Goal: Task Accomplishment & Management: Manage account settings

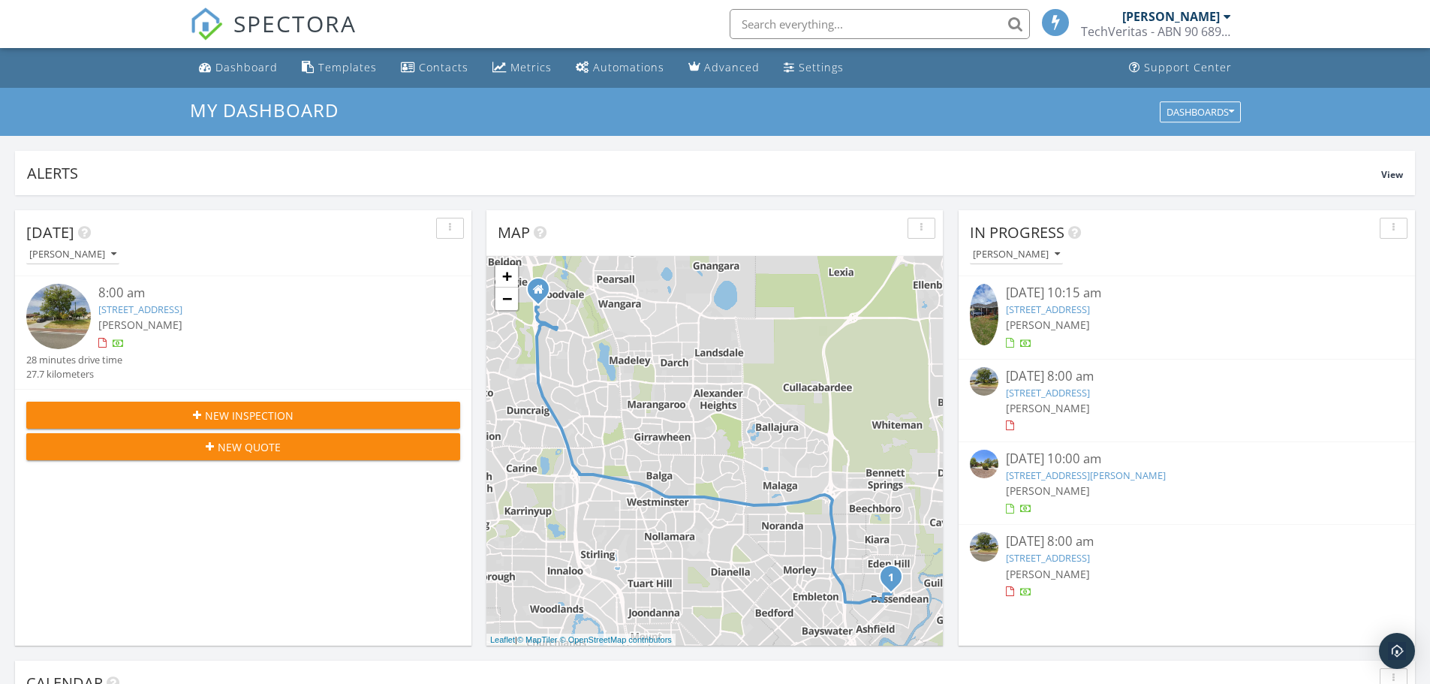
click at [1056, 541] on div "09/28/25 8:00 am" at bounding box center [1187, 541] width 362 height 19
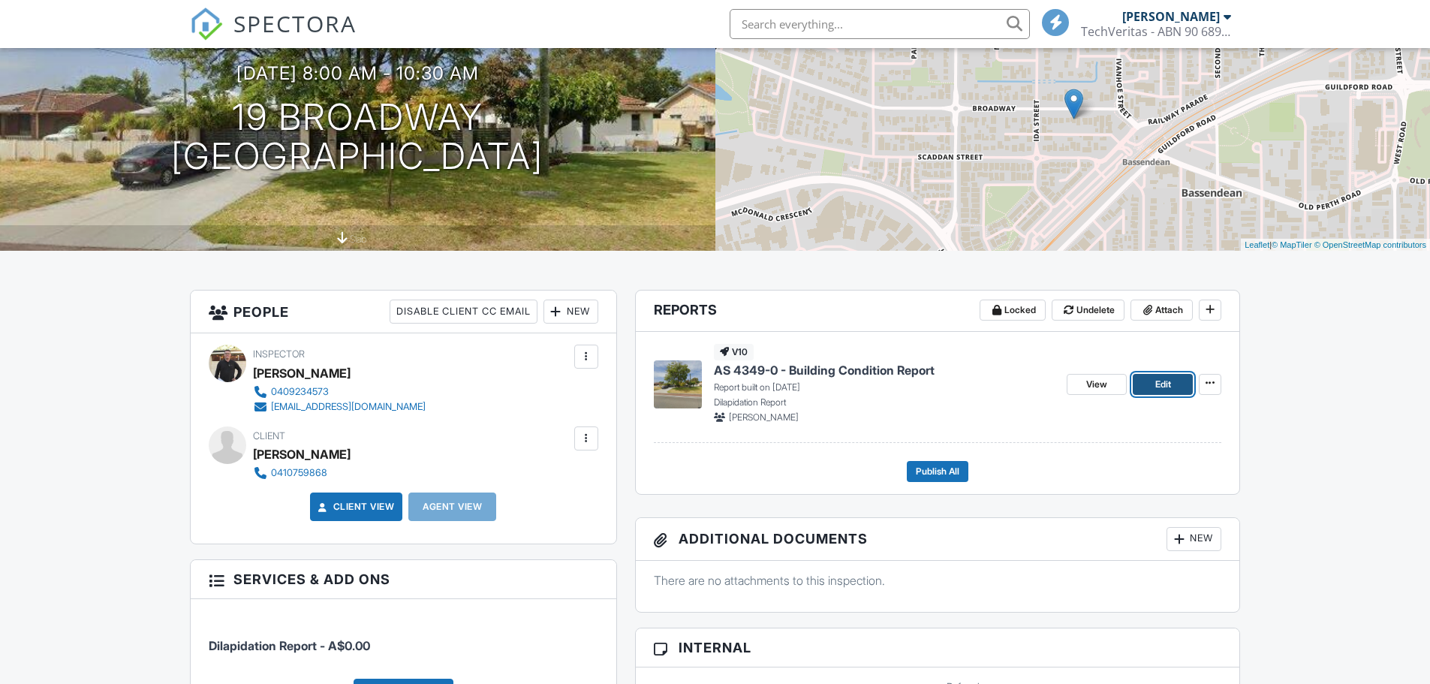
click at [1155, 384] on span "Edit" at bounding box center [1163, 384] width 16 height 15
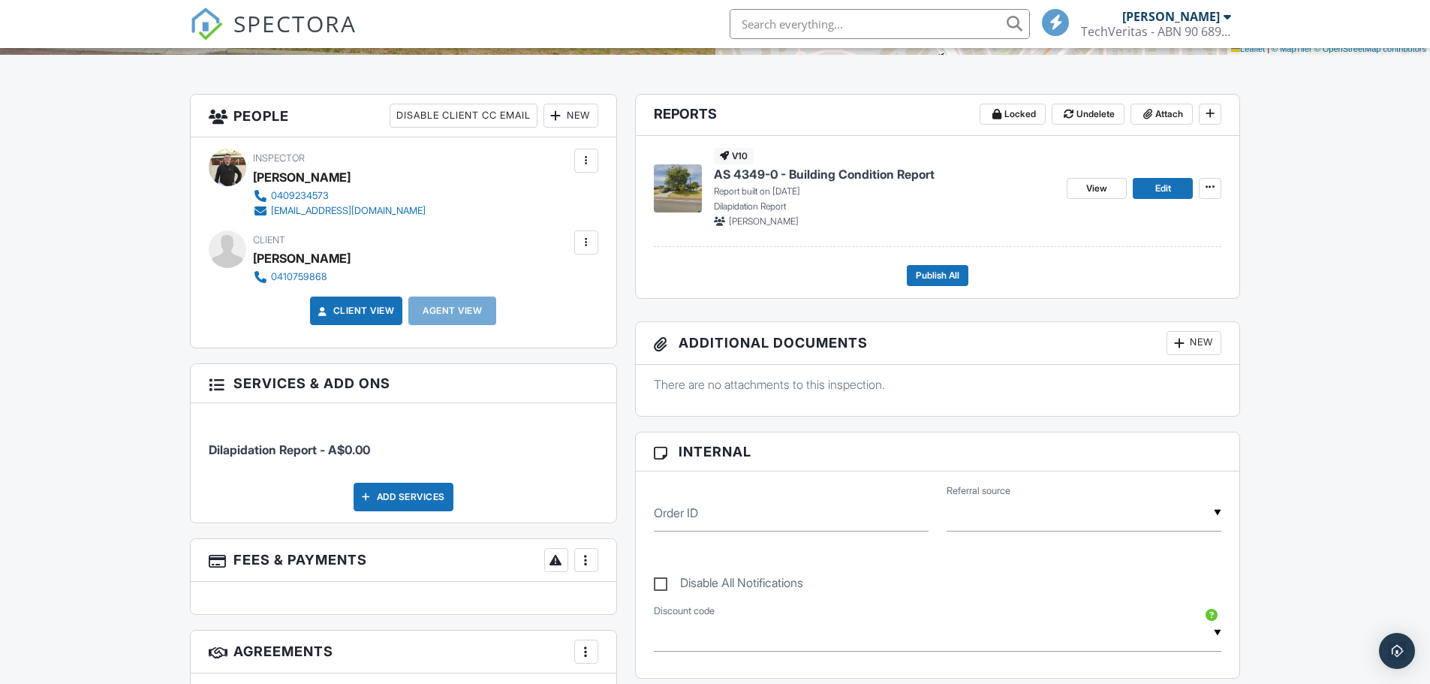
scroll to position [345, 0]
drag, startPoint x: 1107, startPoint y: 187, endPoint x: 1092, endPoint y: 198, distance: 18.8
click at [1107, 187] on span "View" at bounding box center [1096, 189] width 21 height 15
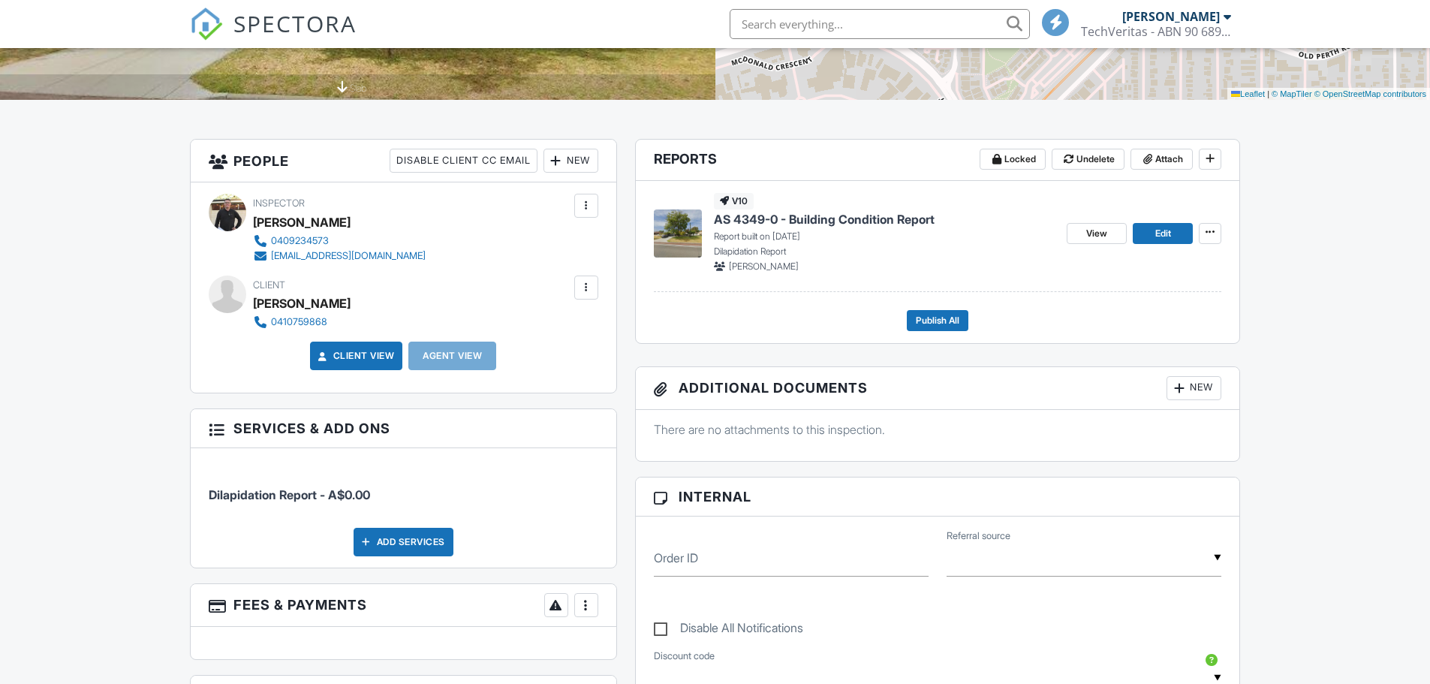
scroll to position [300, 0]
drag, startPoint x: 1110, startPoint y: 230, endPoint x: 1104, endPoint y: 233, distance: 7.7
click at [1110, 230] on link "View" at bounding box center [1097, 234] width 60 height 21
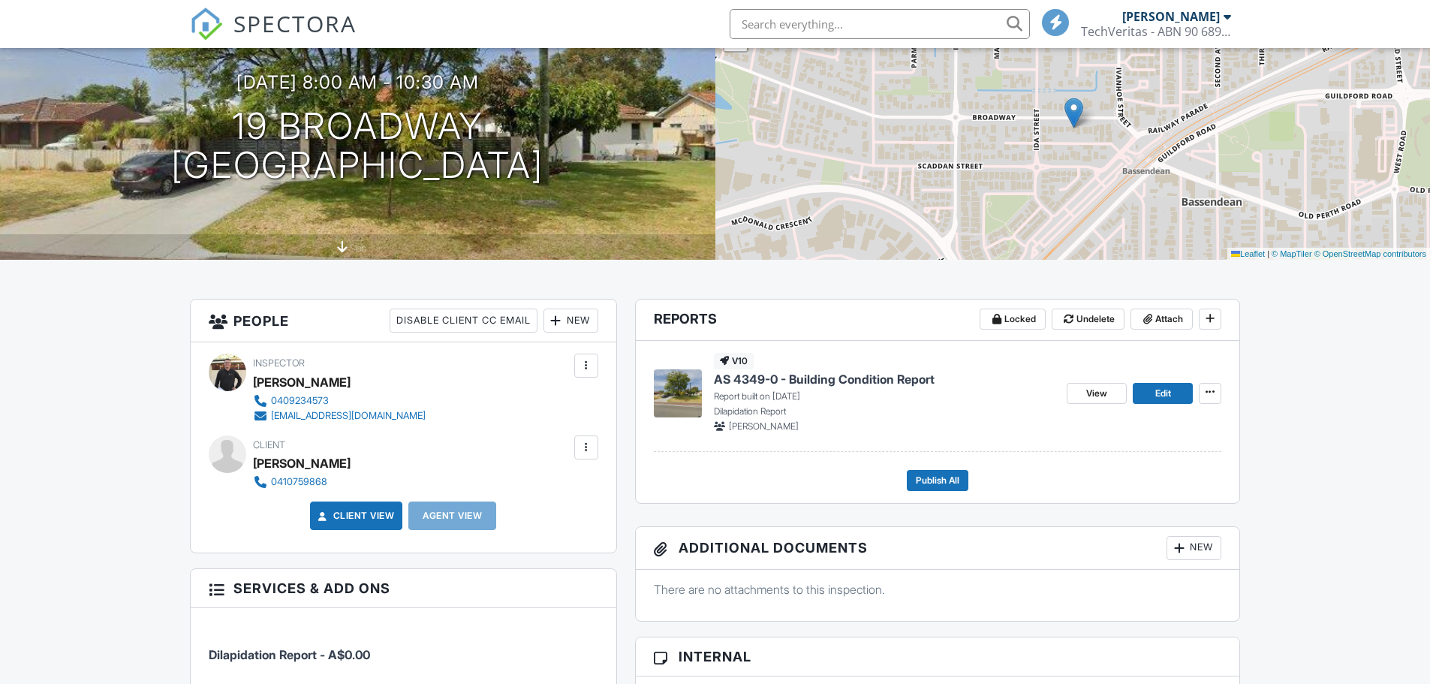
scroll to position [150, 0]
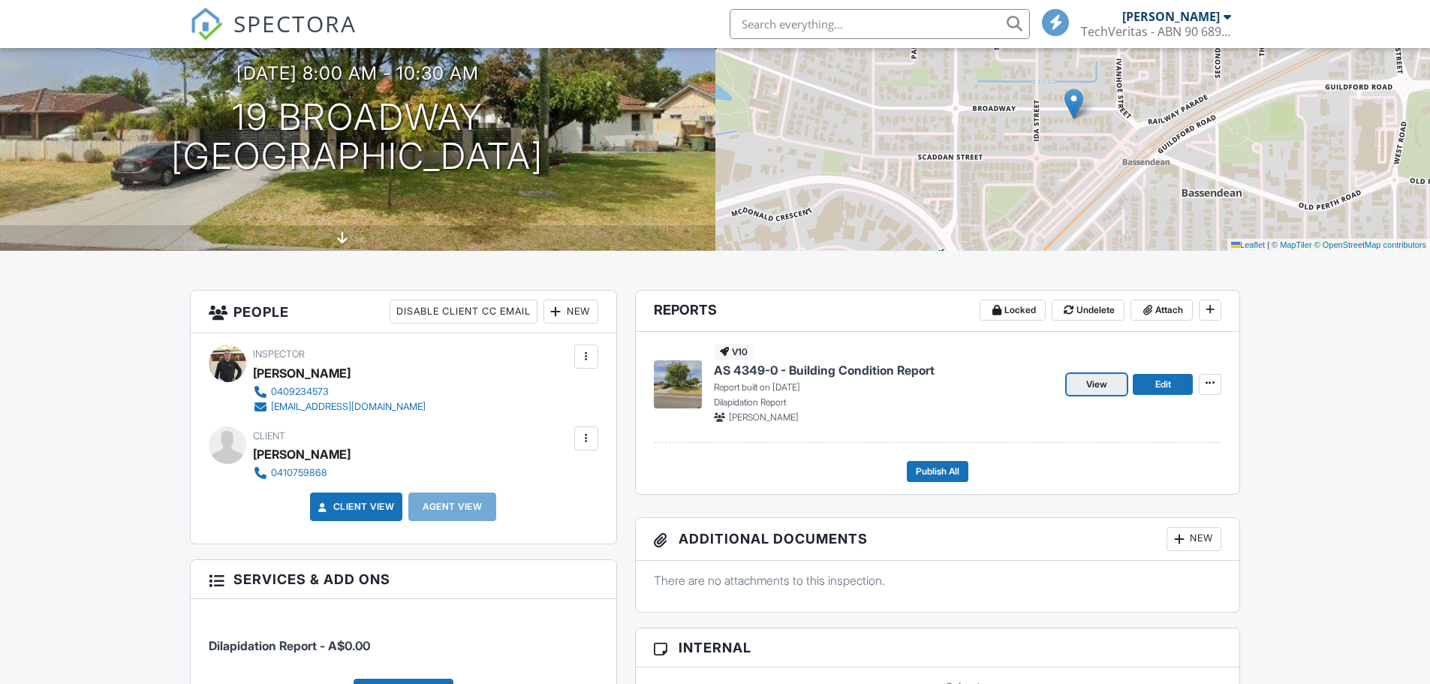
click at [1103, 378] on span "View" at bounding box center [1096, 384] width 21 height 15
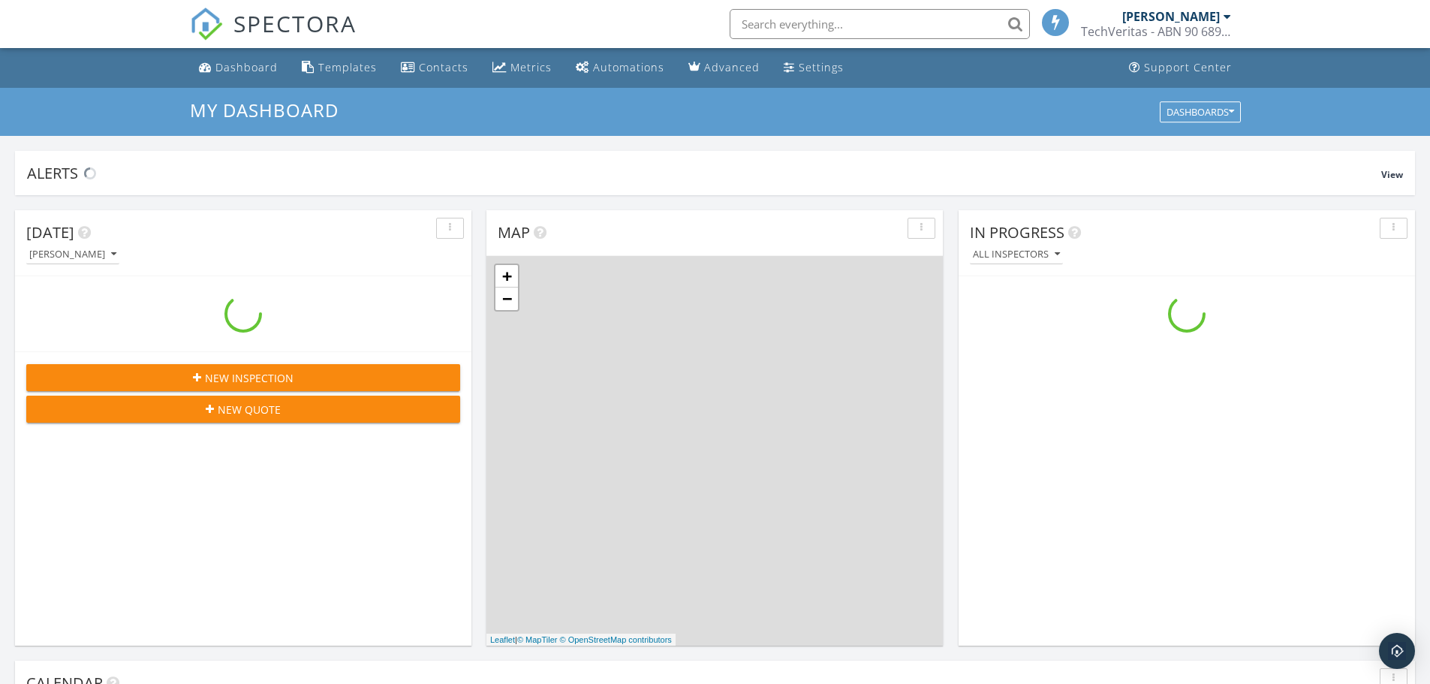
scroll to position [1390, 1453]
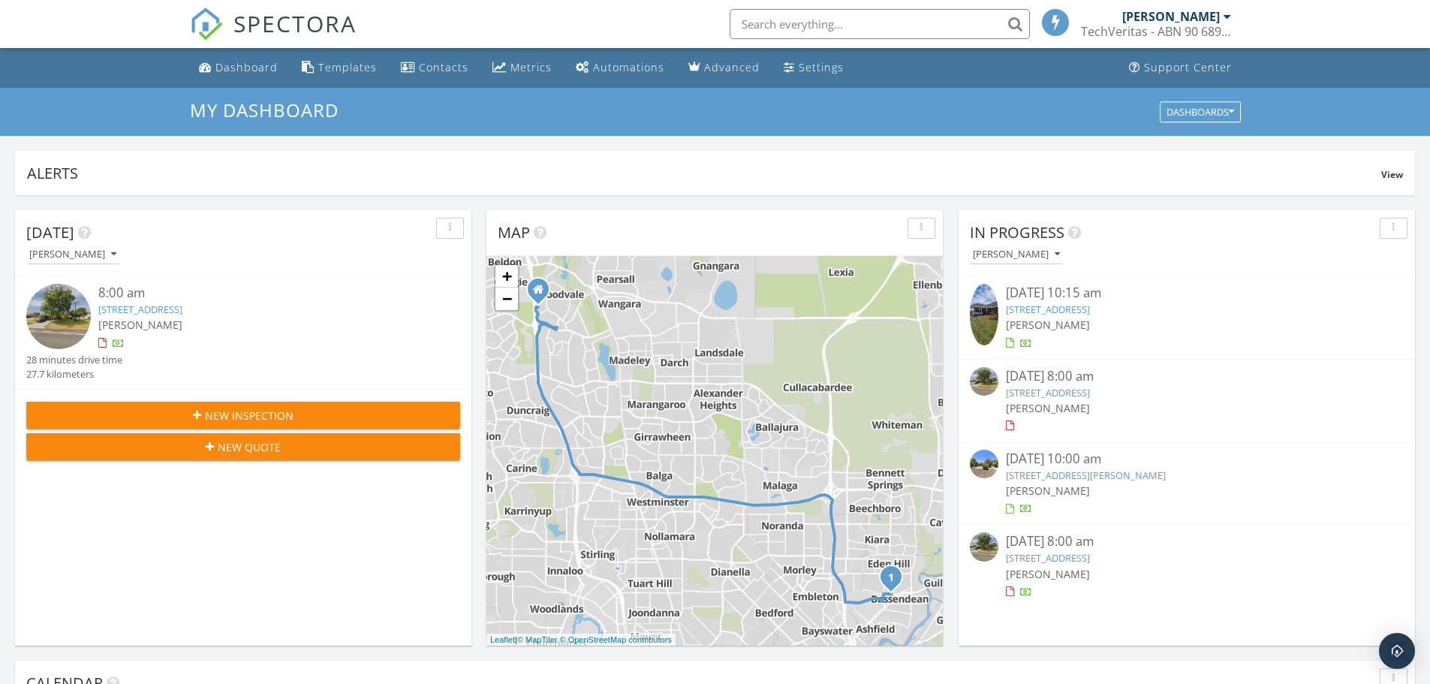
click at [1054, 379] on div "09/22/25 8:00 am" at bounding box center [1187, 376] width 362 height 19
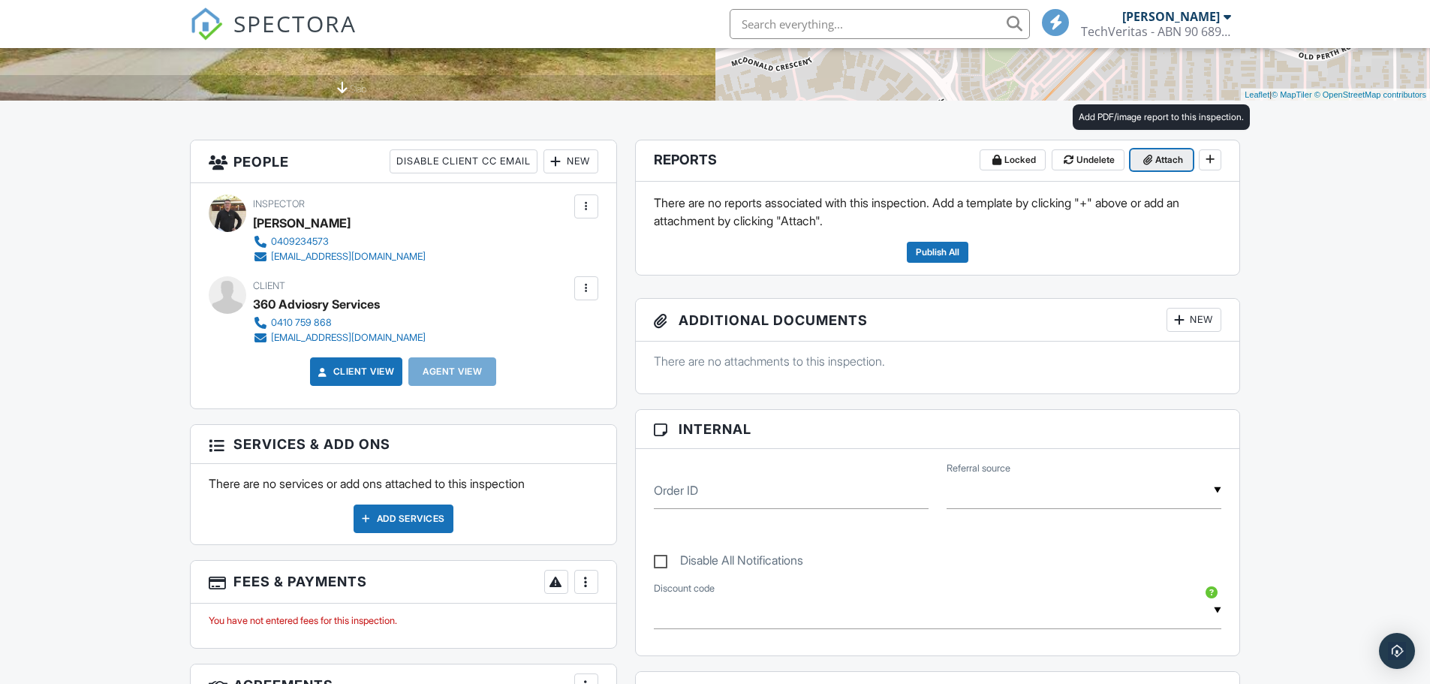
click at [1163, 163] on span "Attach" at bounding box center [1169, 159] width 28 height 15
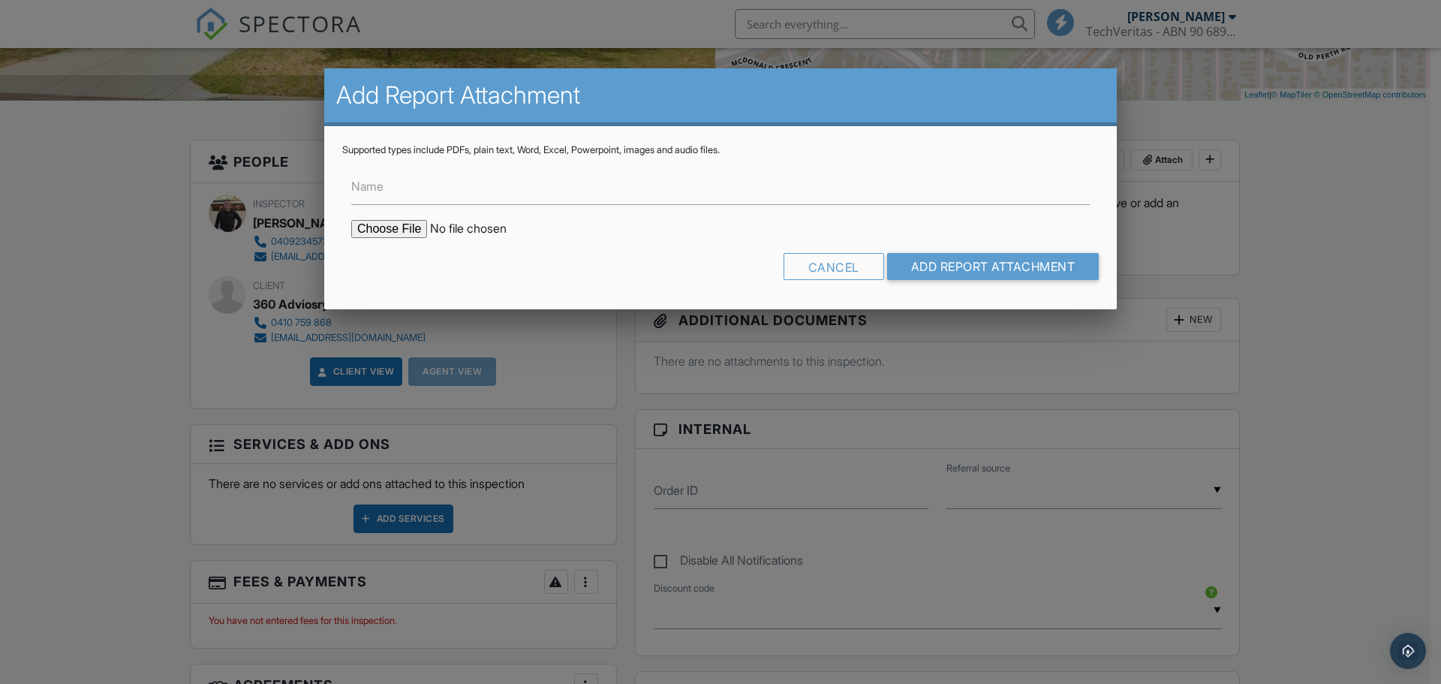
click at [406, 229] on input "file" at bounding box center [478, 229] width 255 height 18
type input "C:\fakepath\19_Broadway___AS_4349_0___Building_Condition_Summary Report.pdf"
click at [992, 265] on input "Add Report Attachment" at bounding box center [993, 266] width 212 height 27
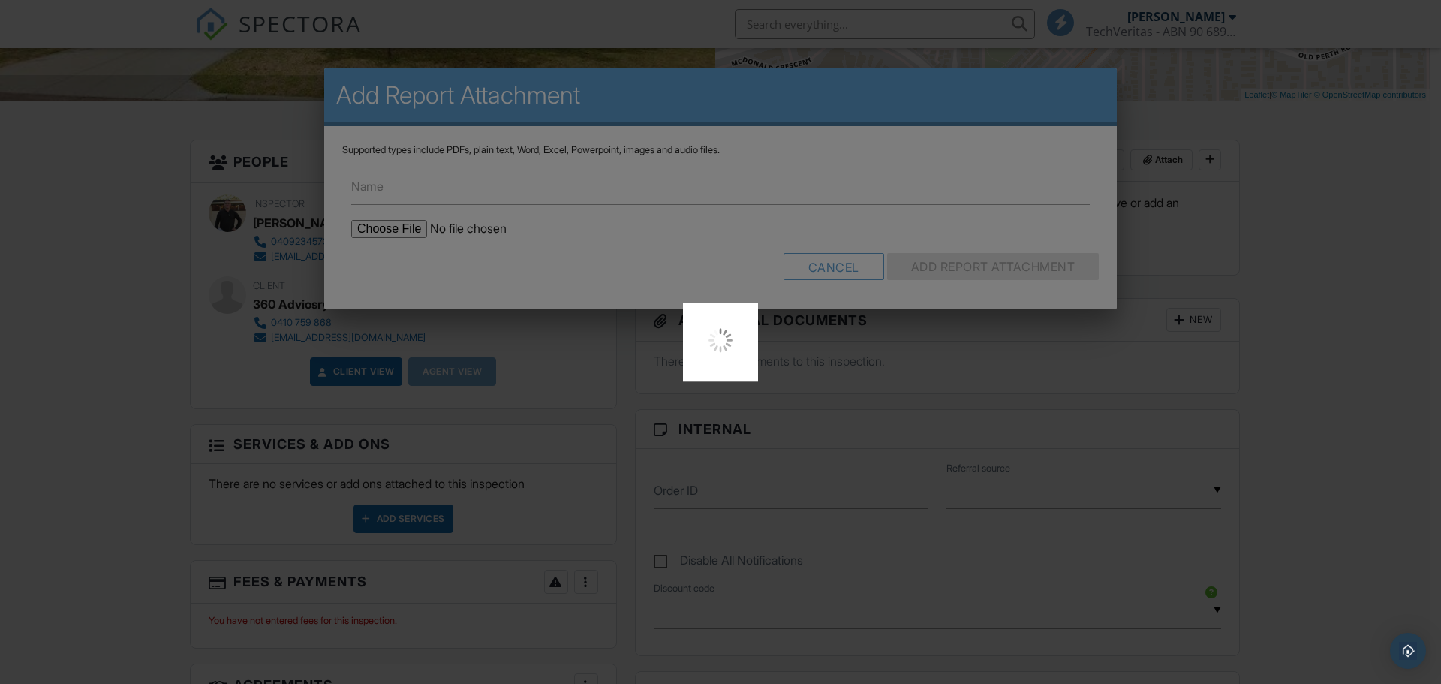
click at [401, 230] on div at bounding box center [720, 342] width 1441 height 684
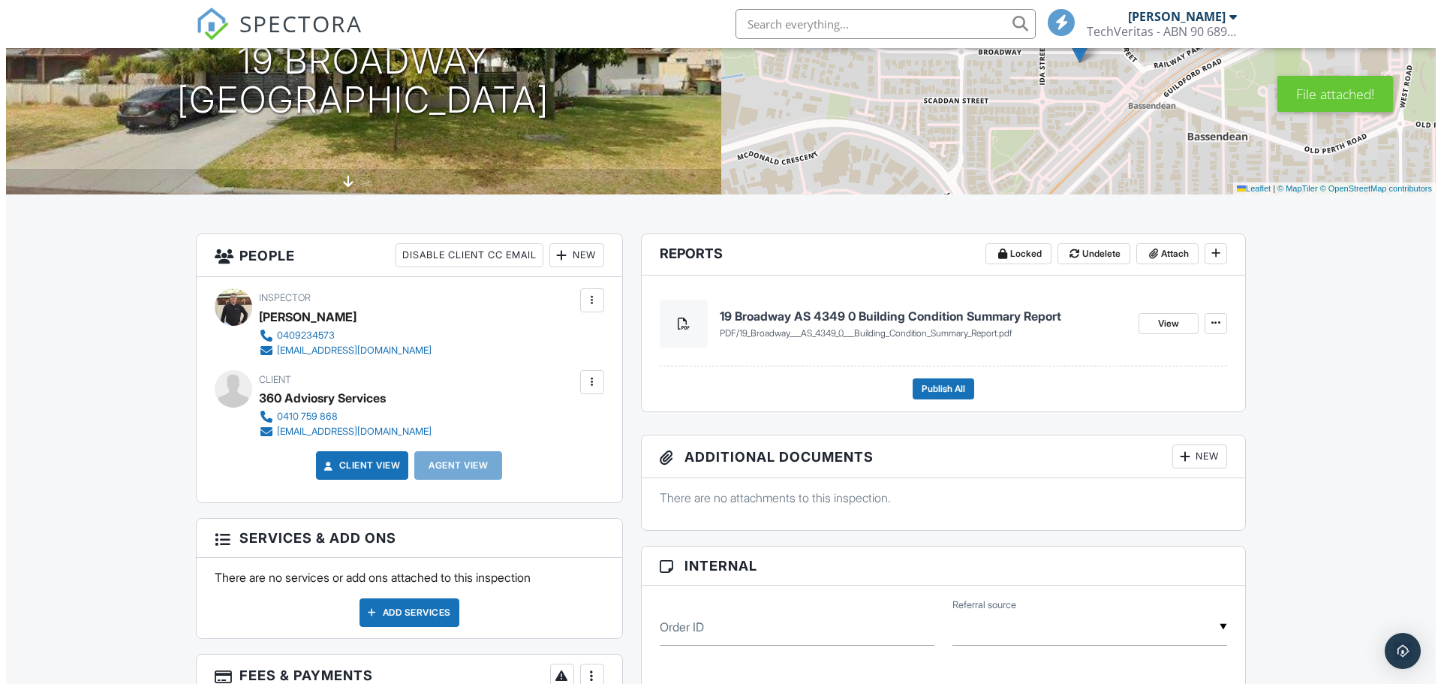
scroll to position [150, 0]
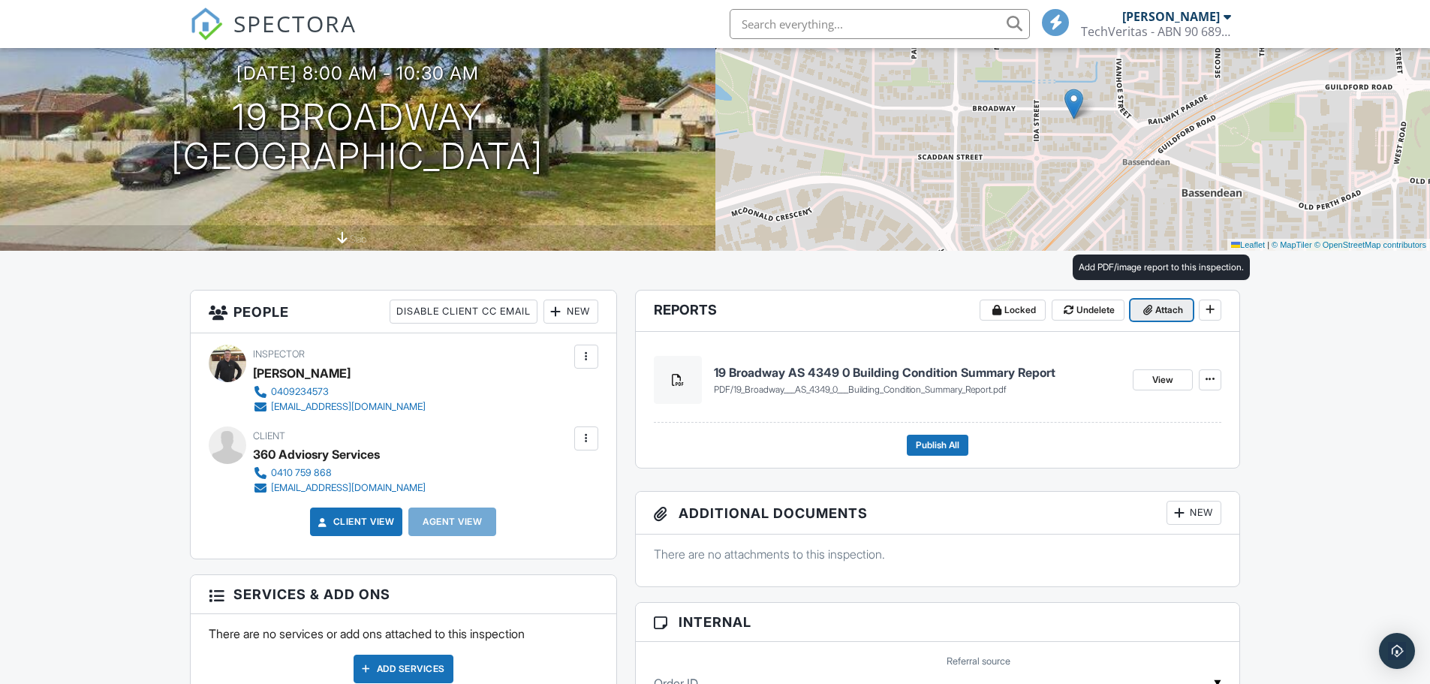
click at [1178, 310] on span "Attach" at bounding box center [1169, 310] width 28 height 15
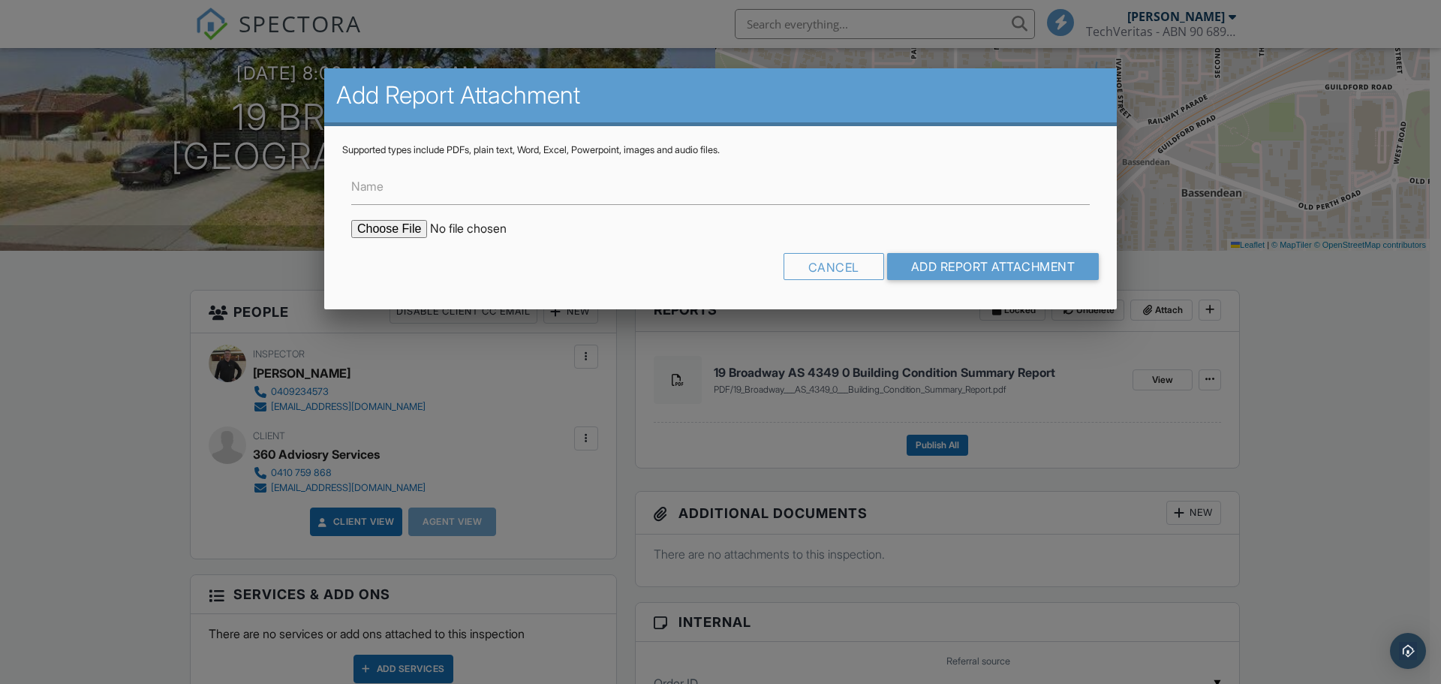
click at [406, 227] on input "file" at bounding box center [478, 229] width 255 height 18
type input "C:\fakepath\19_Broadway___AS_4349_0___Building_Condition_Report.pdf"
click at [395, 193] on input "Name" at bounding box center [720, 186] width 739 height 37
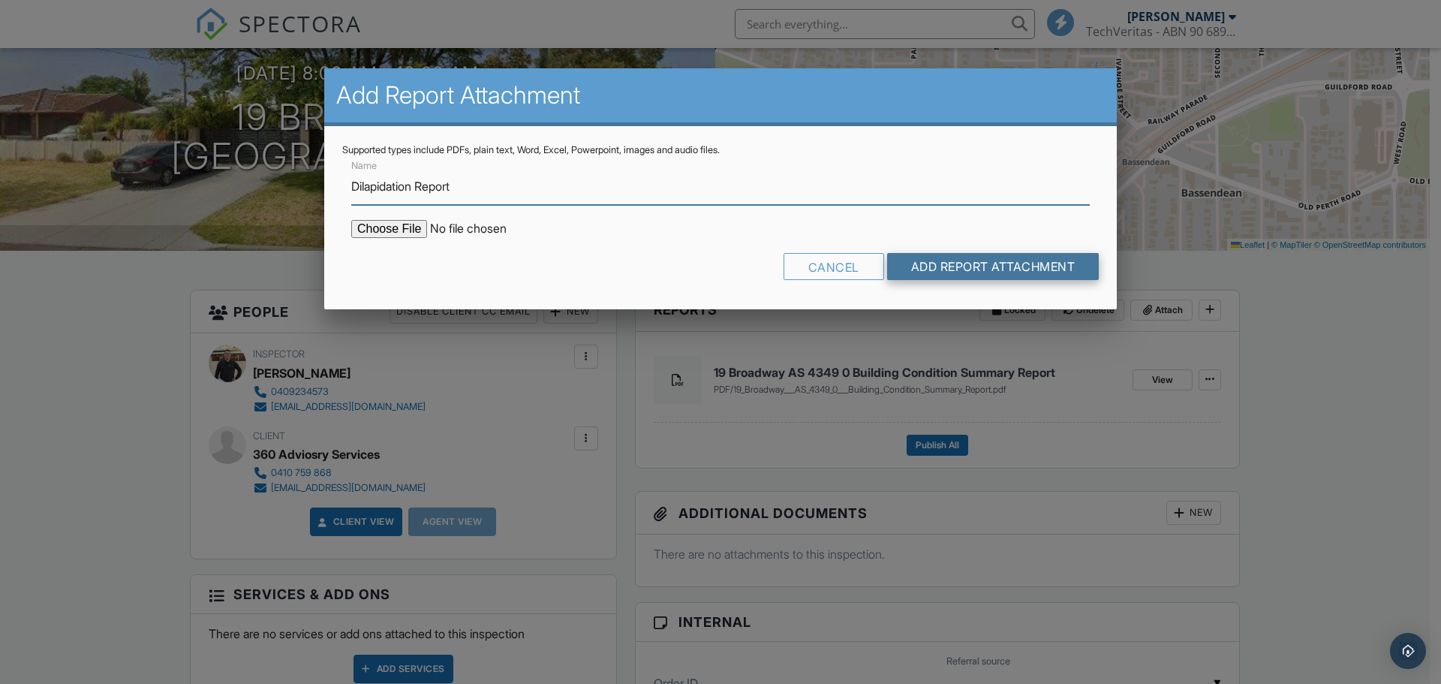
type input "Dilapidation Report"
click at [1009, 273] on input "Add Report Attachment" at bounding box center [993, 266] width 212 height 27
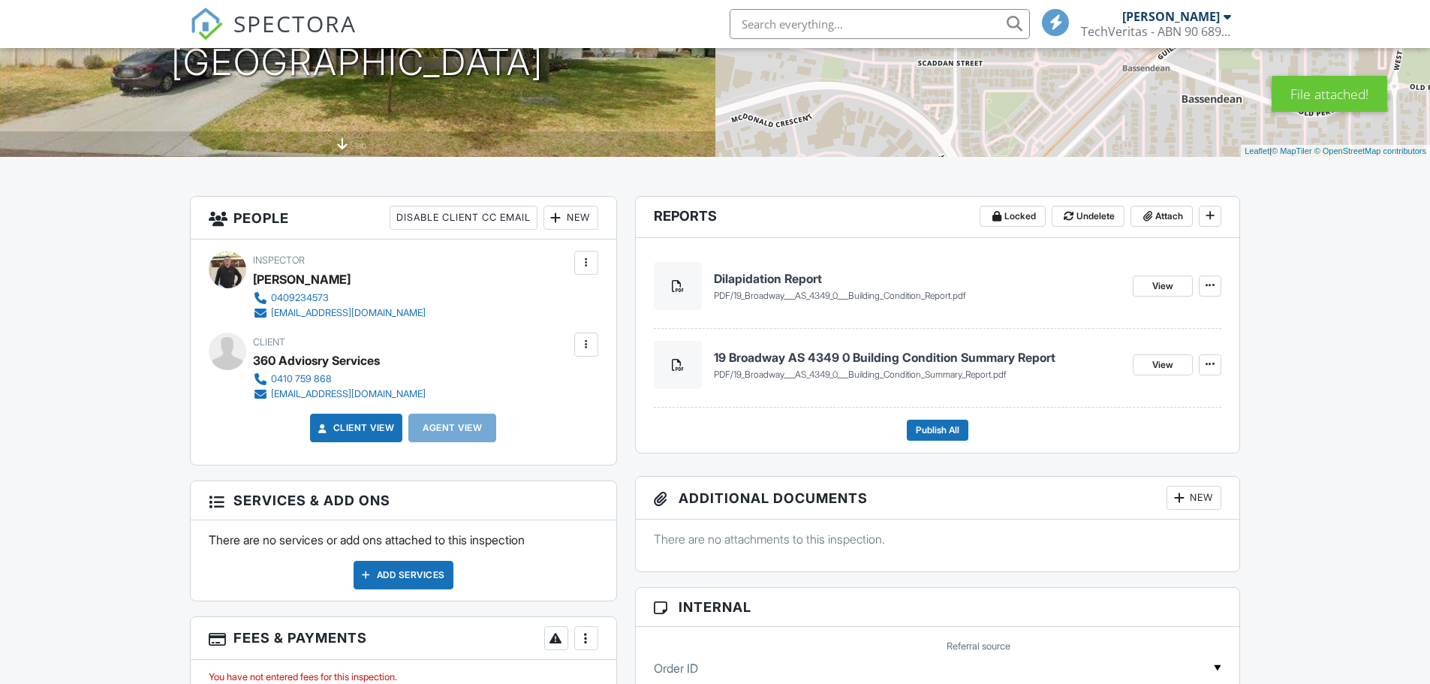
scroll to position [225, 0]
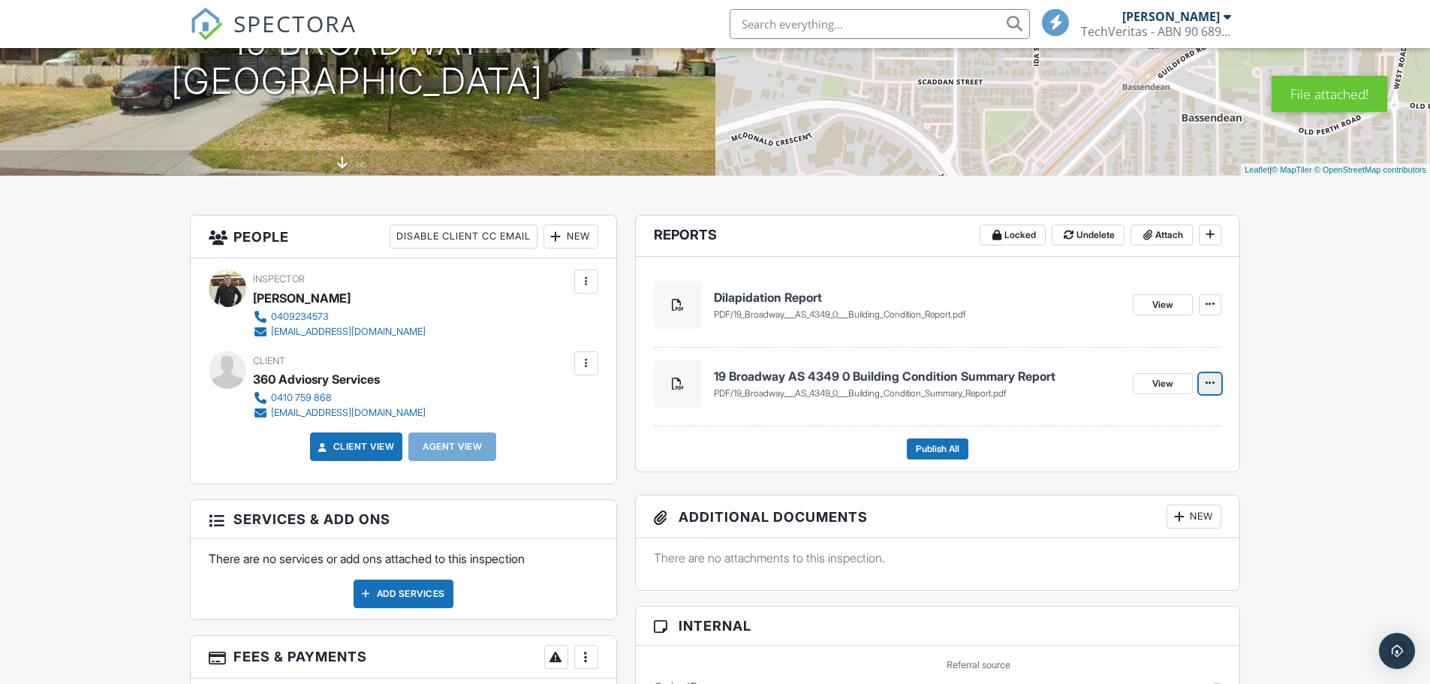
click at [1207, 383] on icon at bounding box center [1210, 383] width 9 height 11
click at [1070, 375] on h4 "19 Broadway AS 4349 0 Building Condition Summary Report" at bounding box center [918, 376] width 408 height 17
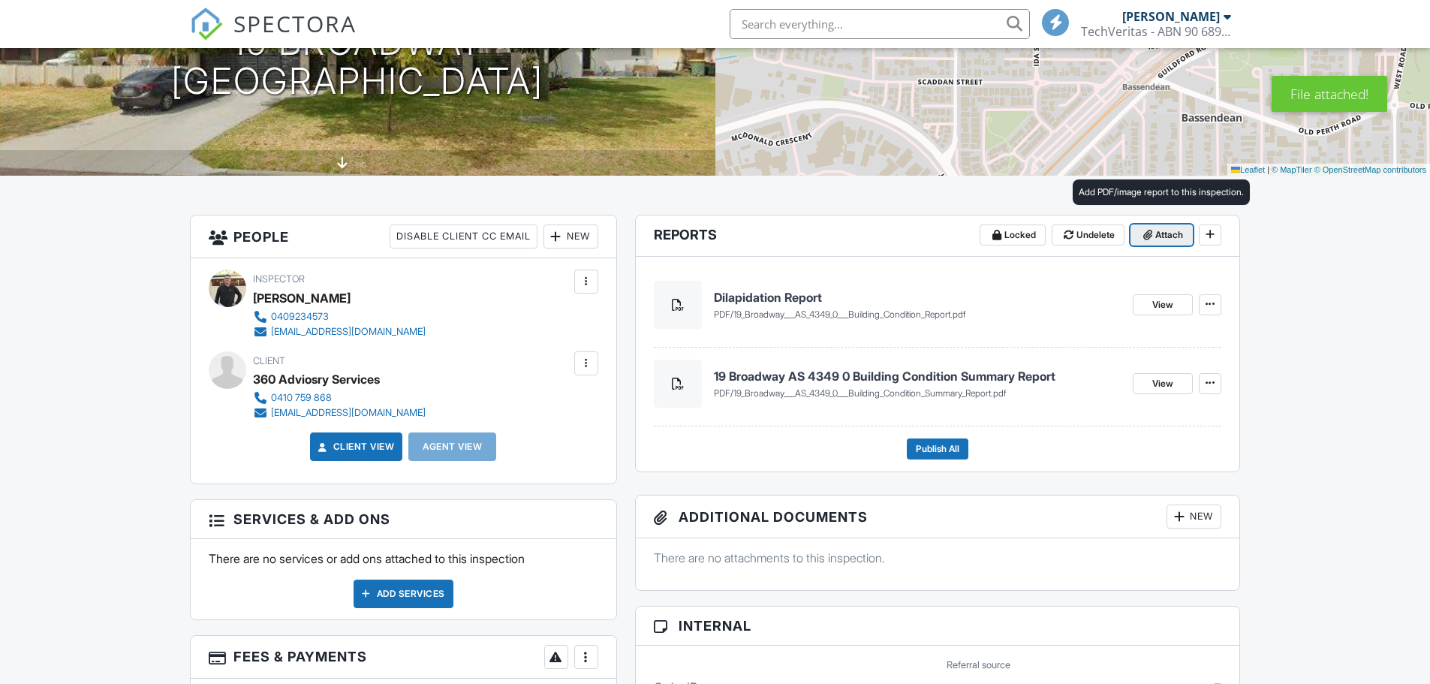
click at [1167, 233] on span "Attach" at bounding box center [1169, 234] width 28 height 15
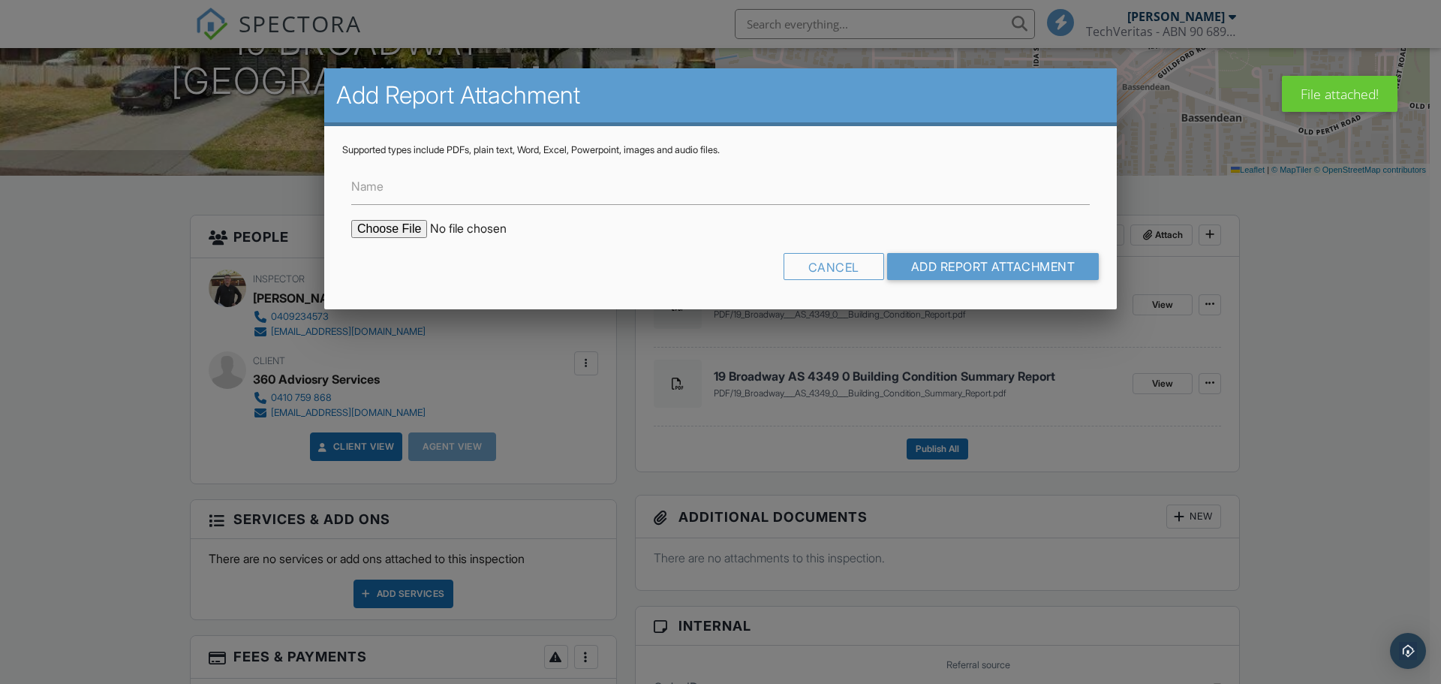
click at [408, 229] on input "file" at bounding box center [478, 229] width 255 height 18
type input "C:\fakepath\20250922_084434.zip"
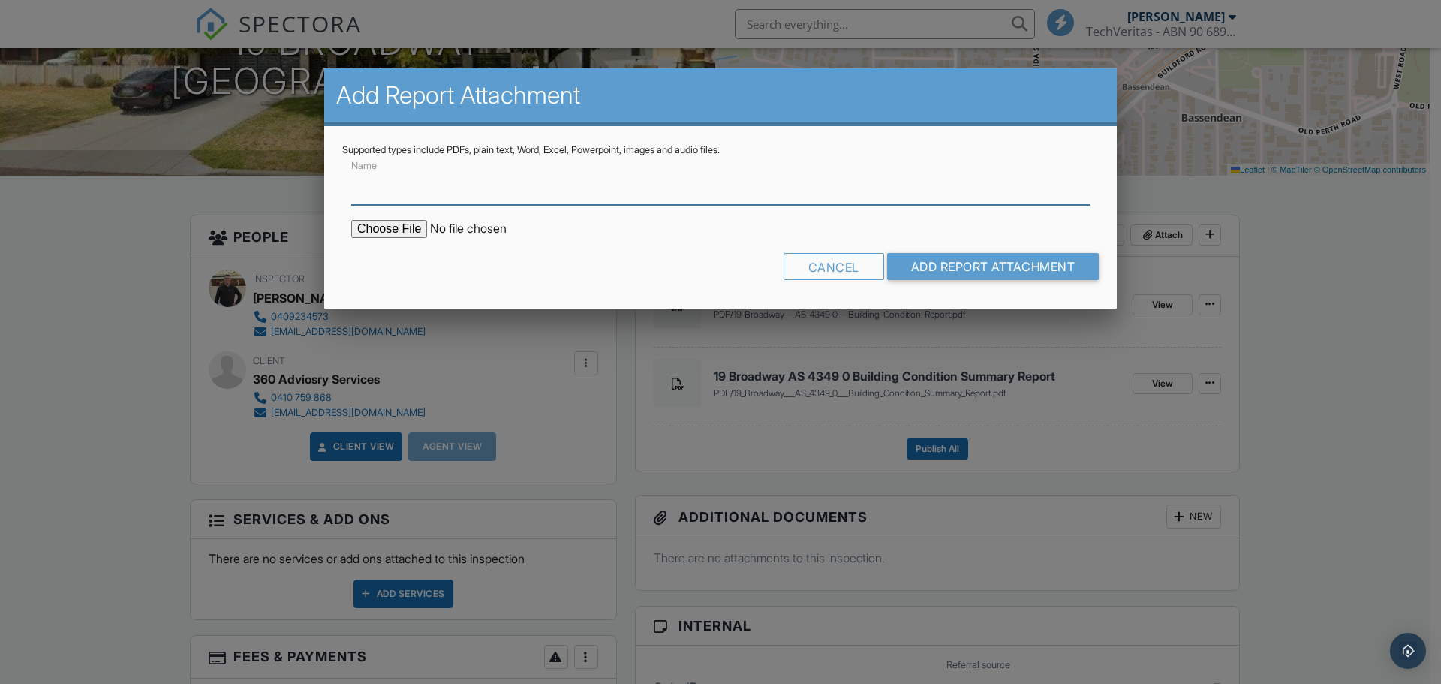
click at [405, 190] on input "Name" at bounding box center [720, 186] width 739 height 37
type input "Zip File of Photos"
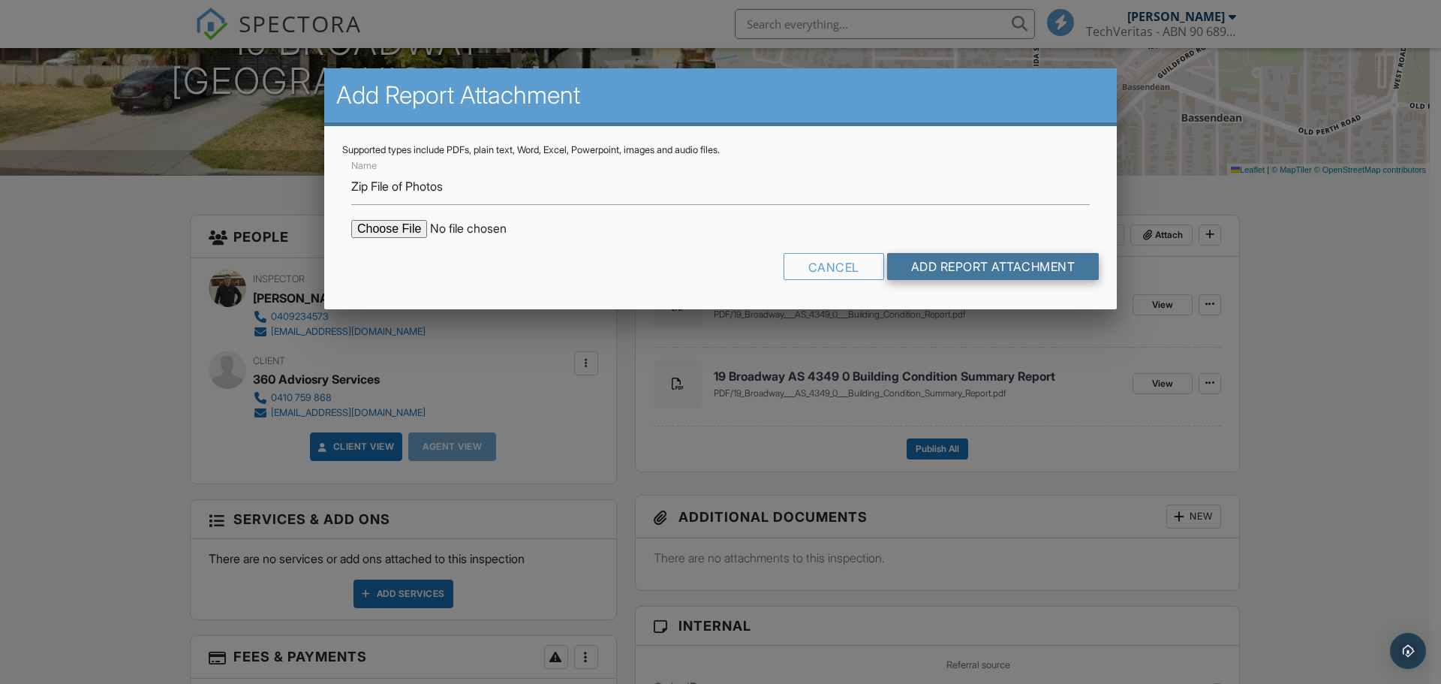
click at [936, 262] on input "Add Report Attachment" at bounding box center [993, 266] width 212 height 27
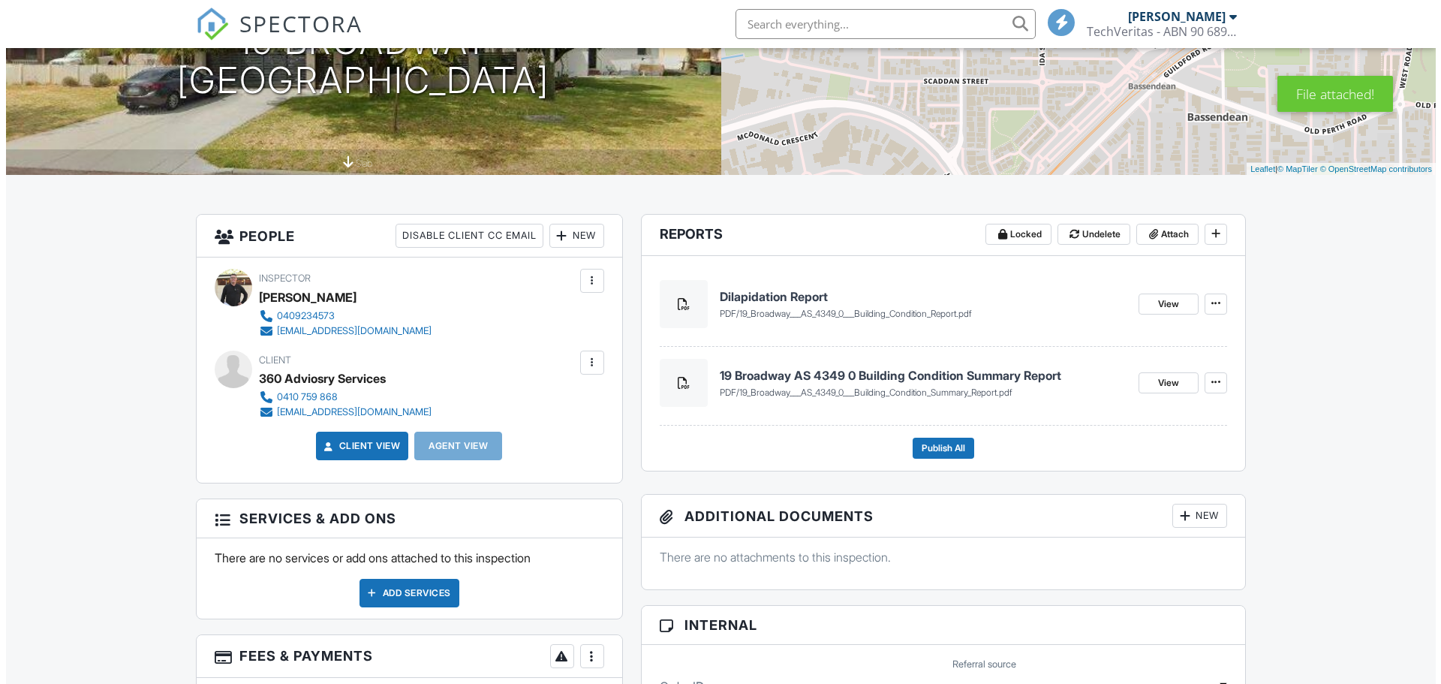
scroll to position [225, 0]
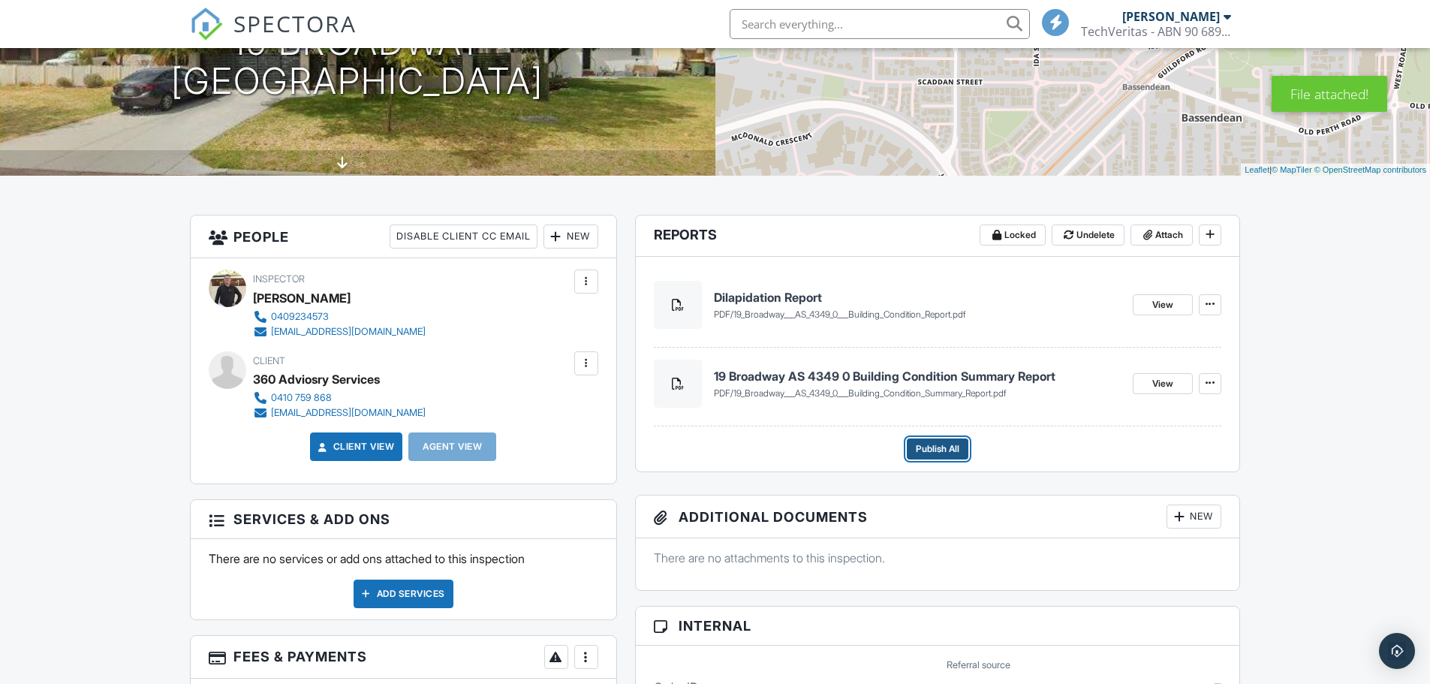
click at [958, 447] on span "Publish All" at bounding box center [938, 448] width 44 height 15
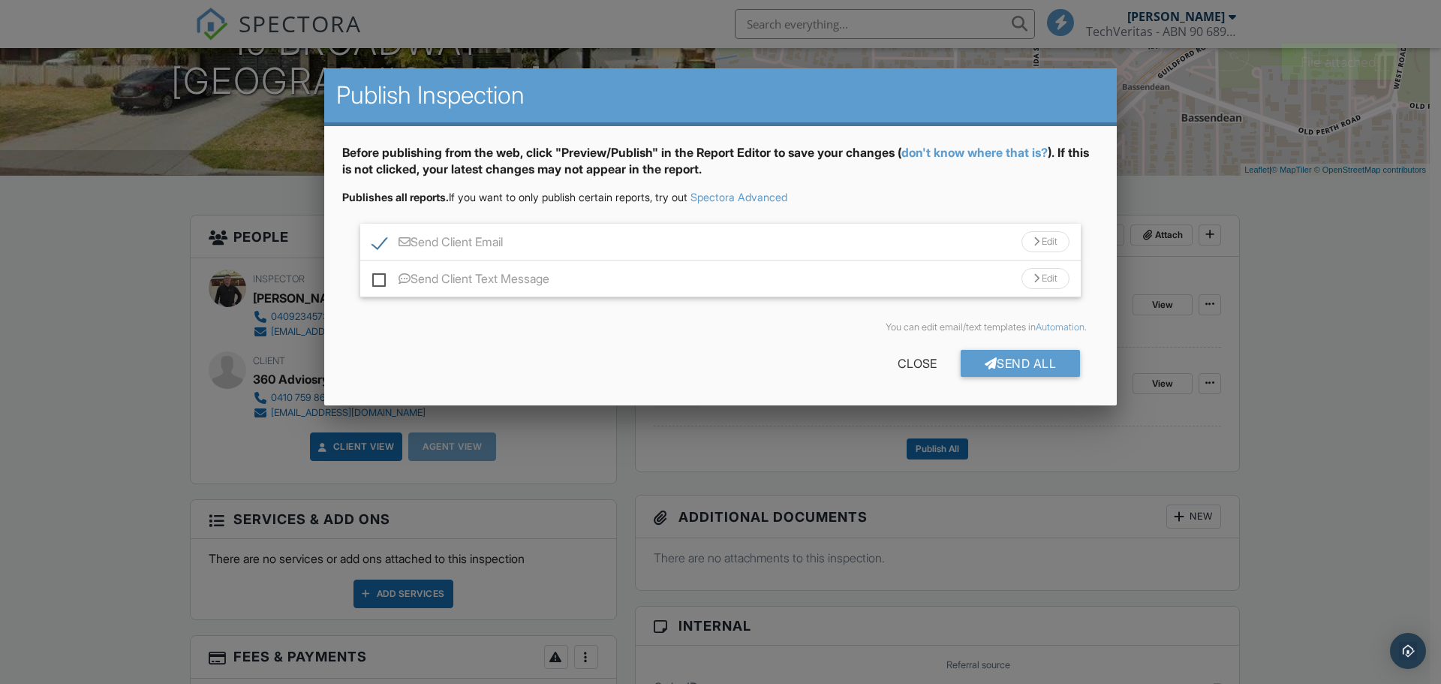
click at [381, 282] on label "Send Client Text Message" at bounding box center [460, 281] width 177 height 19
click at [381, 276] on input "Send Client Text Message" at bounding box center [377, 272] width 10 height 10
checkbox input "true"
click at [1035, 275] on div at bounding box center [1037, 279] width 6 height 10
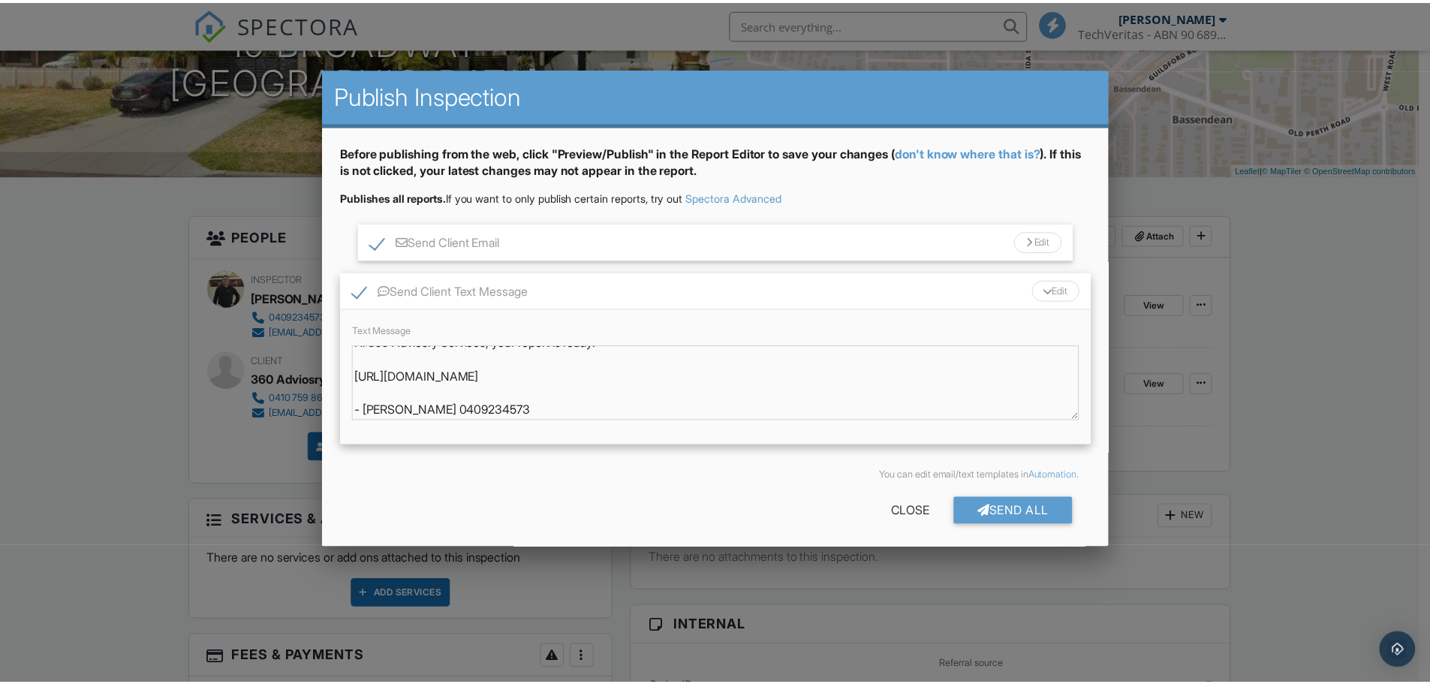
scroll to position [0, 0]
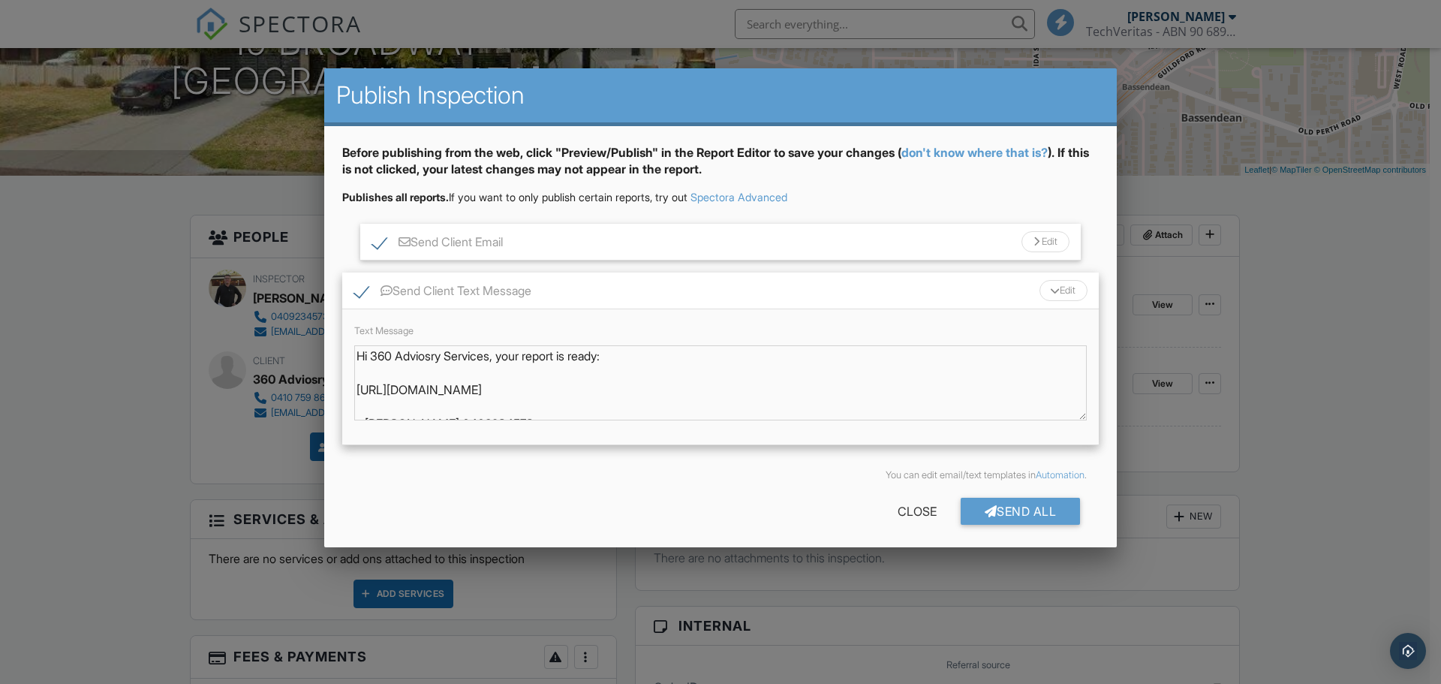
click at [122, 333] on div at bounding box center [720, 352] width 1441 height 855
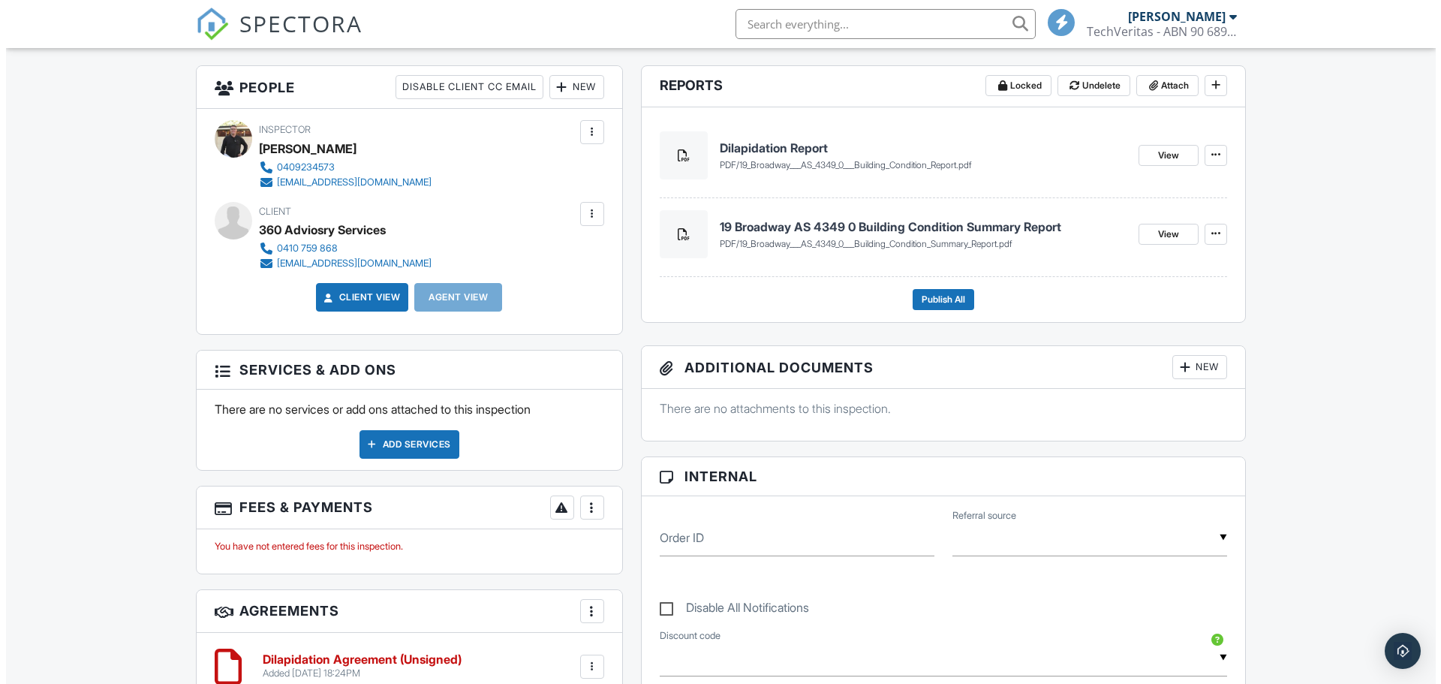
scroll to position [375, 0]
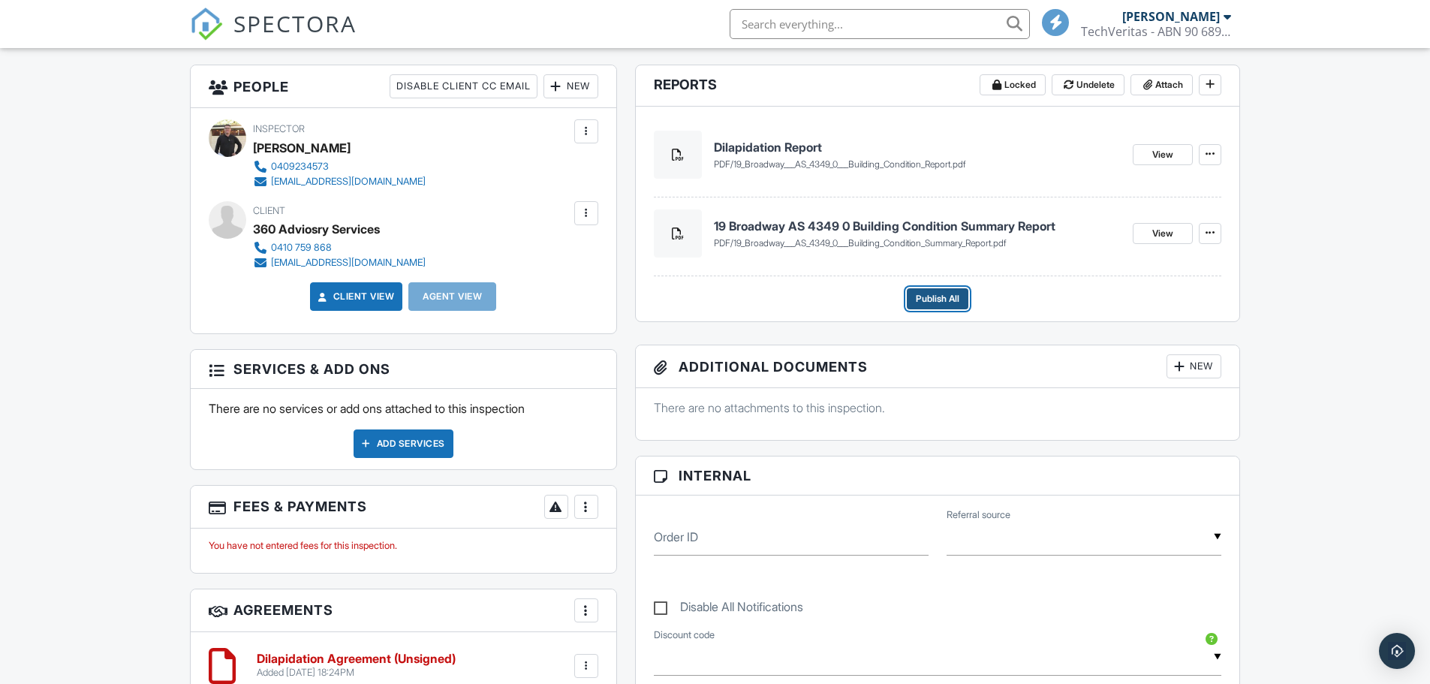
click at [942, 297] on span "Publish All" at bounding box center [938, 298] width 44 height 15
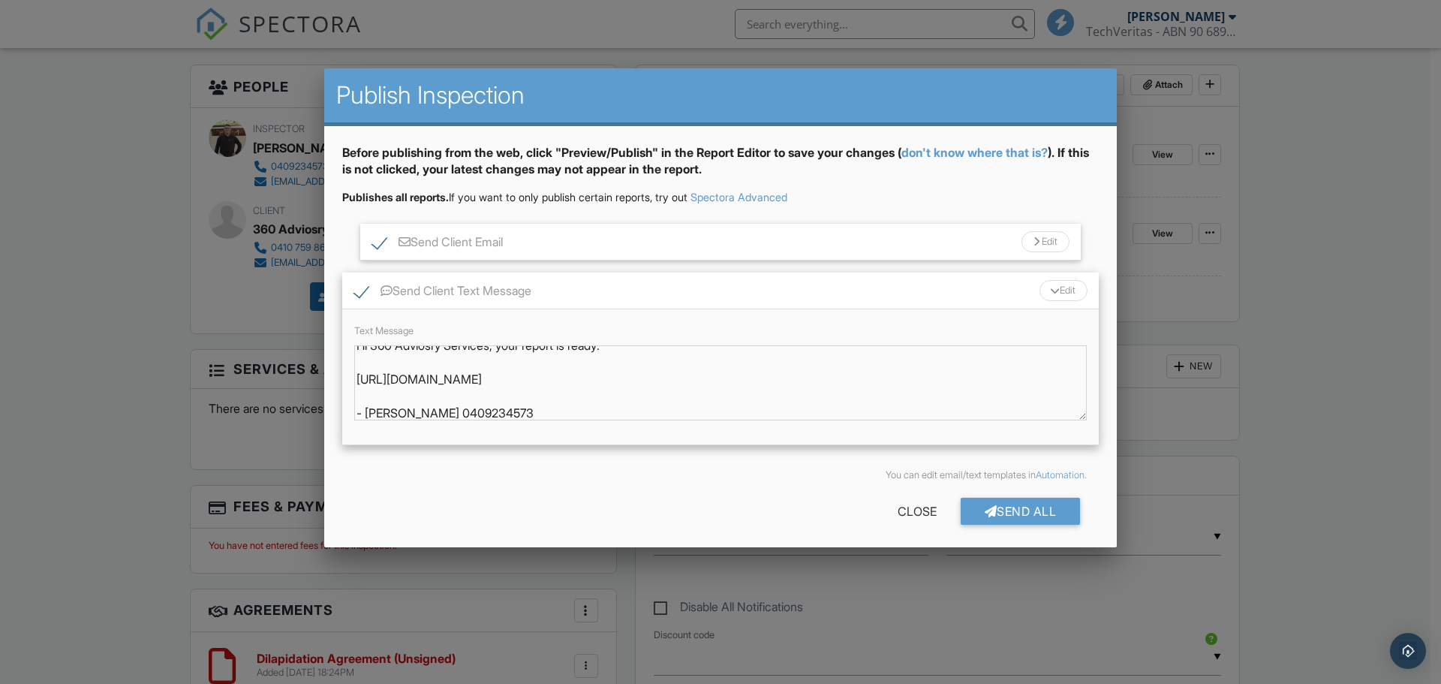
scroll to position [14, 0]
click at [1009, 504] on div "Send All" at bounding box center [1021, 511] width 120 height 27
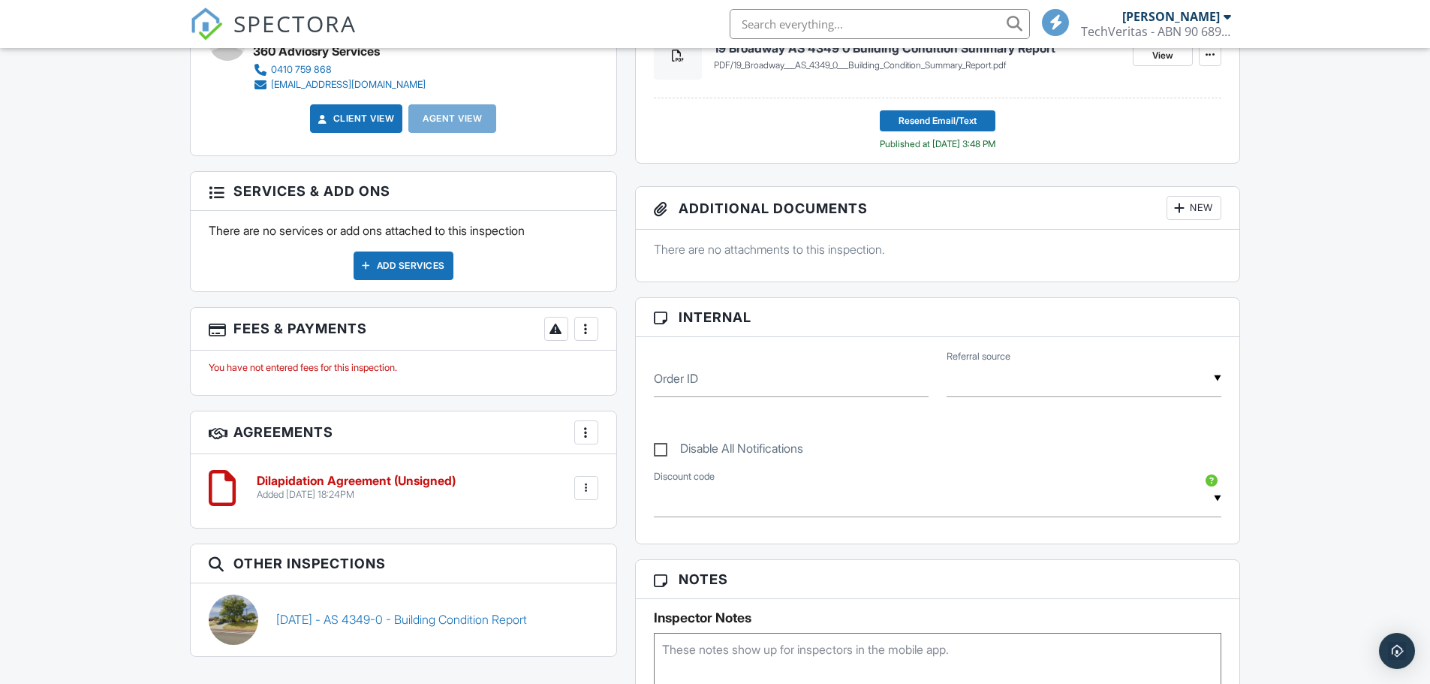
scroll to position [375, 0]
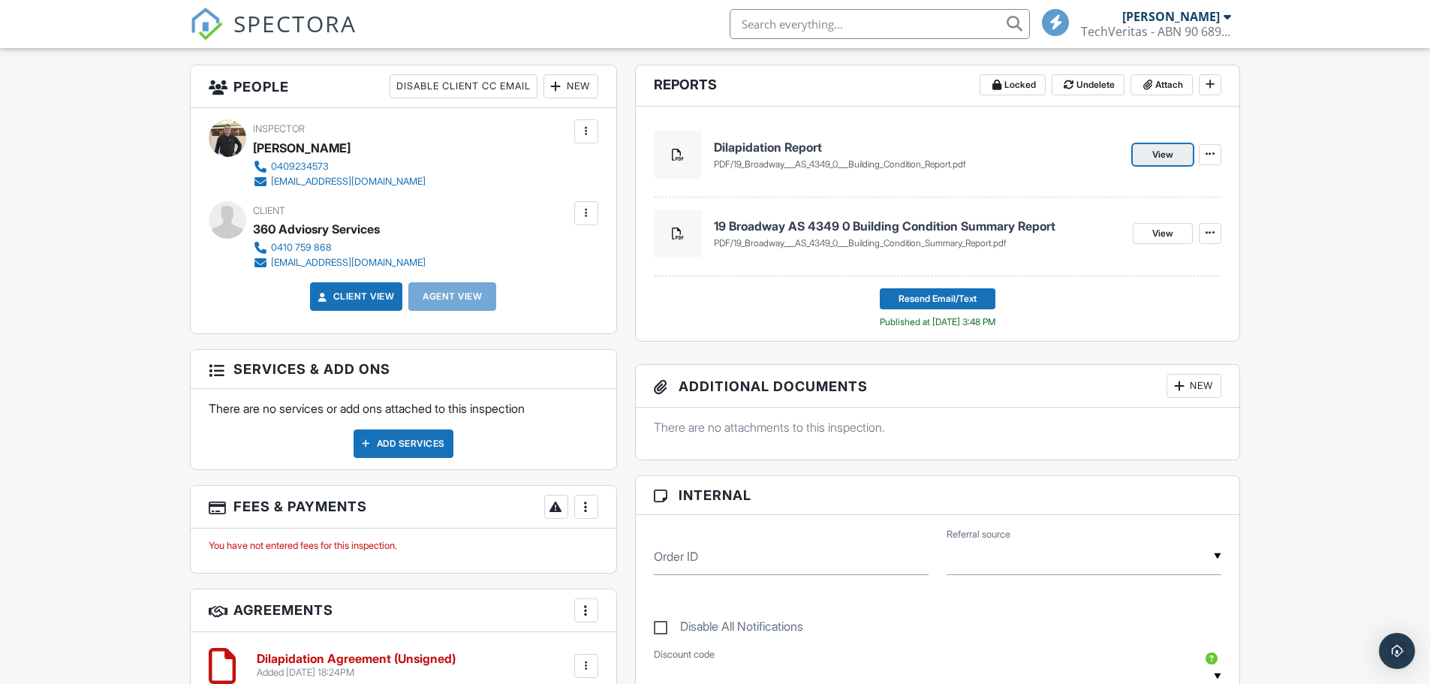
click at [1159, 152] on span "View" at bounding box center [1162, 154] width 21 height 15
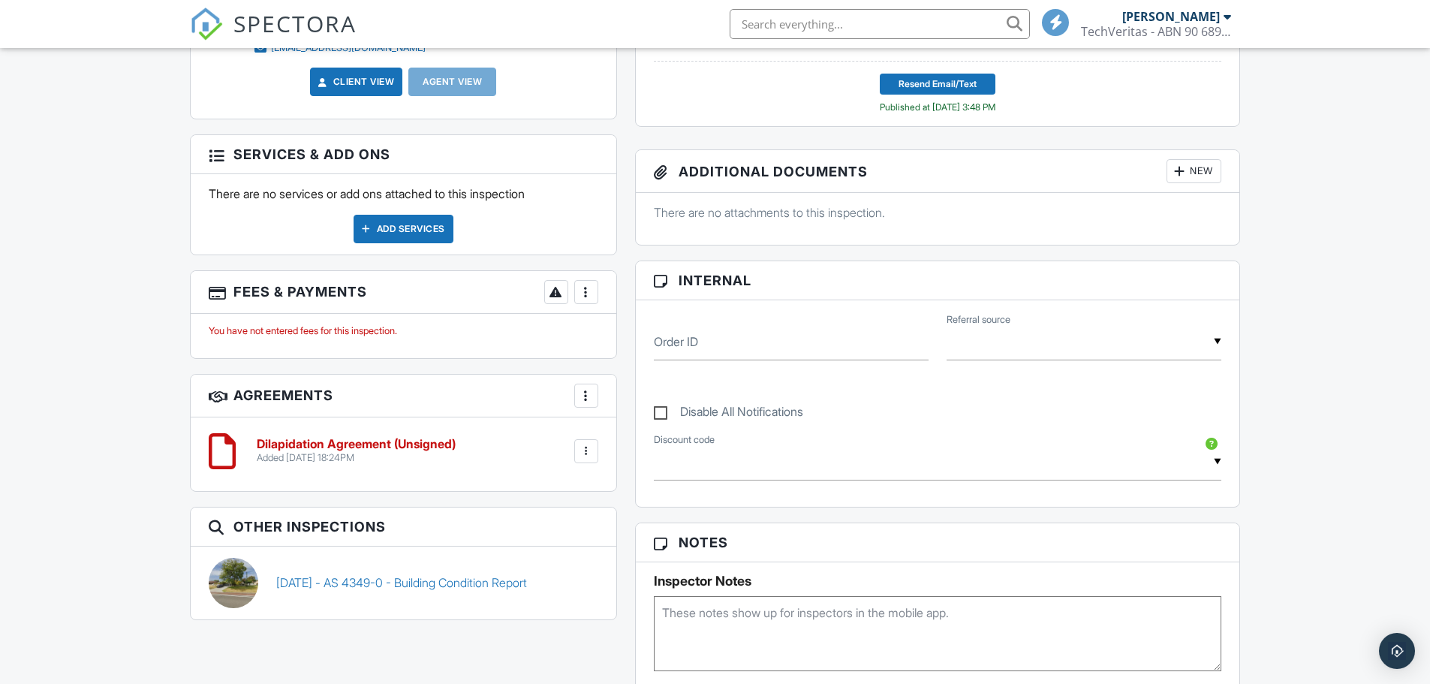
scroll to position [676, 0]
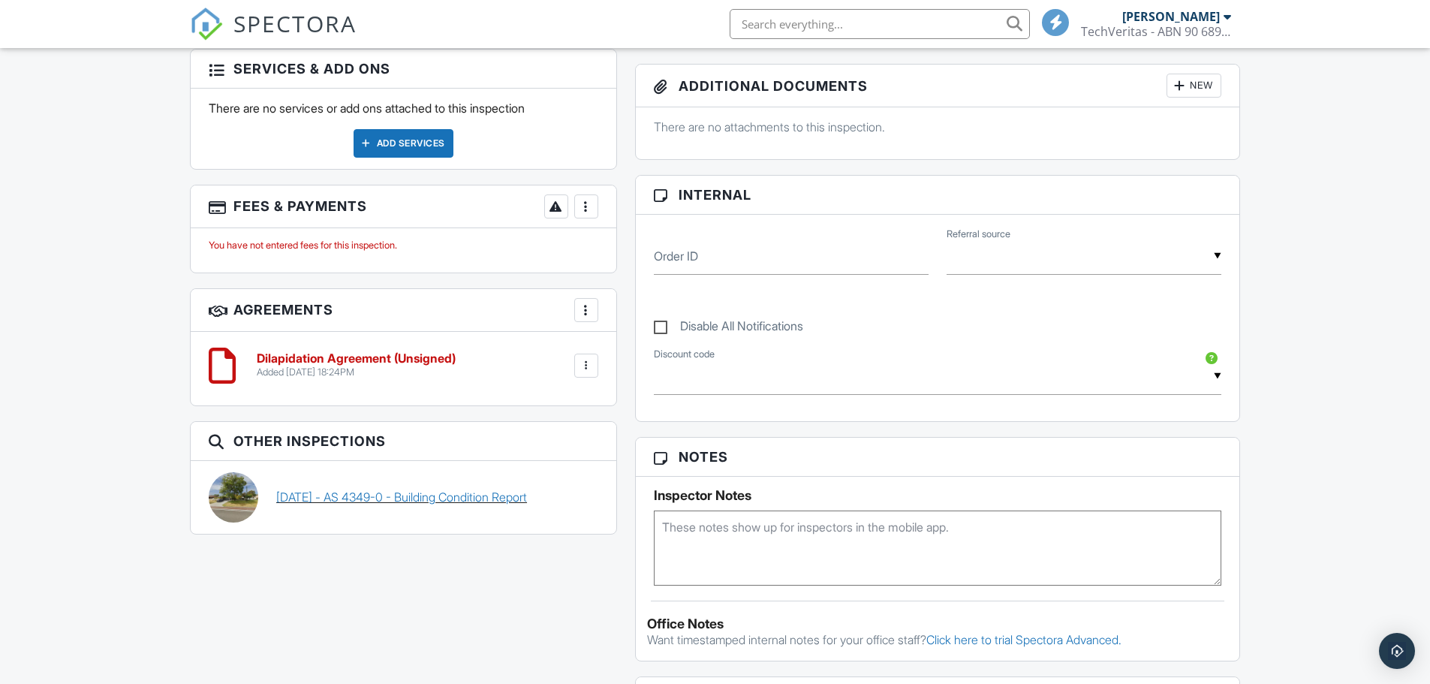
drag, startPoint x: 510, startPoint y: 495, endPoint x: 487, endPoint y: 498, distance: 23.4
click at [487, 498] on link "[DATE] - AS 4349-0 - Building Condition Report" at bounding box center [401, 497] width 251 height 17
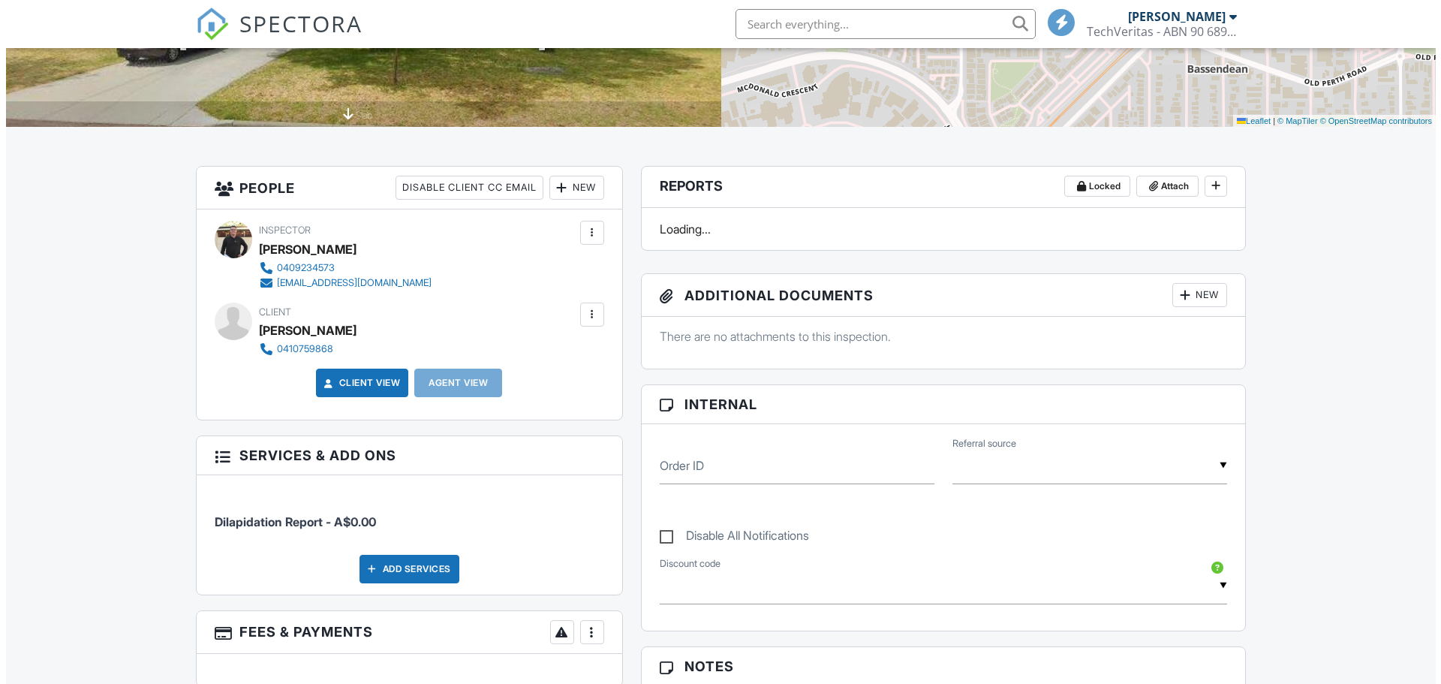
scroll to position [300, 0]
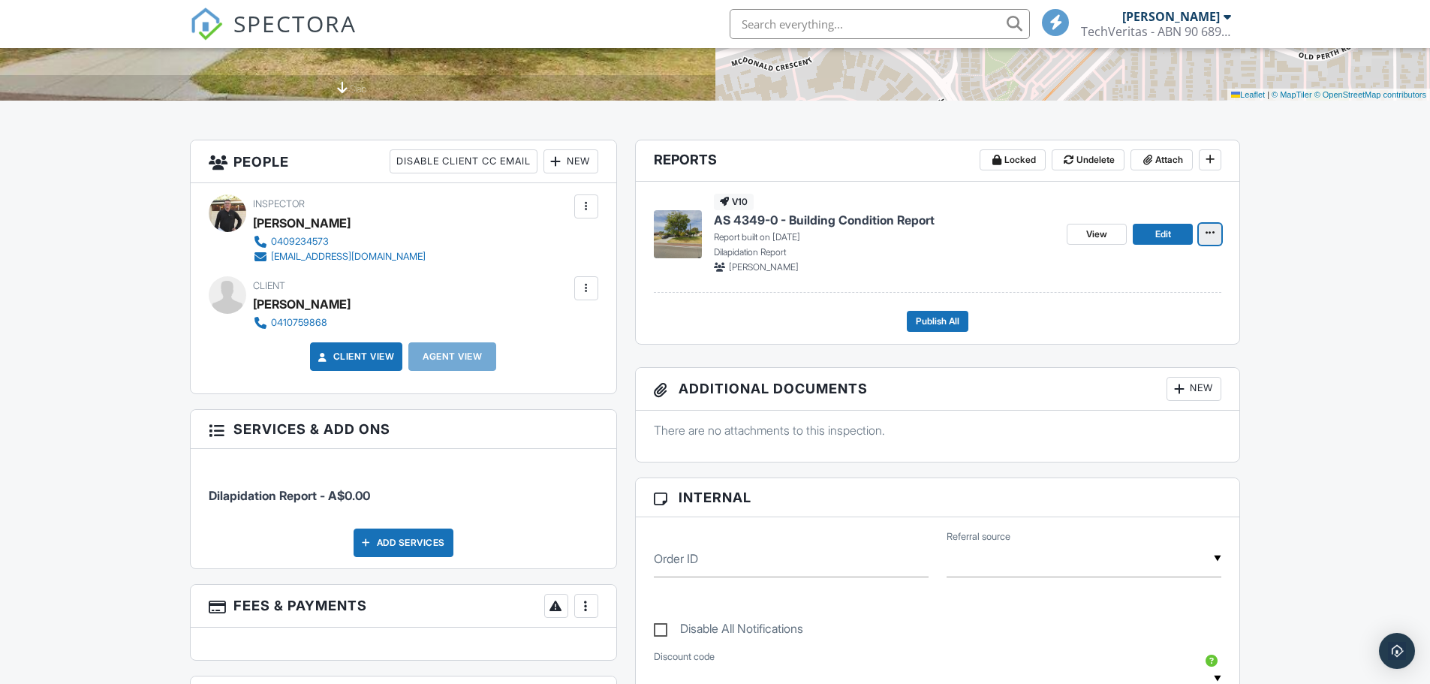
click at [1207, 233] on icon at bounding box center [1210, 232] width 9 height 11
click at [1095, 346] on input "Delete Report" at bounding box center [1135, 345] width 153 height 34
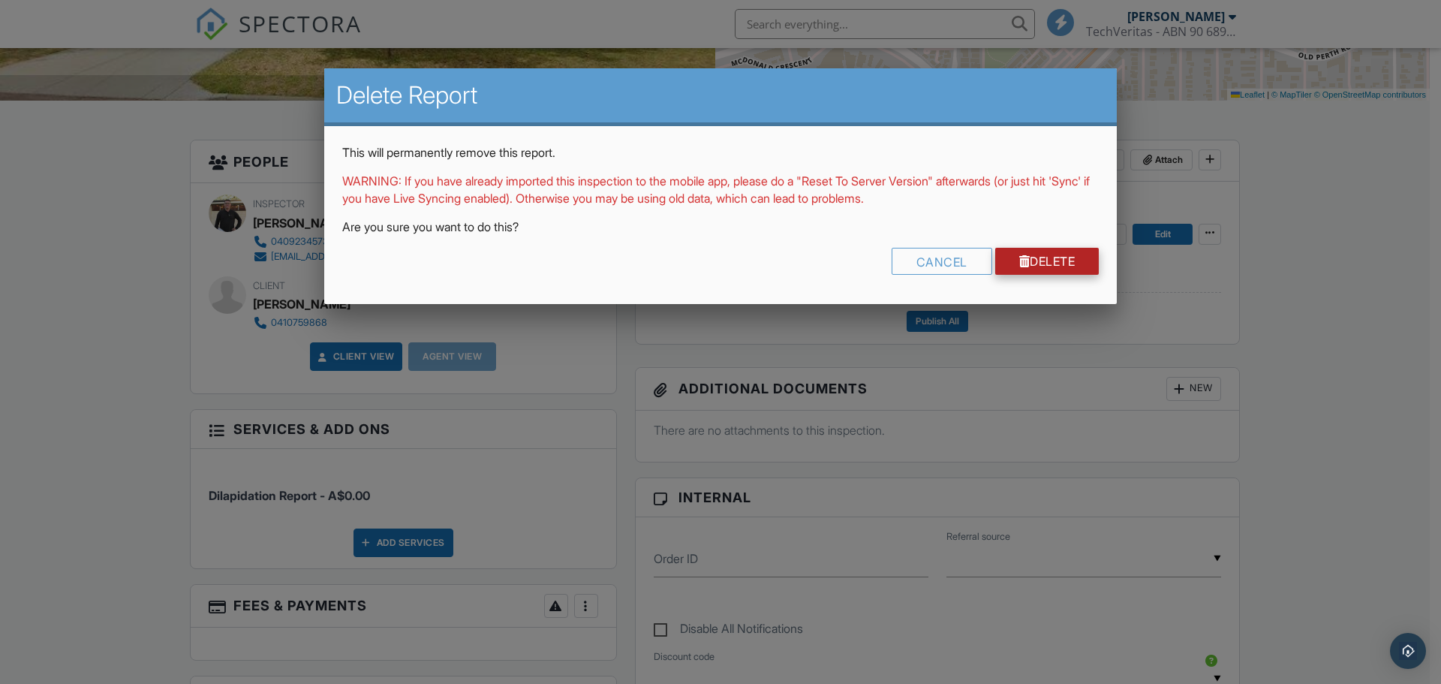
click at [1043, 259] on link "Delete" at bounding box center [1047, 261] width 104 height 27
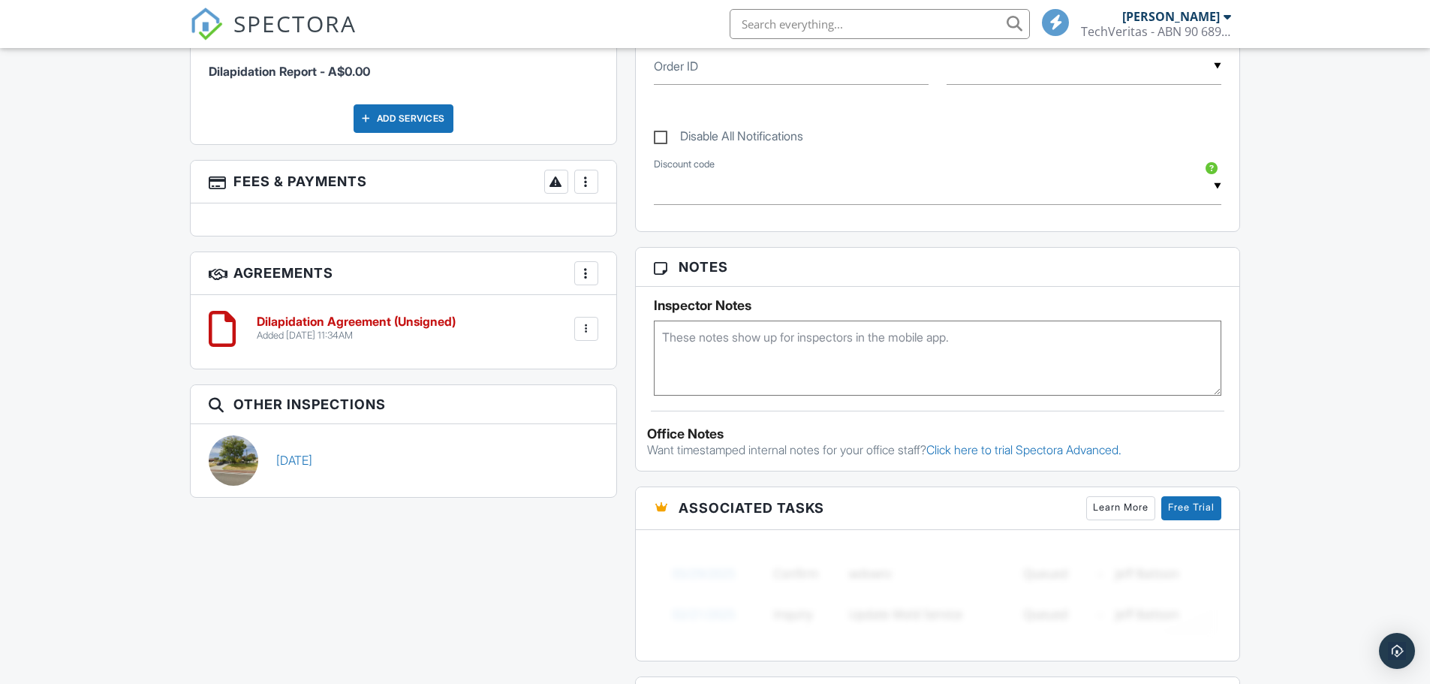
scroll to position [751, 0]
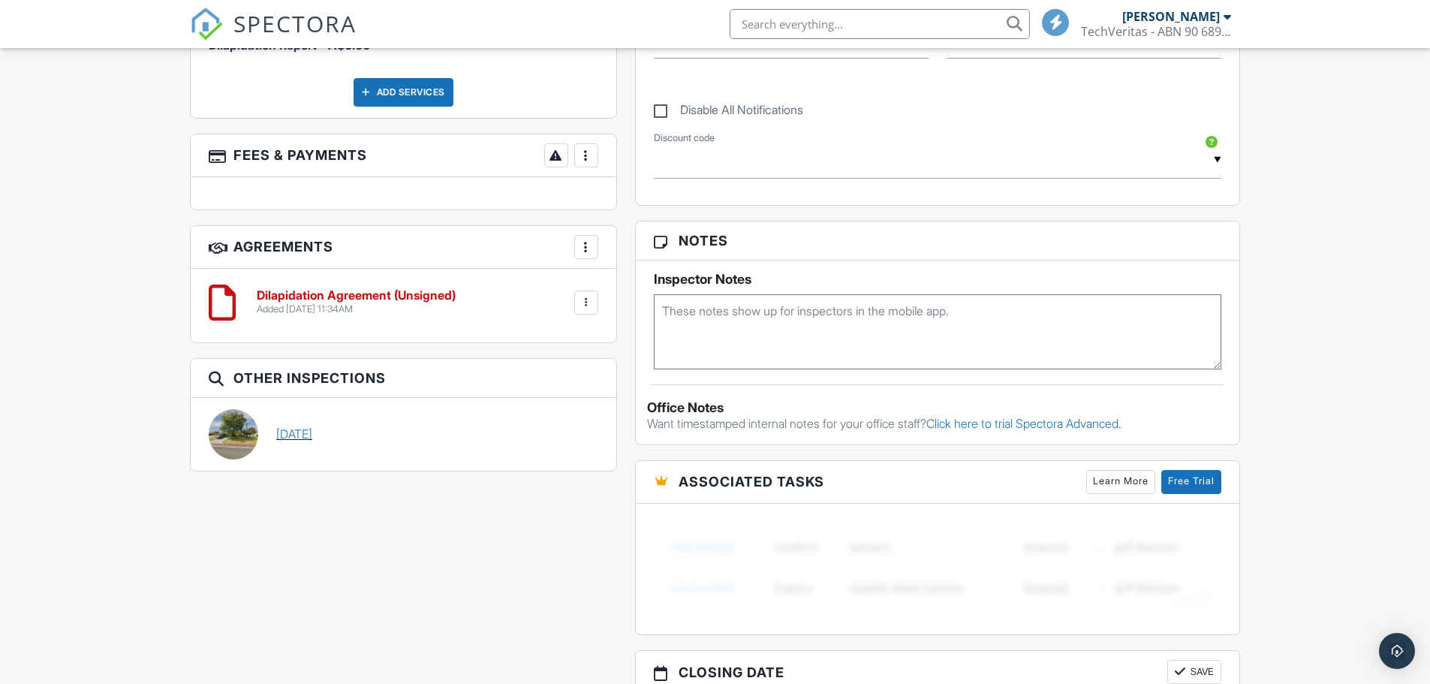
click at [312, 431] on link "[DATE]" at bounding box center [294, 434] width 36 height 17
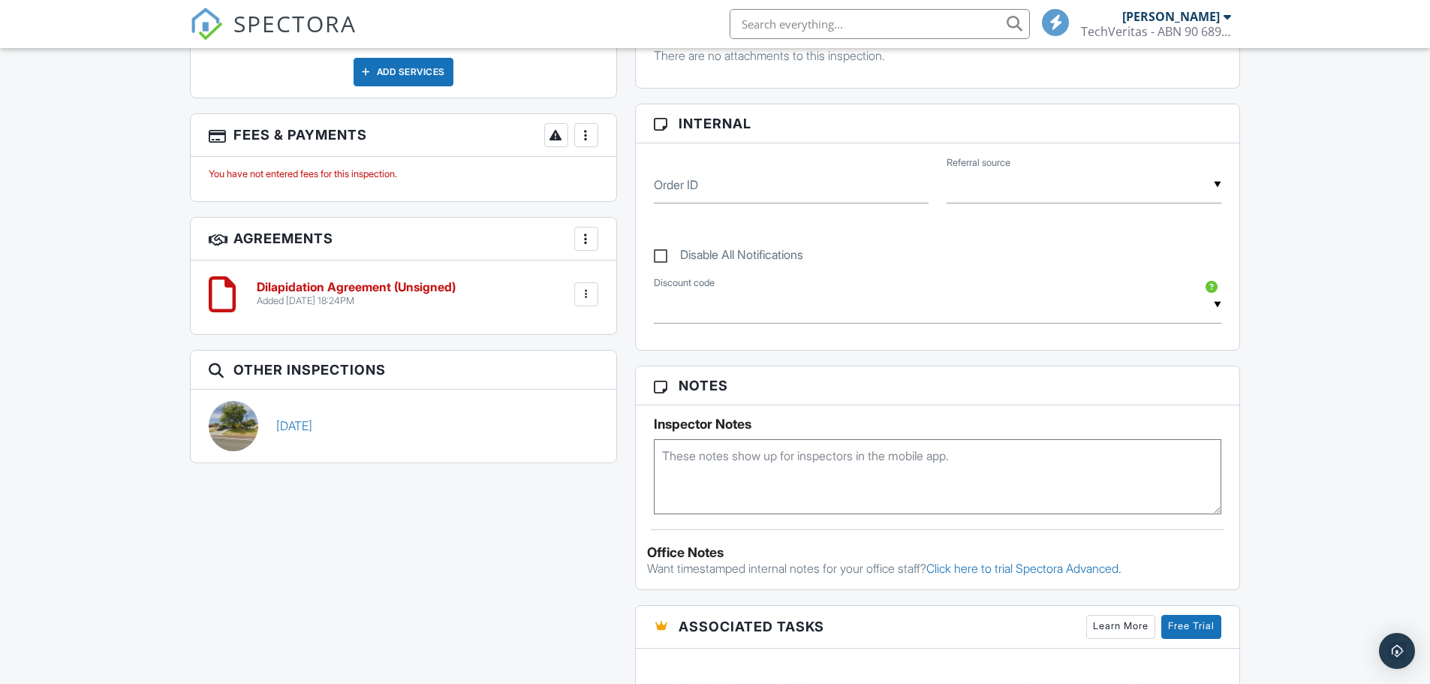
scroll to position [826, 0]
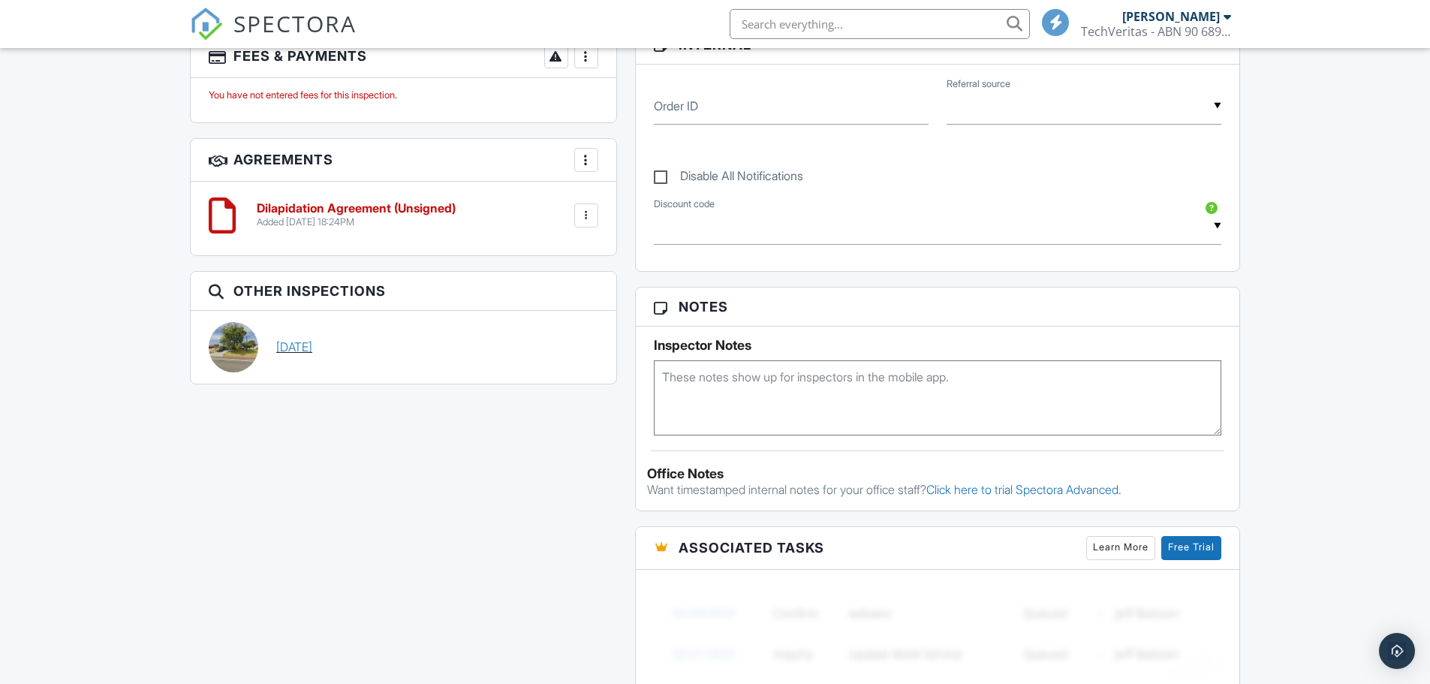
drag, startPoint x: 318, startPoint y: 350, endPoint x: 453, endPoint y: 333, distance: 137.0
click at [445, 333] on div "28/09/2025" at bounding box center [437, 347] width 340 height 50
drag, startPoint x: 282, startPoint y: 351, endPoint x: 366, endPoint y: 340, distance: 84.8
click at [284, 350] on link "28/09/2025" at bounding box center [294, 347] width 36 height 17
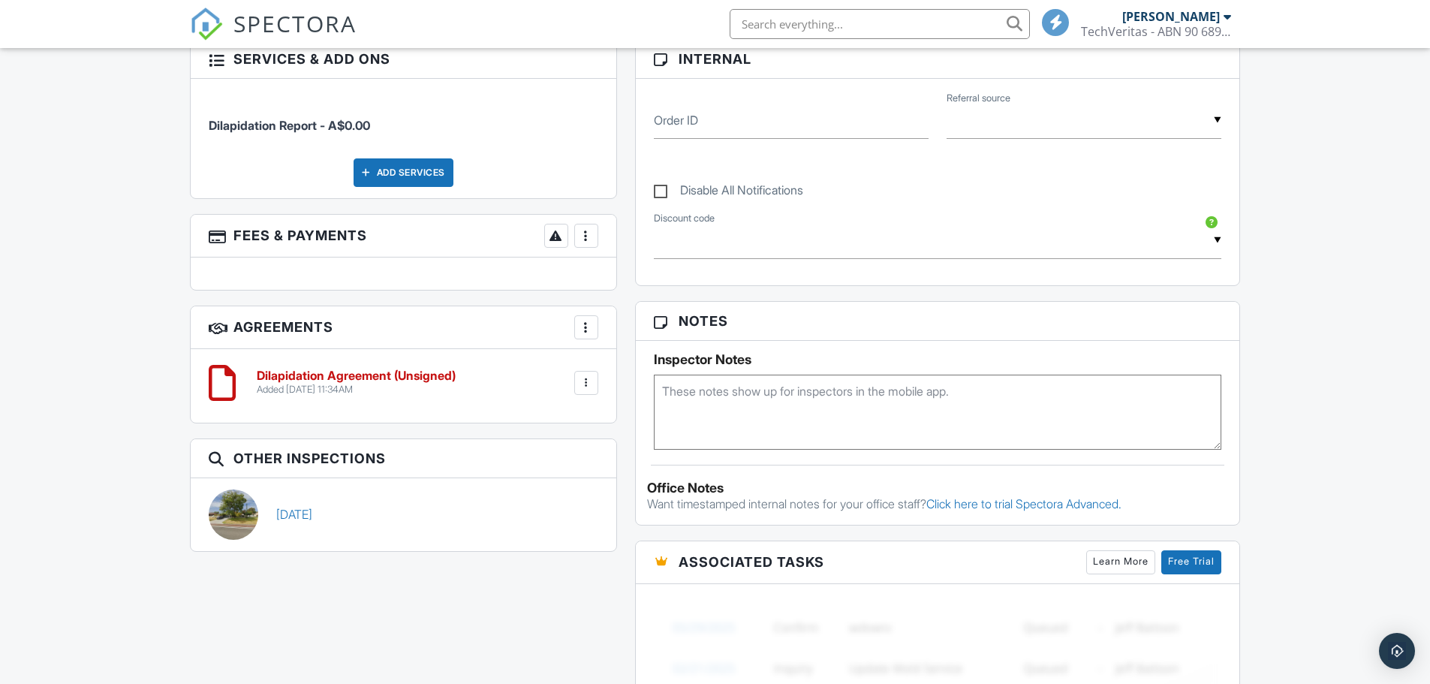
scroll to position [676, 0]
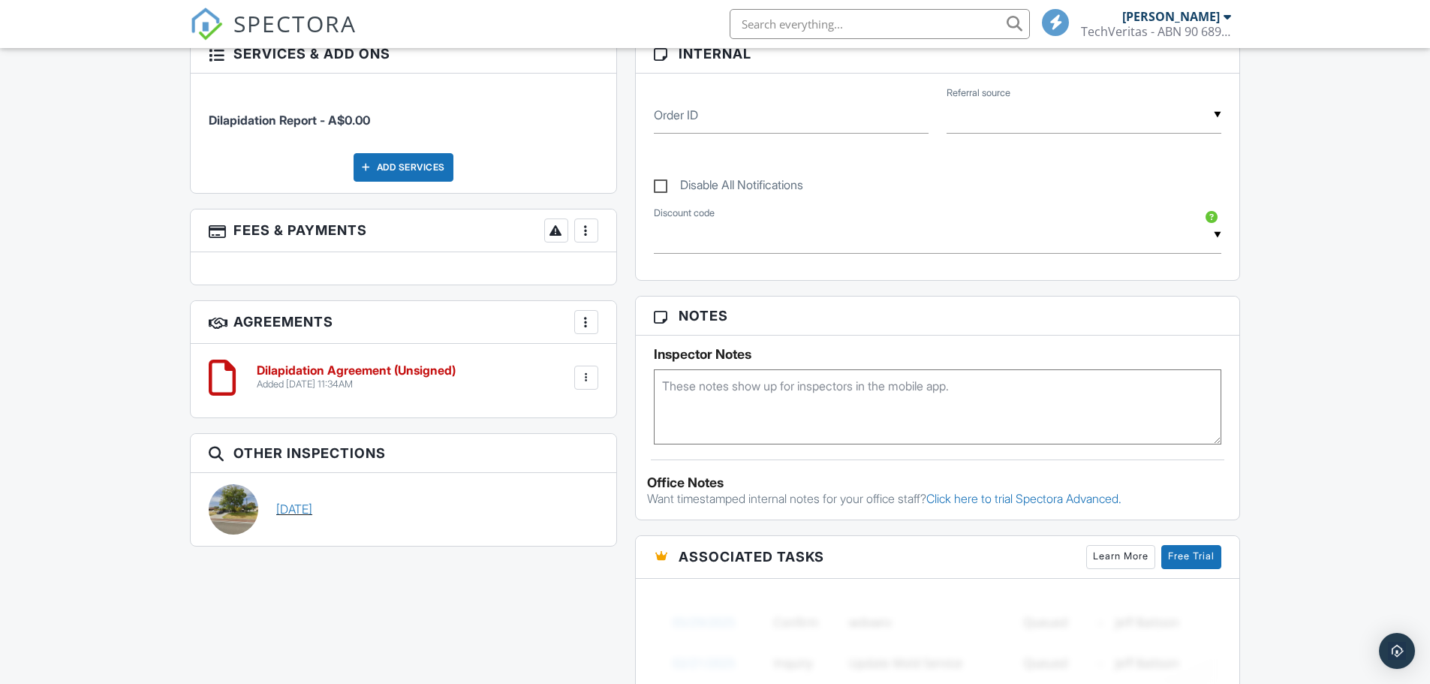
click at [312, 511] on link "[DATE]" at bounding box center [294, 509] width 36 height 17
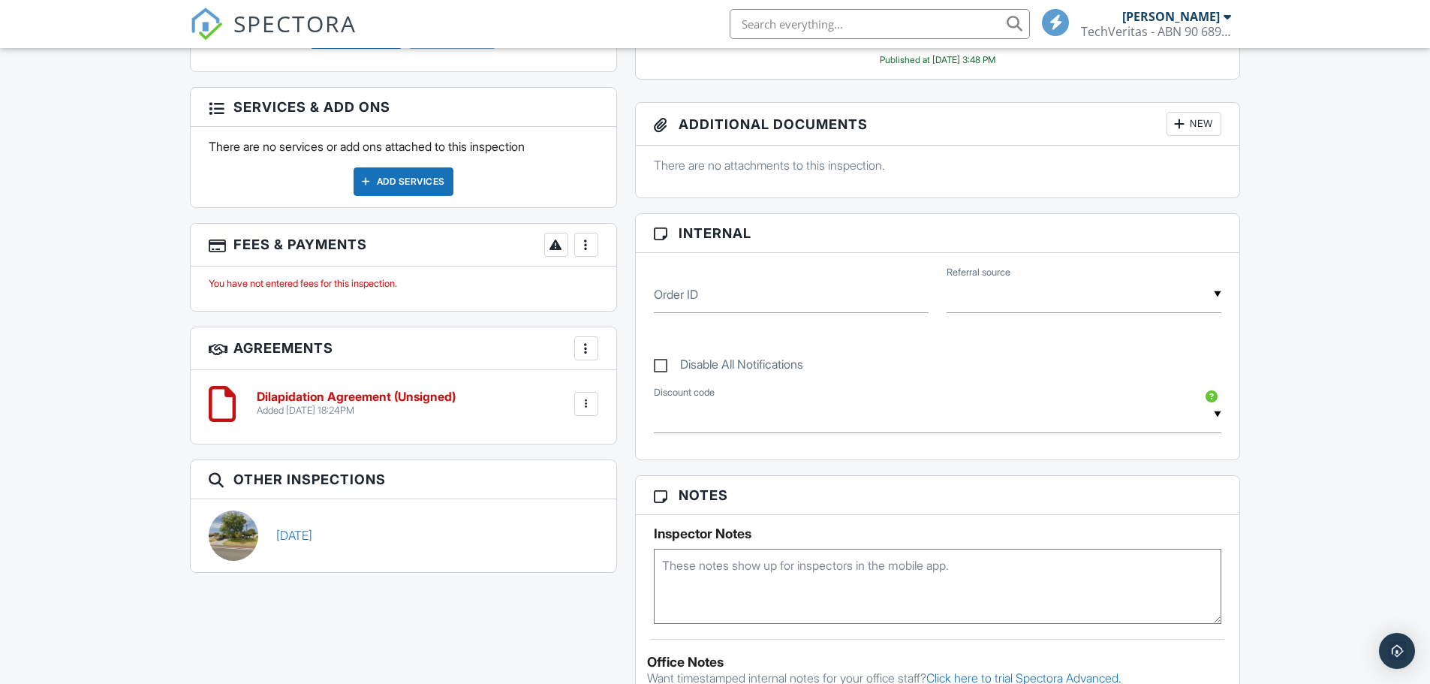
scroll to position [643, 0]
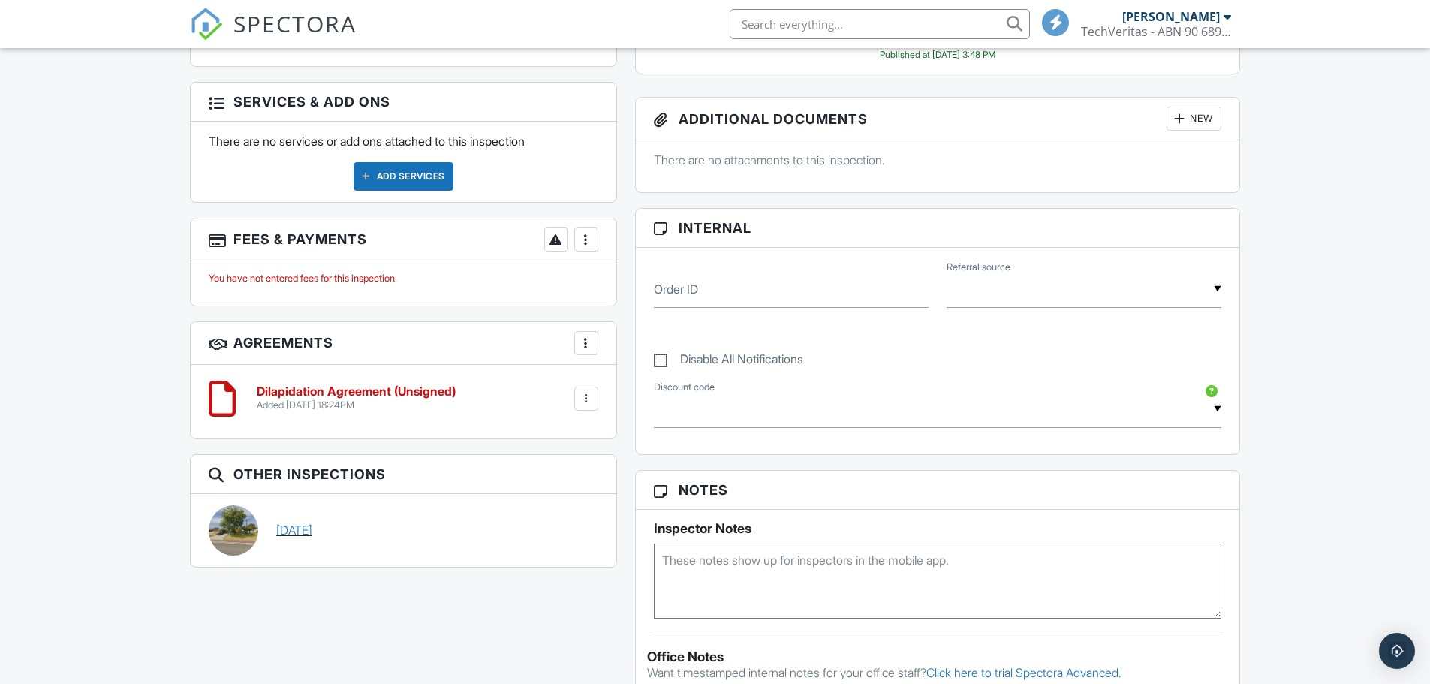
click at [312, 535] on link "28/09/2025" at bounding box center [294, 530] width 36 height 17
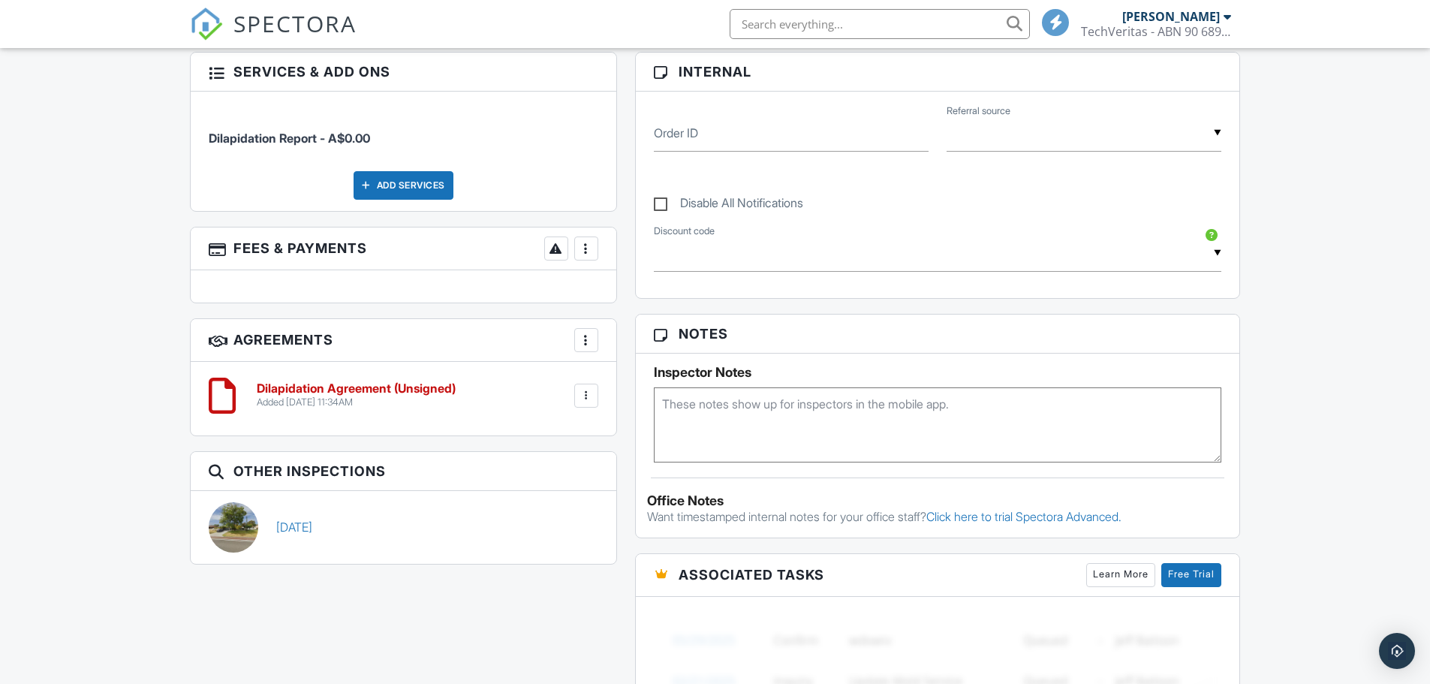
scroll to position [676, 0]
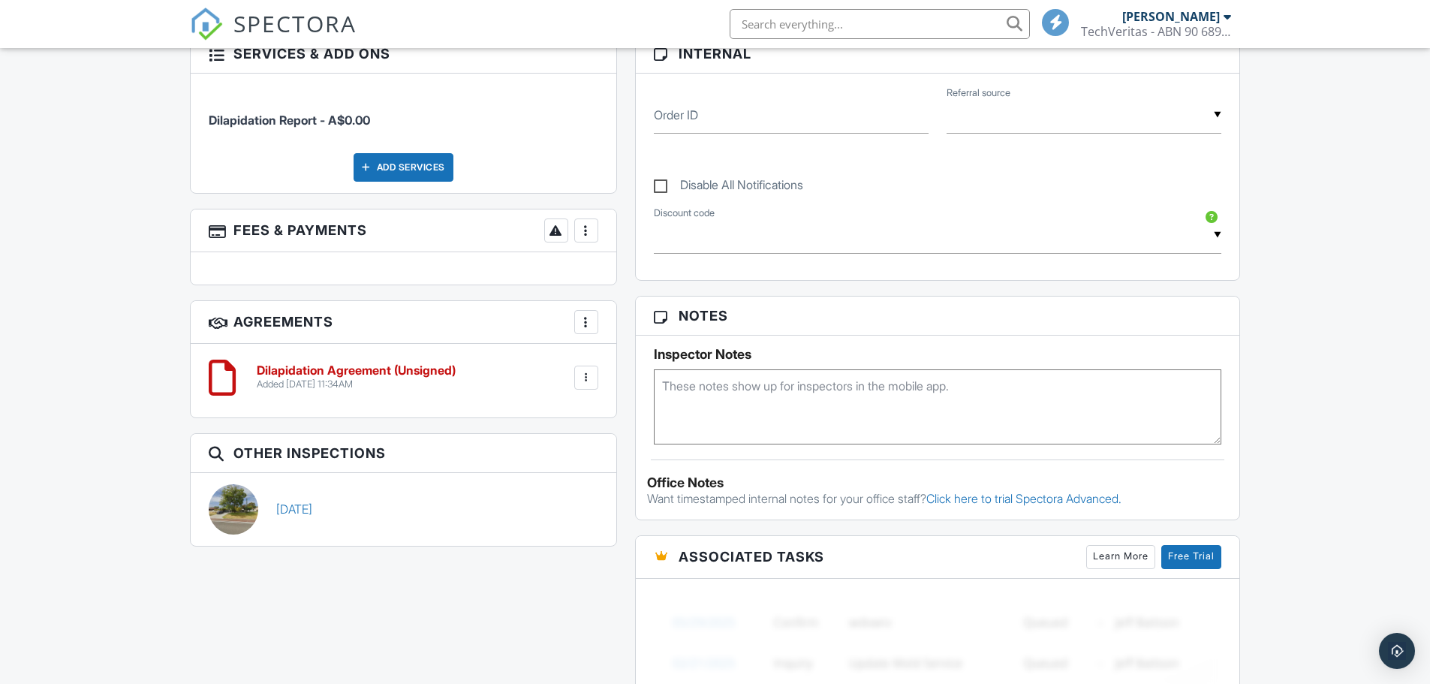
click at [586, 327] on div at bounding box center [586, 322] width 15 height 15
click at [500, 423] on div "People Disable Client CC Email New Client Client's Agent Listing Agent Add Anot…" at bounding box center [403, 162] width 445 height 797
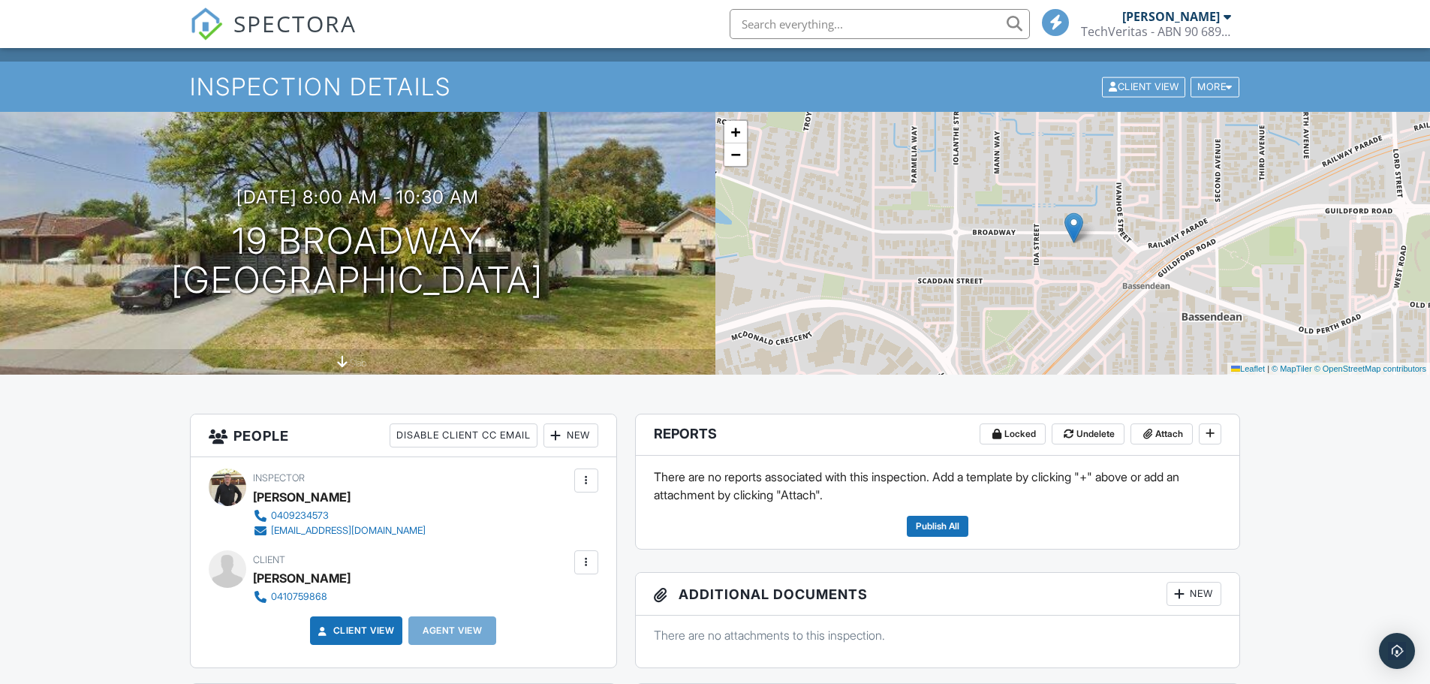
scroll to position [0, 0]
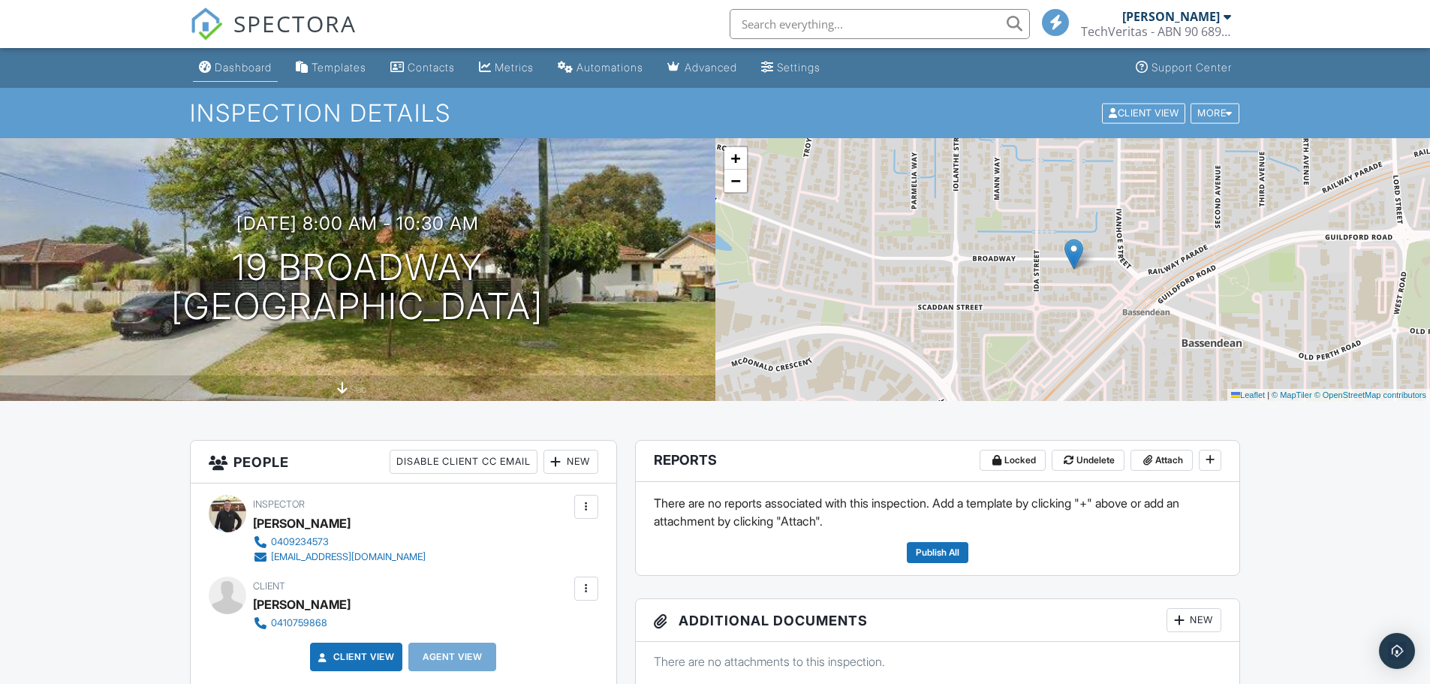
click at [245, 74] on link "Dashboard" at bounding box center [235, 68] width 85 height 28
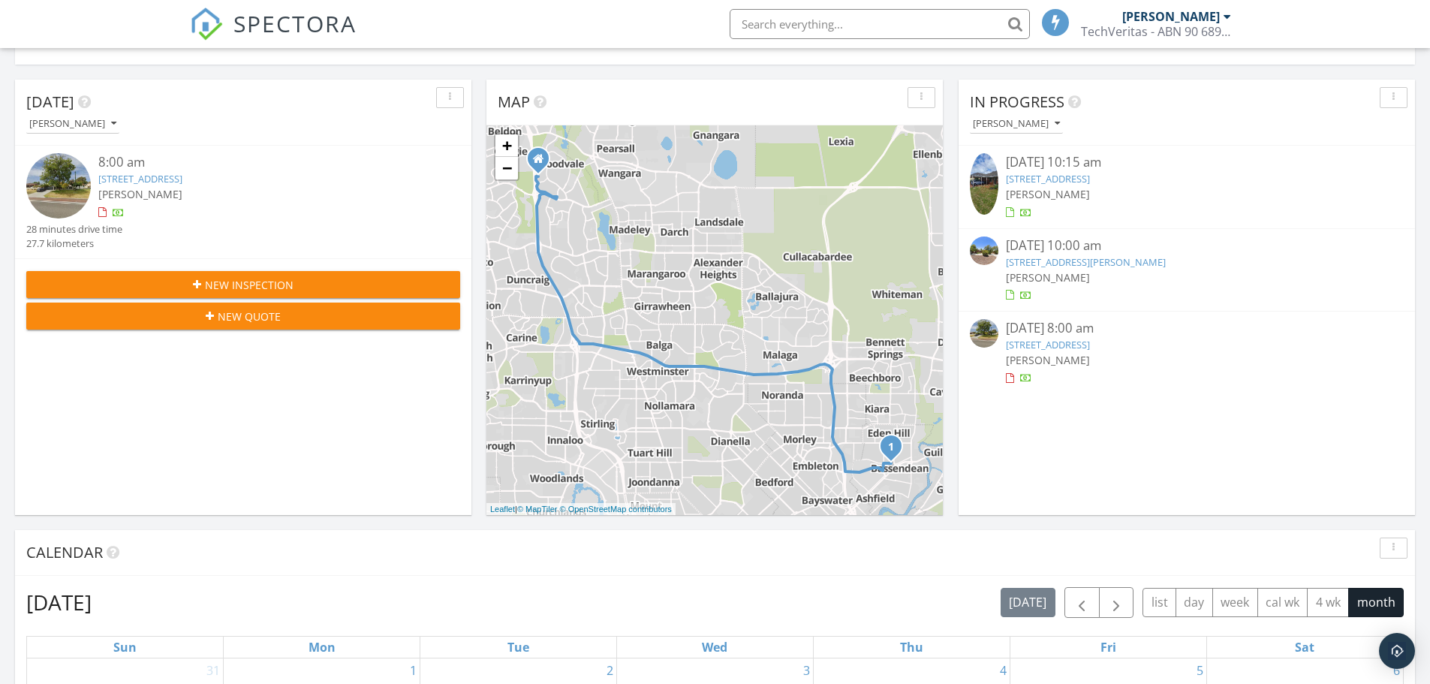
scroll to position [104, 0]
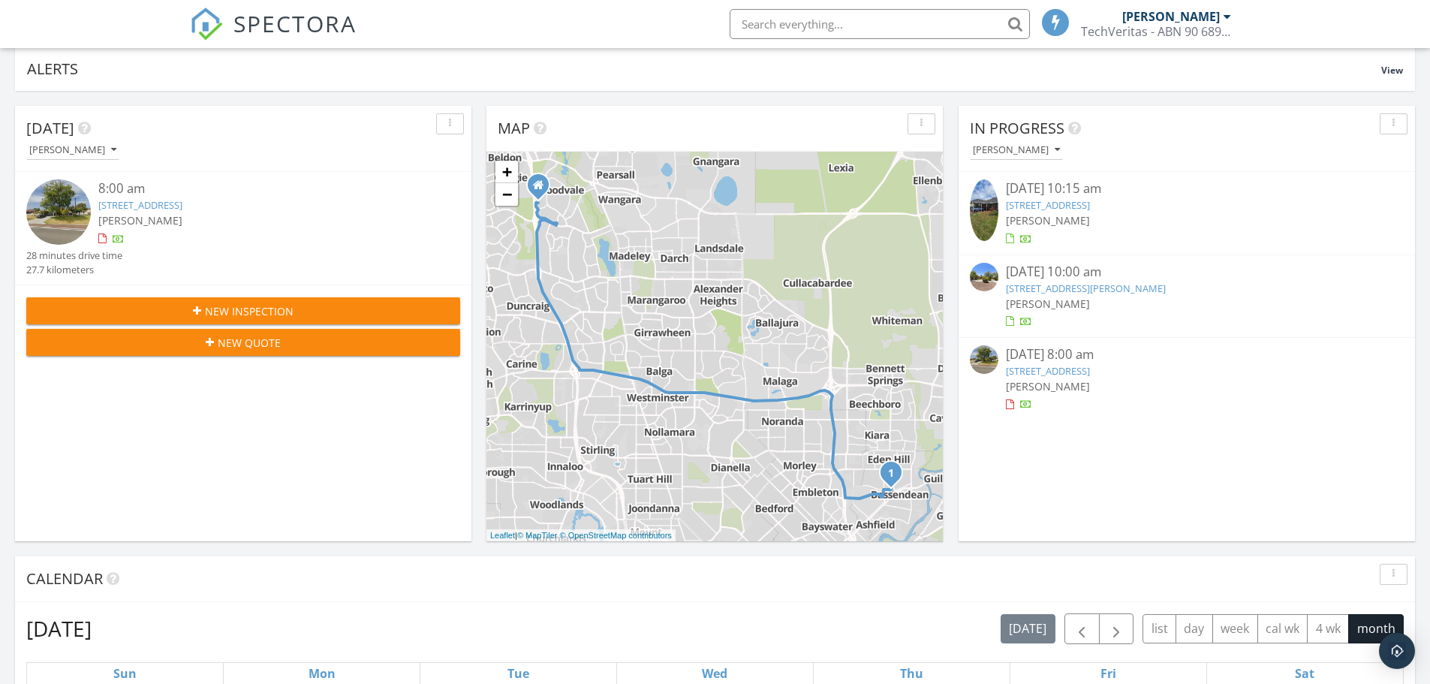
click at [1063, 372] on link "19 Broadway, Bassendean, WA 6054" at bounding box center [1048, 371] width 84 height 14
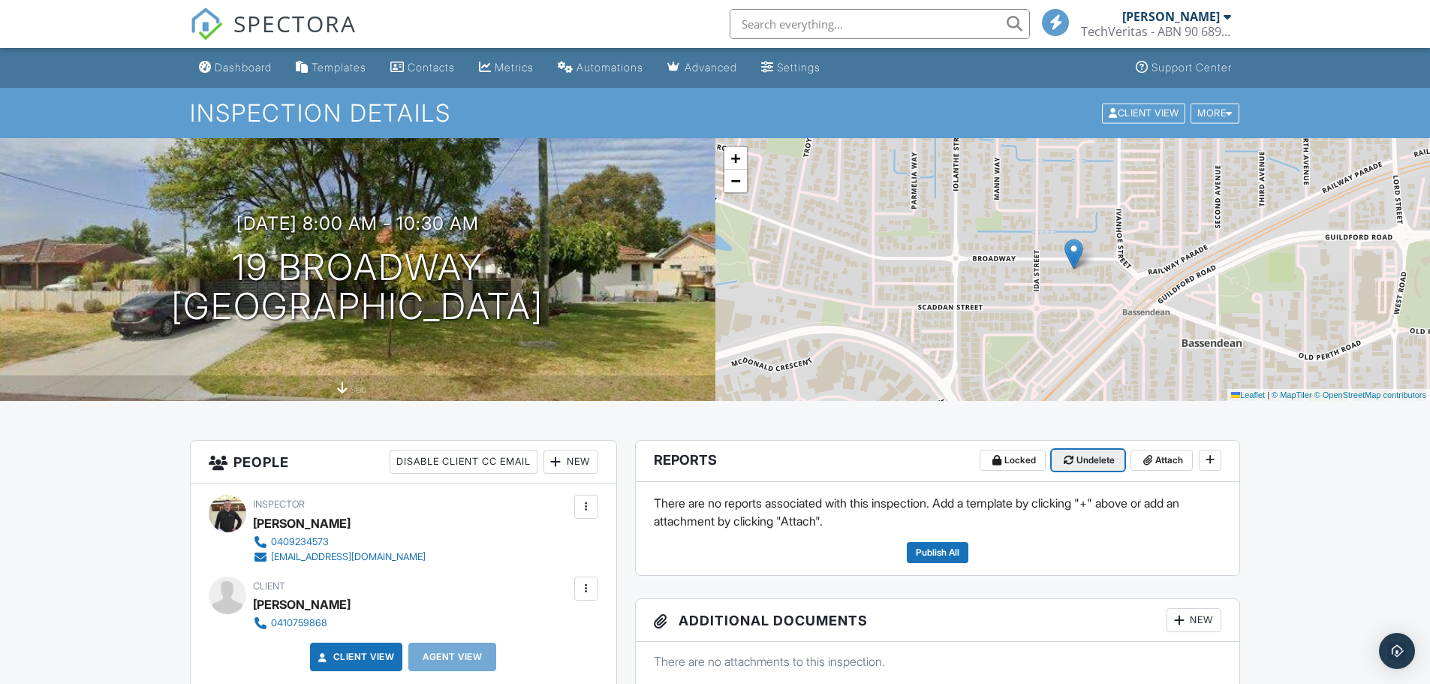
click at [1086, 459] on span "Undelete" at bounding box center [1096, 460] width 38 height 15
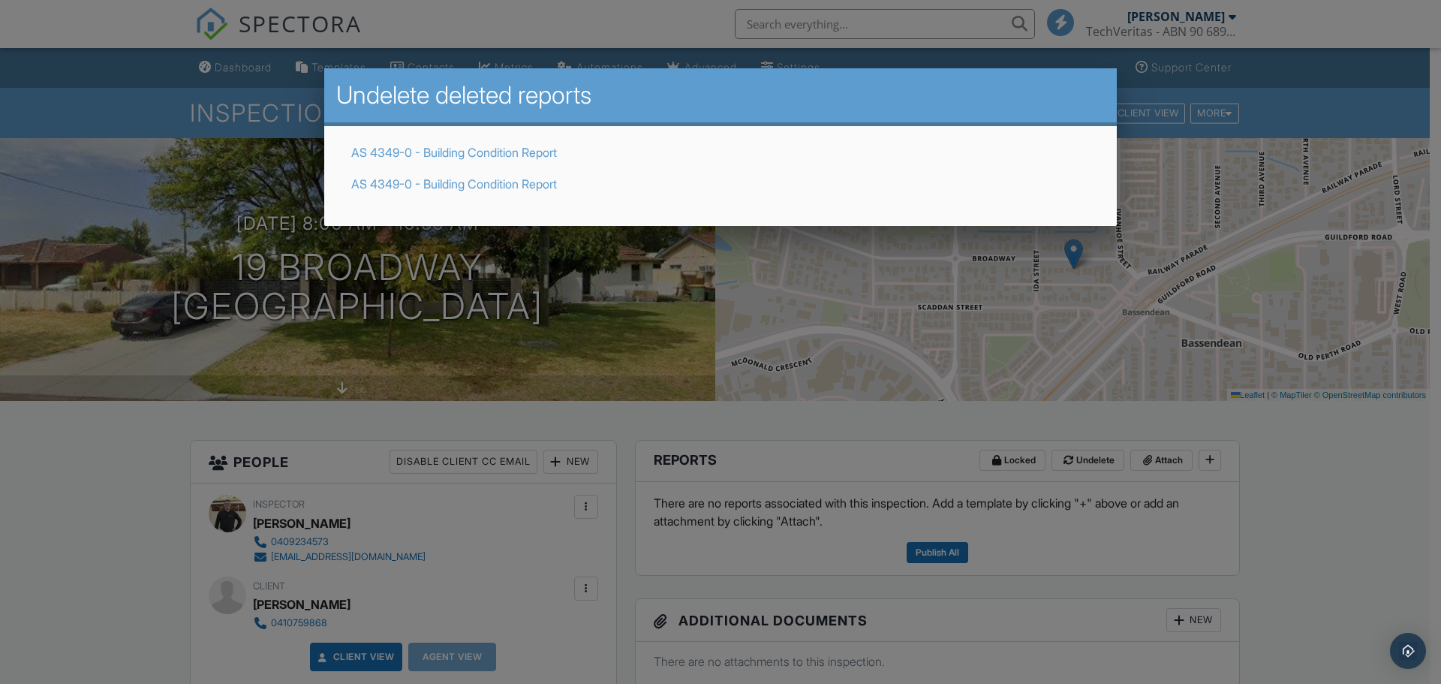
click at [479, 153] on link "AS 4349-0 - Building Condition Report" at bounding box center [454, 152] width 206 height 15
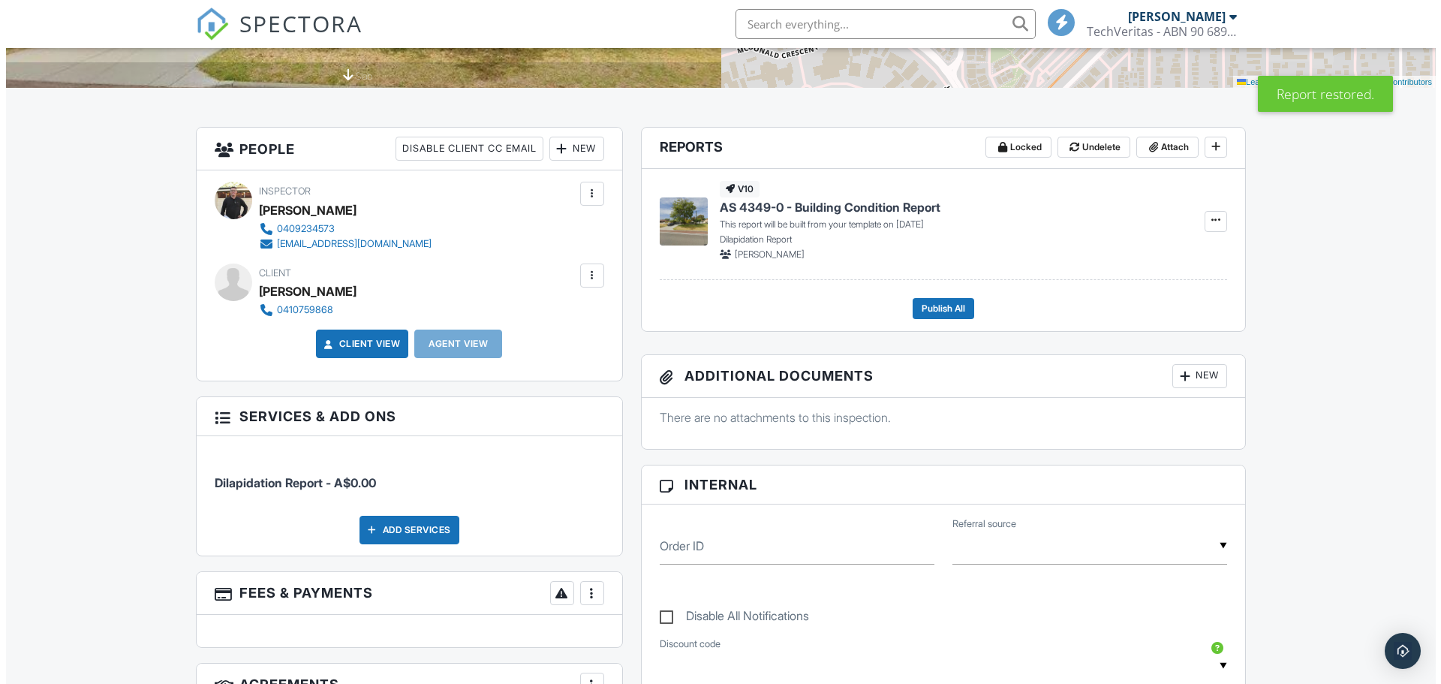
scroll to position [300, 0]
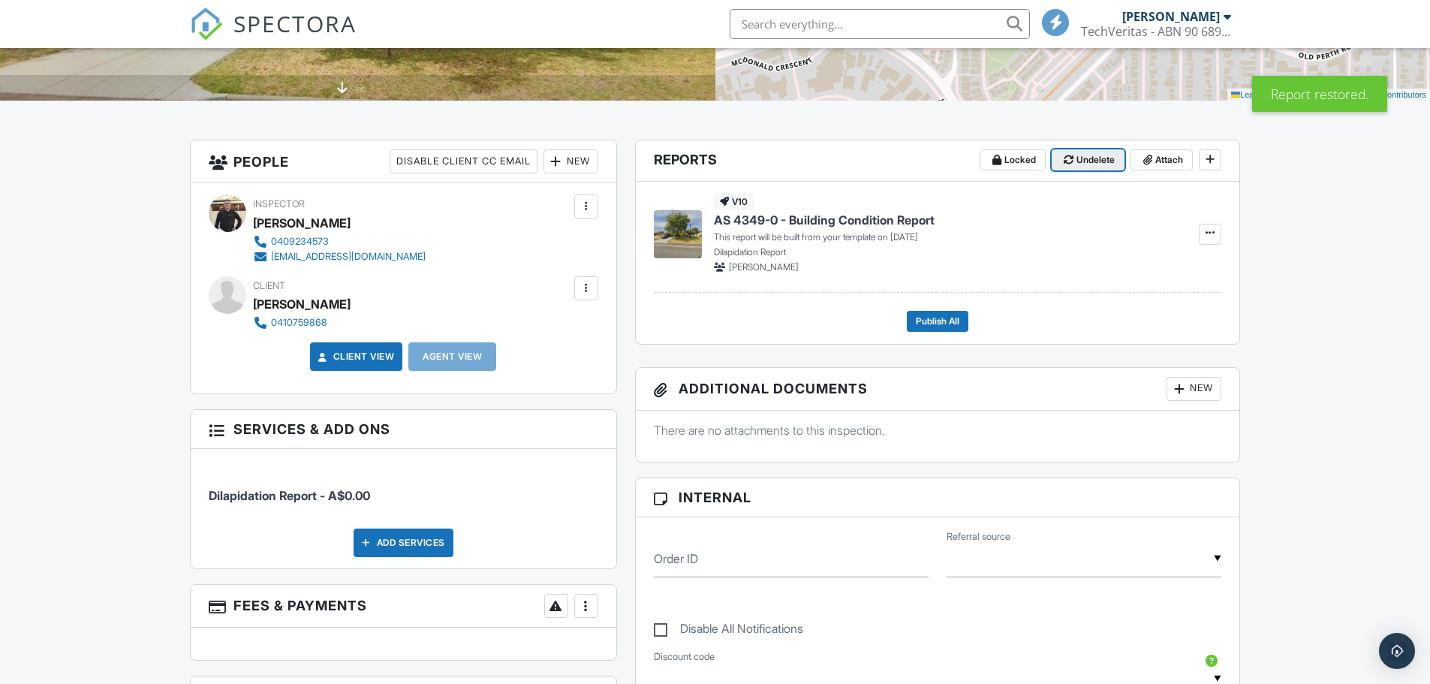
click at [1092, 157] on span "Undelete" at bounding box center [1096, 159] width 38 height 15
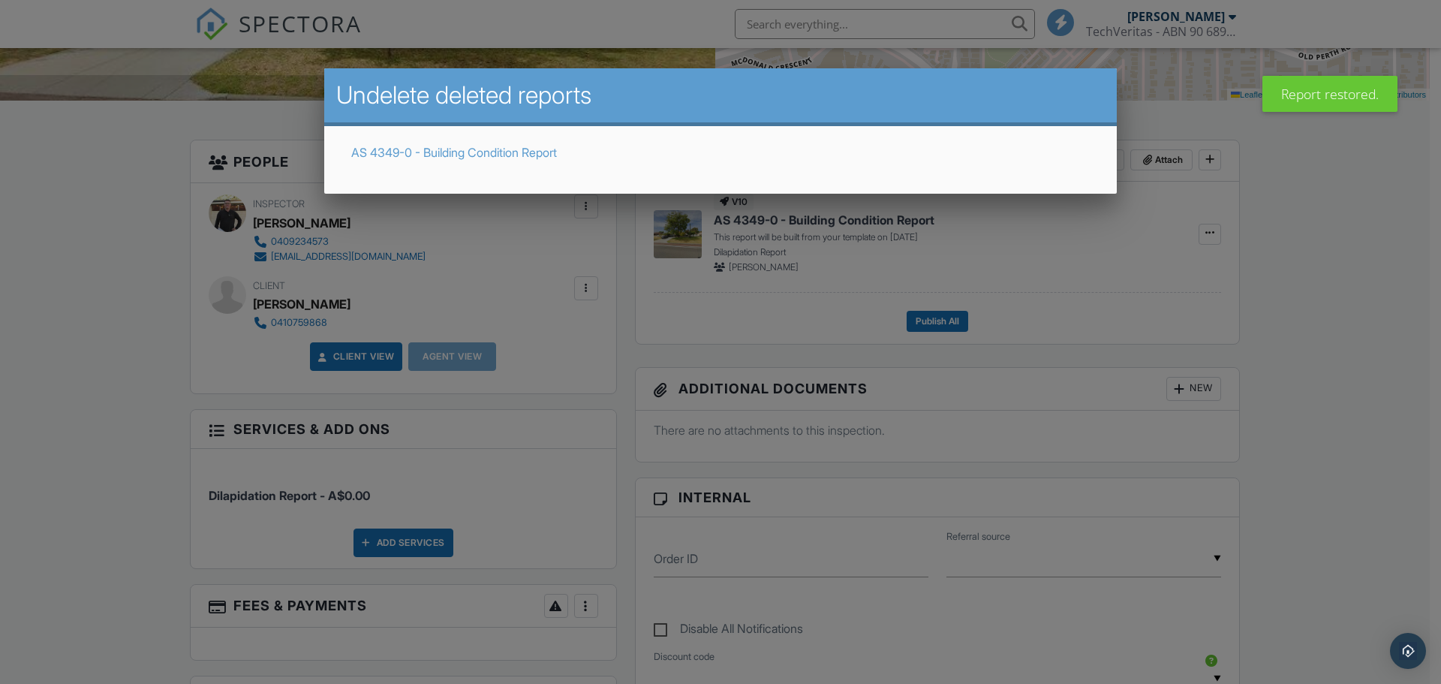
click at [534, 155] on link "AS 4349-0 - Building Condition Report" at bounding box center [454, 152] width 206 height 15
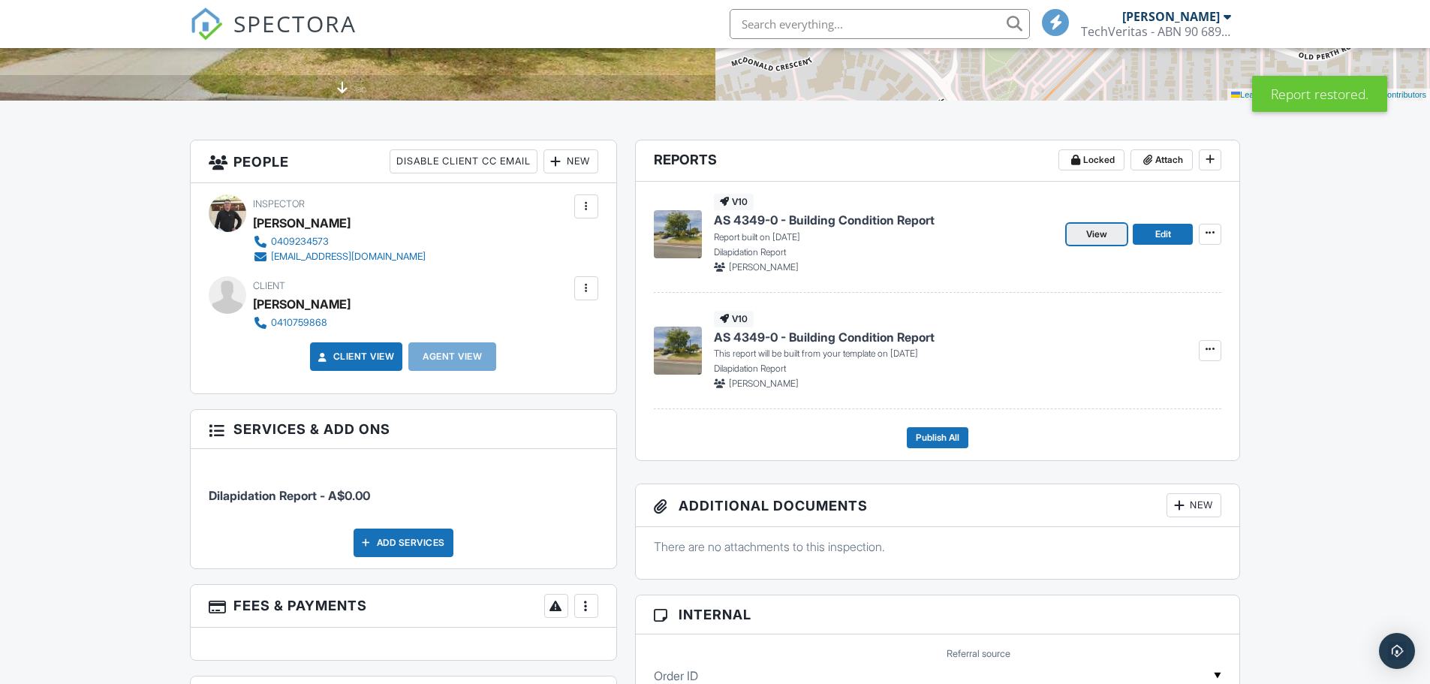
click at [1083, 227] on link "View" at bounding box center [1097, 234] width 60 height 21
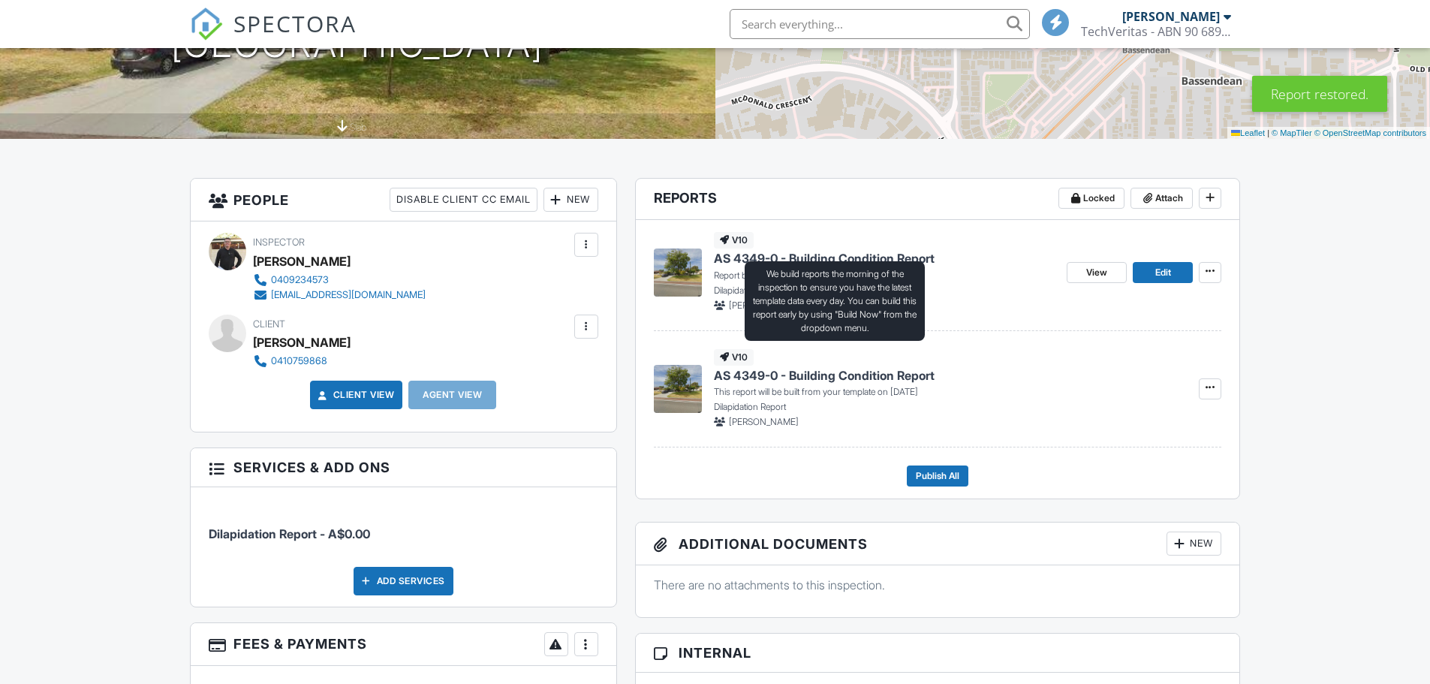
scroll to position [300, 0]
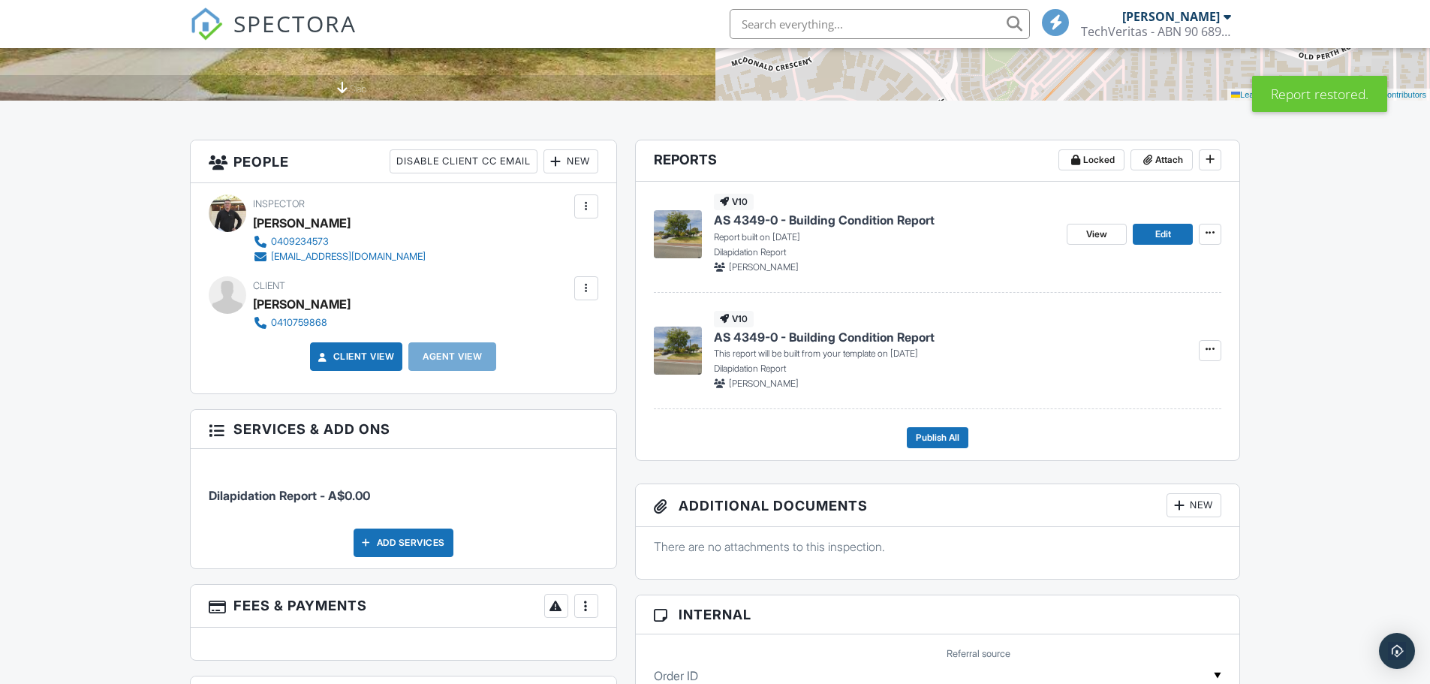
click at [848, 339] on span "AS 4349-0 - Building Condition Report" at bounding box center [824, 337] width 221 height 17
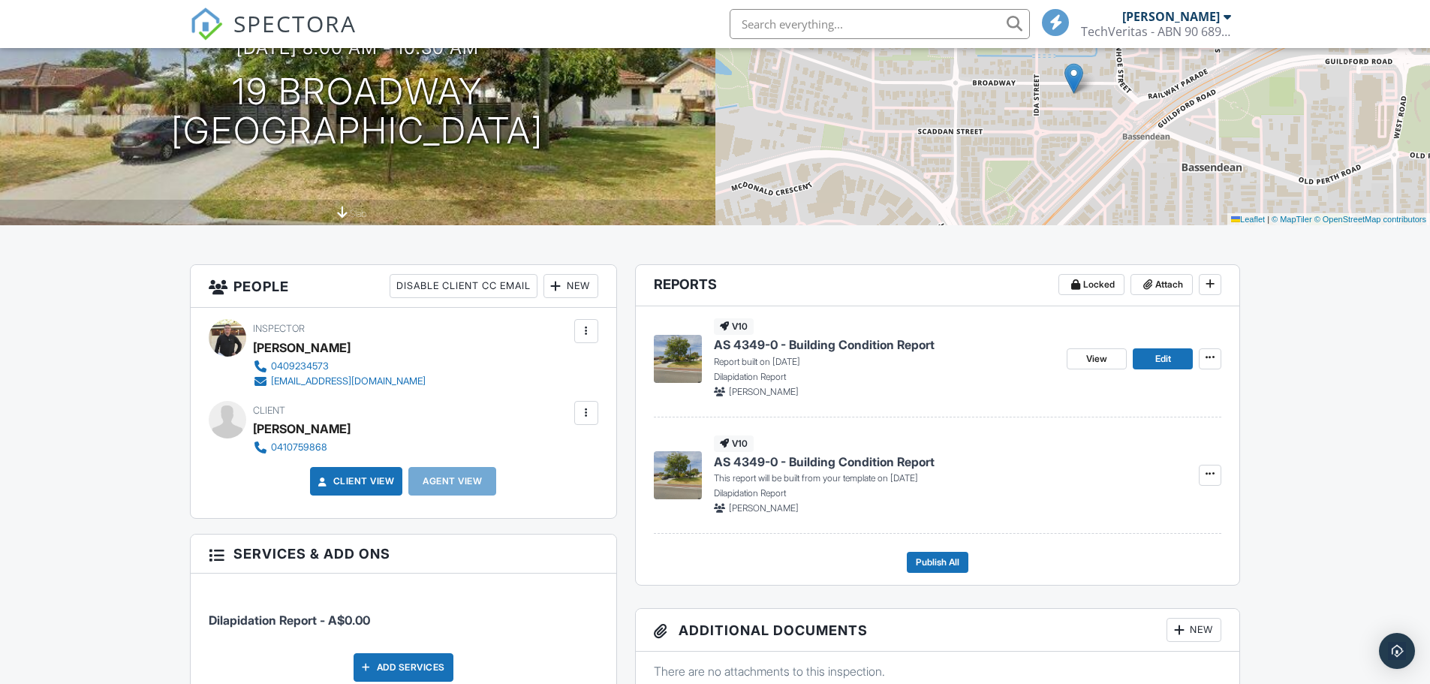
scroll to position [163, 0]
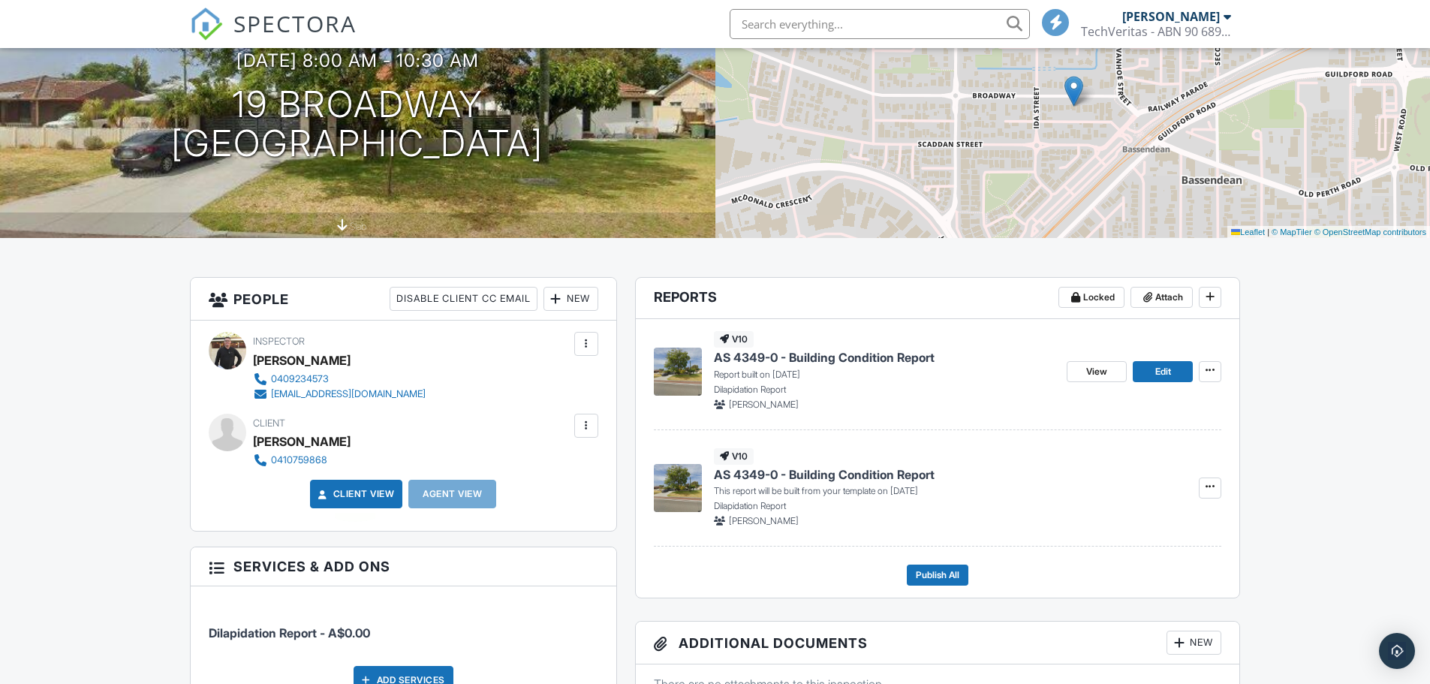
click at [351, 494] on link "Client View" at bounding box center [355, 493] width 80 height 15
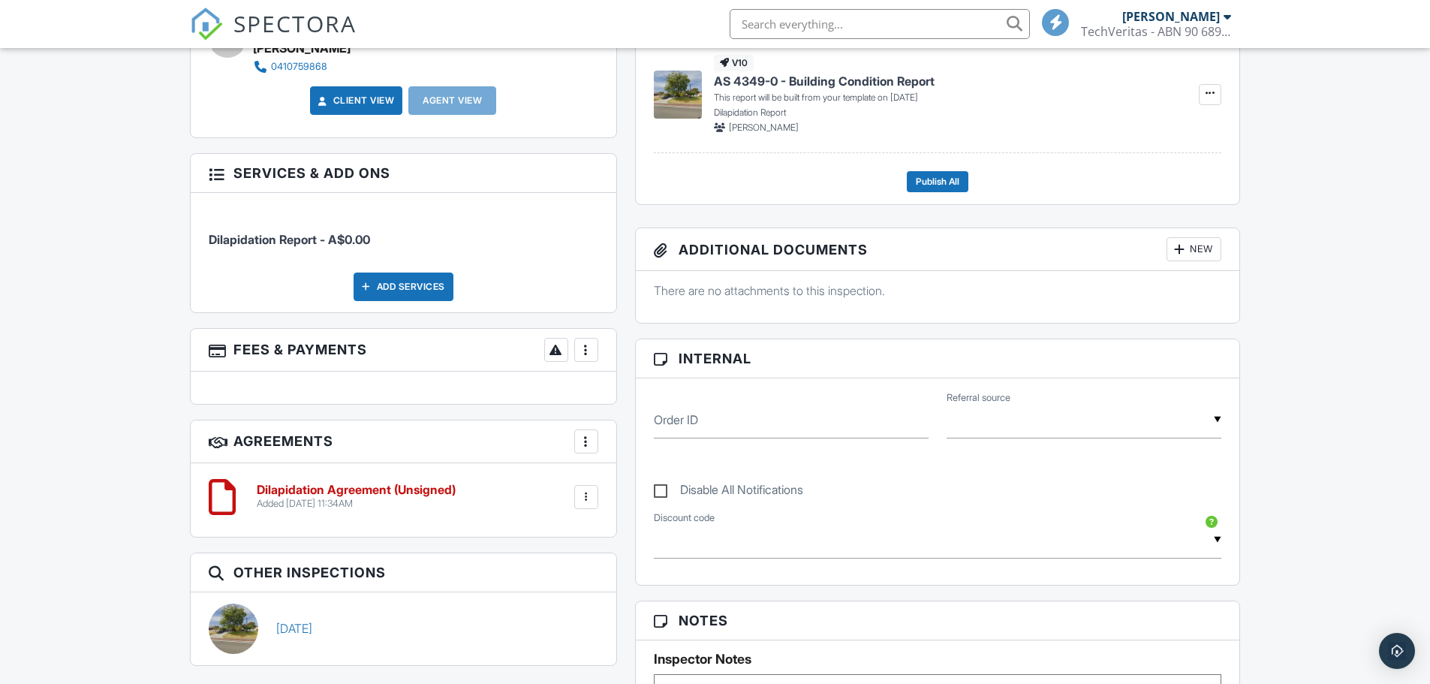
scroll to position [613, 0]
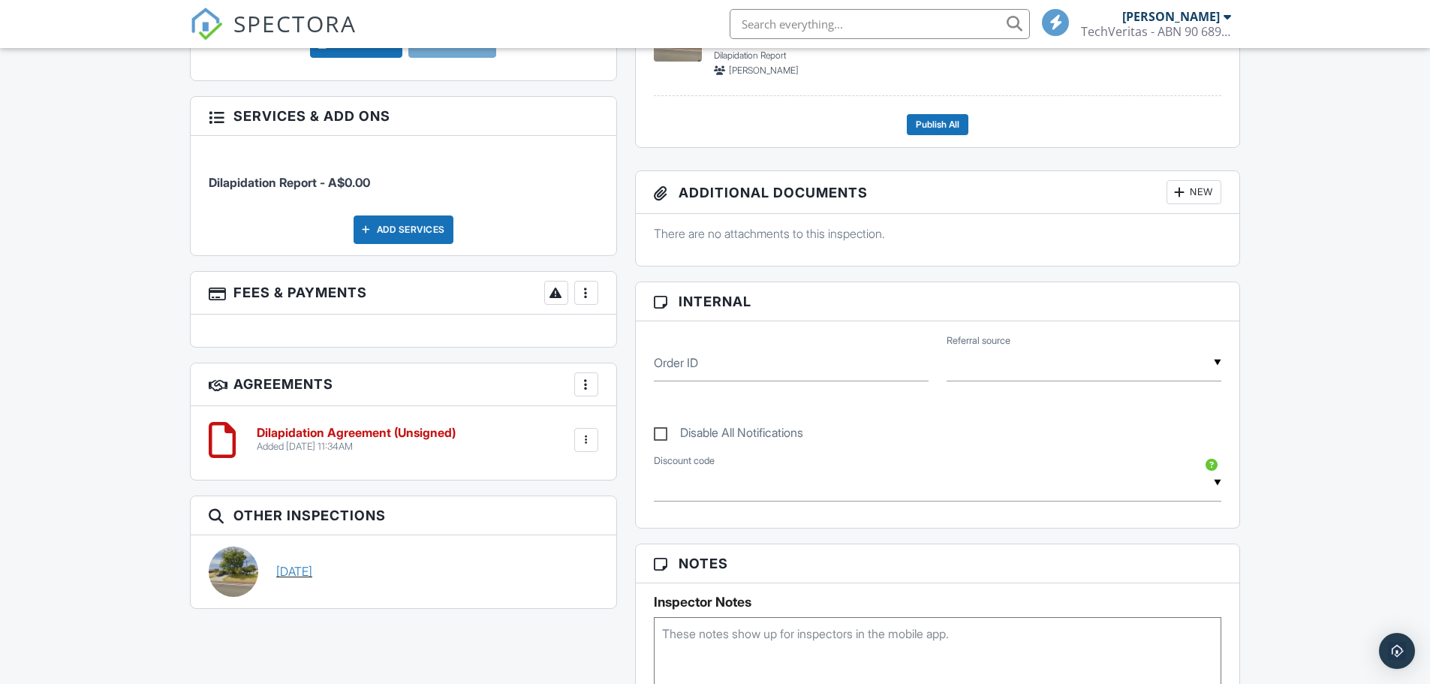
click at [306, 571] on link "[DATE]" at bounding box center [294, 571] width 36 height 17
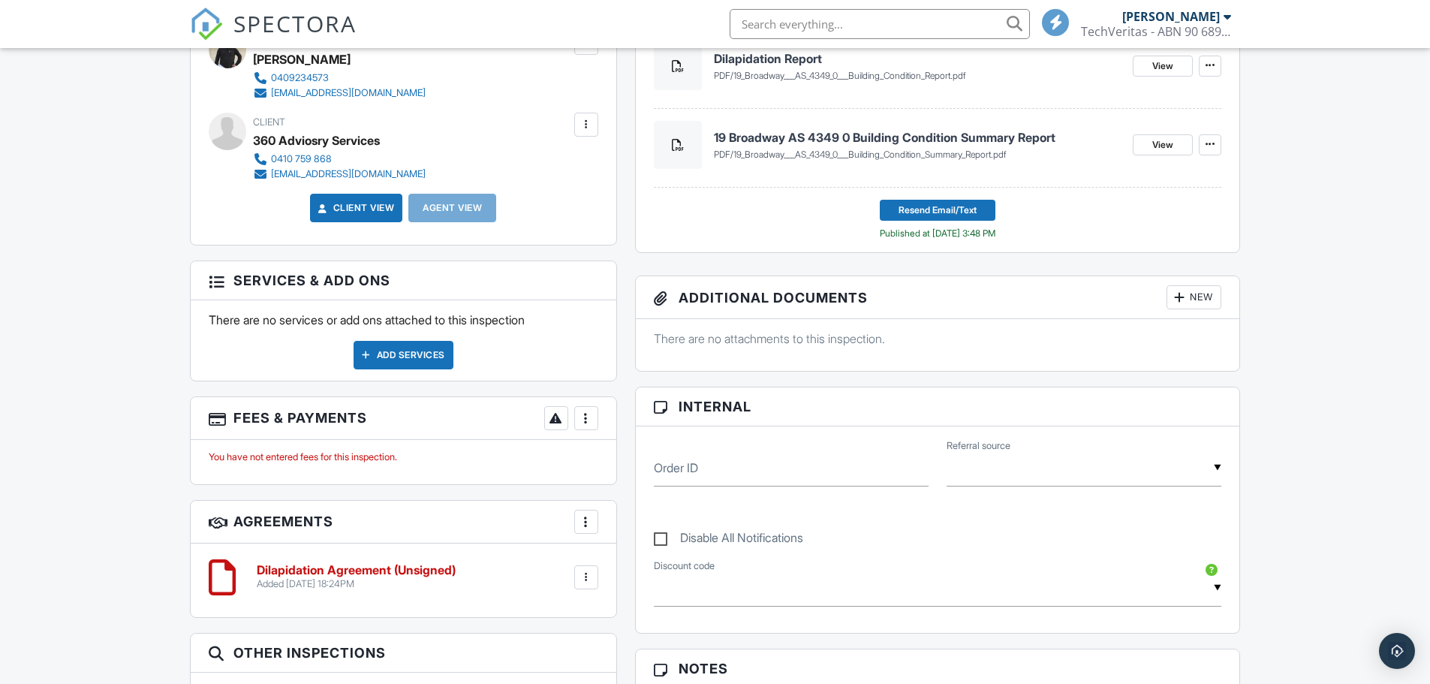
scroll to position [375, 0]
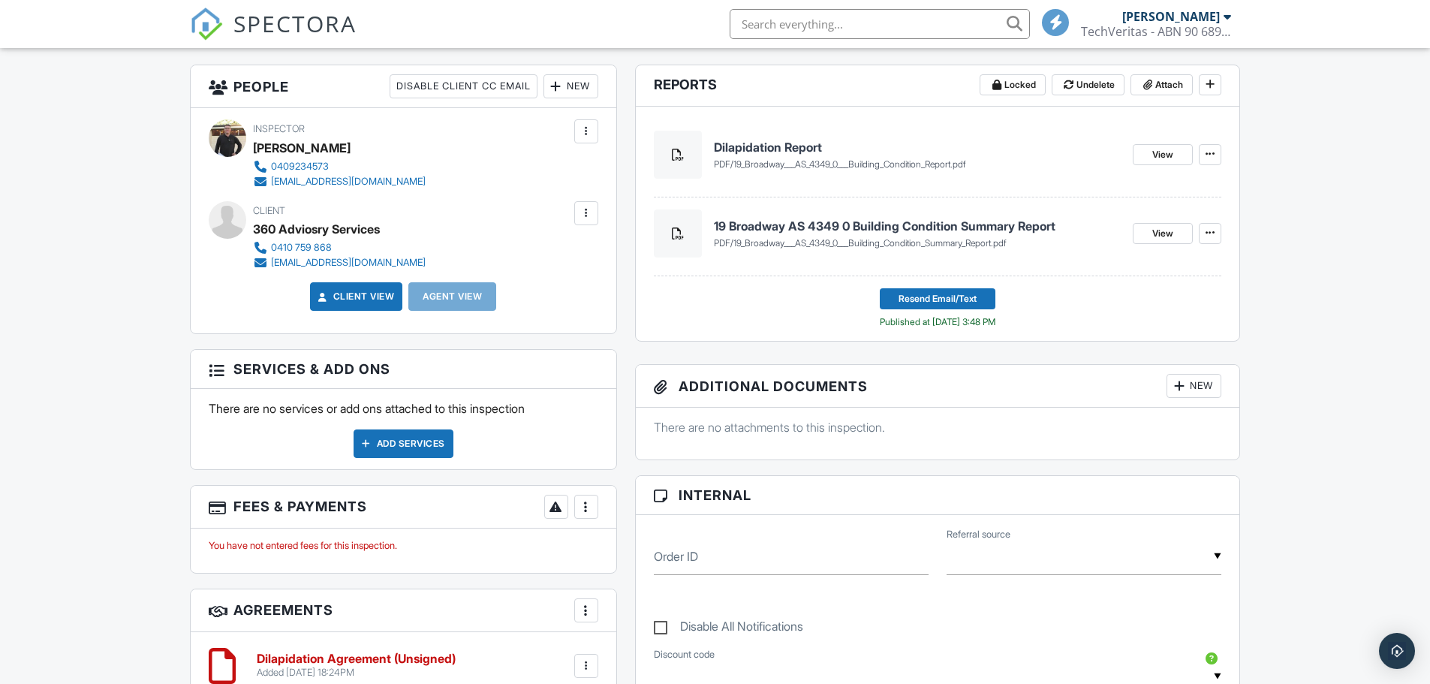
click at [366, 293] on link "Client View" at bounding box center [355, 296] width 80 height 15
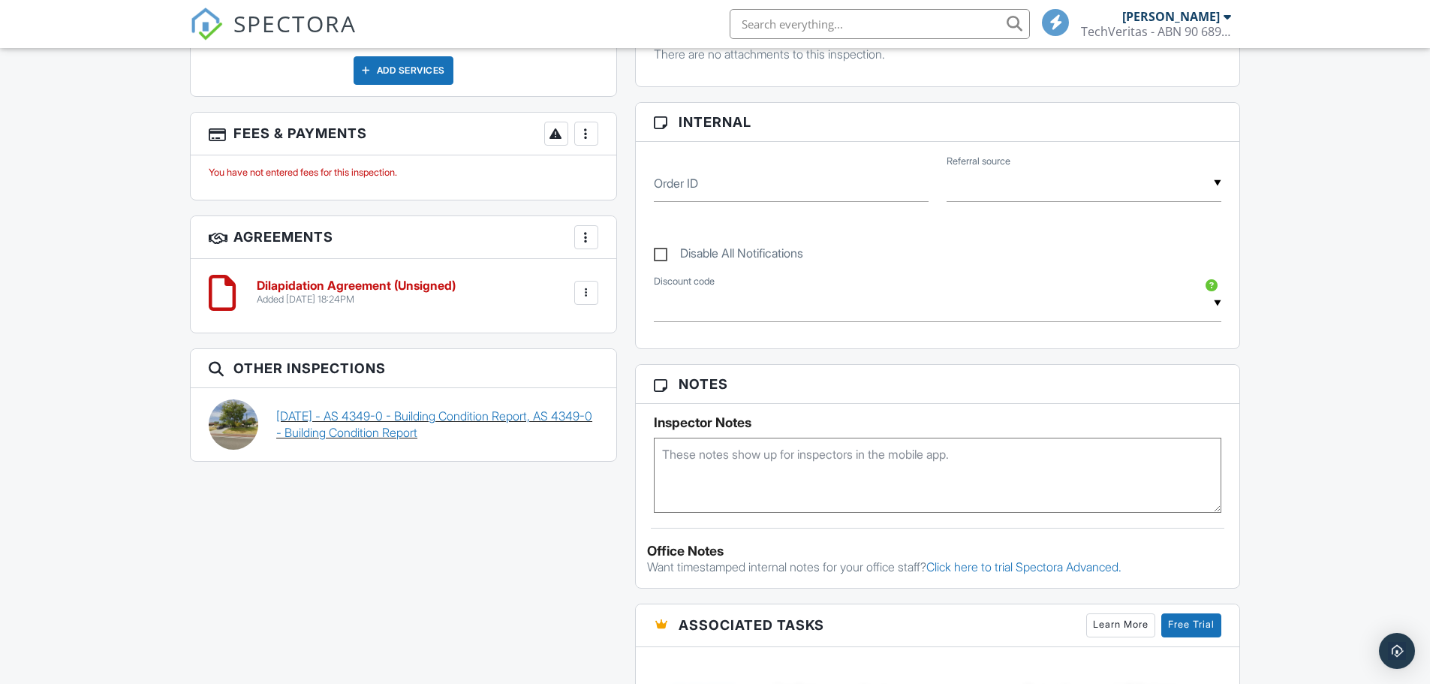
scroll to position [751, 0]
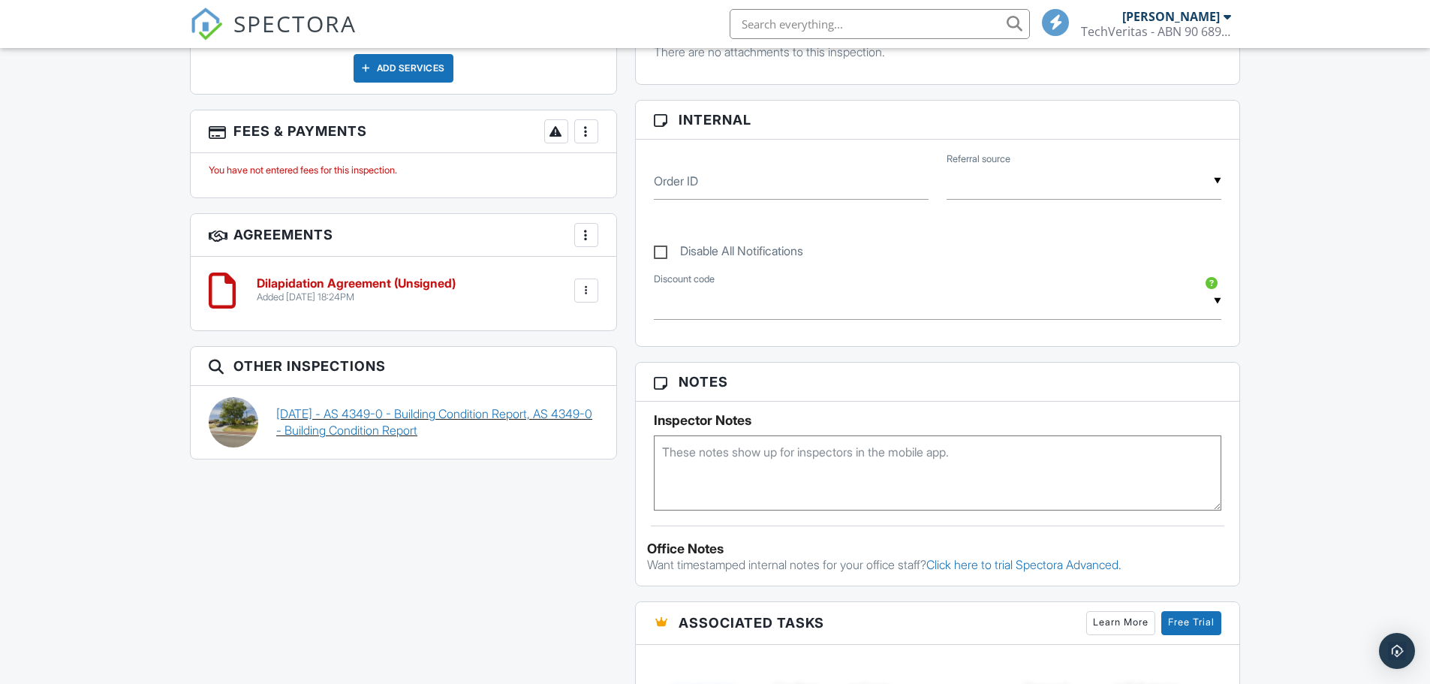
click at [373, 417] on link "[DATE] - AS 4349-0 - Building Condition Report, AS 4349-0 - Building Condition …" at bounding box center [437, 422] width 322 height 34
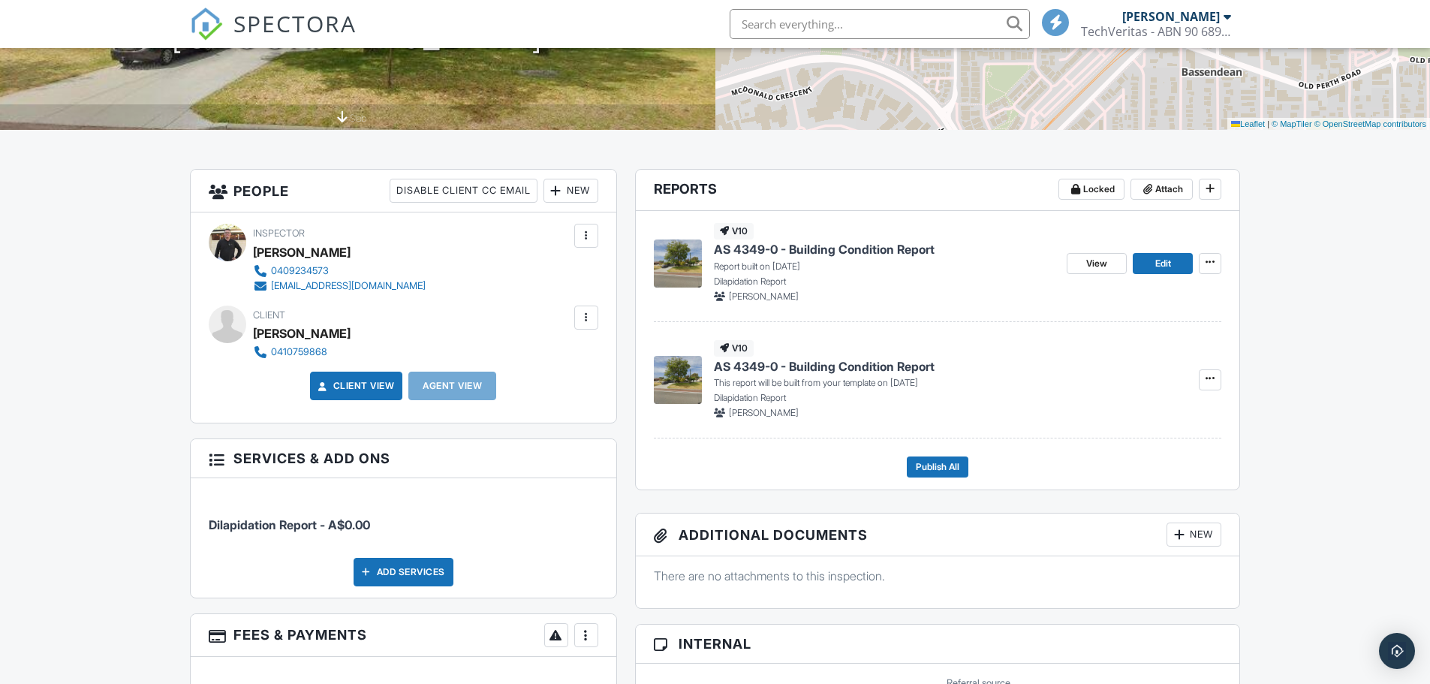
scroll to position [300, 0]
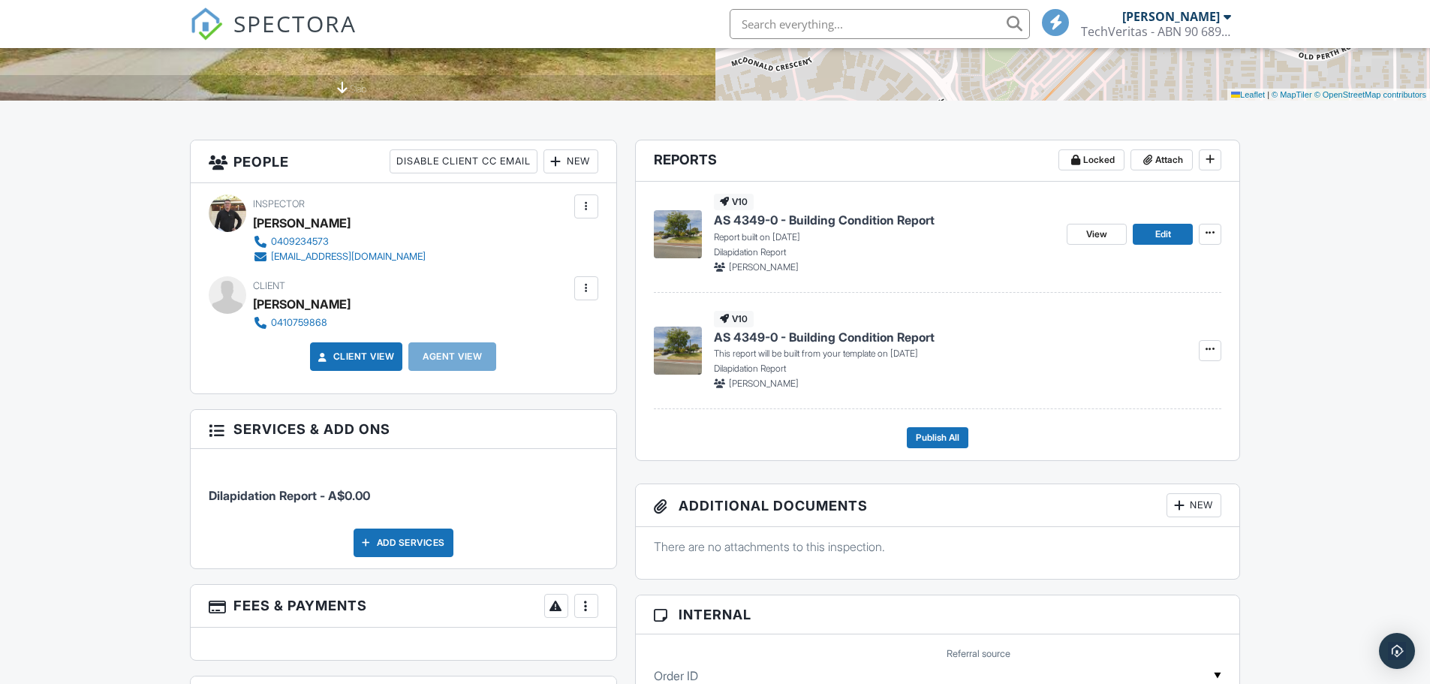
click at [355, 360] on link "Client View" at bounding box center [355, 356] width 80 height 15
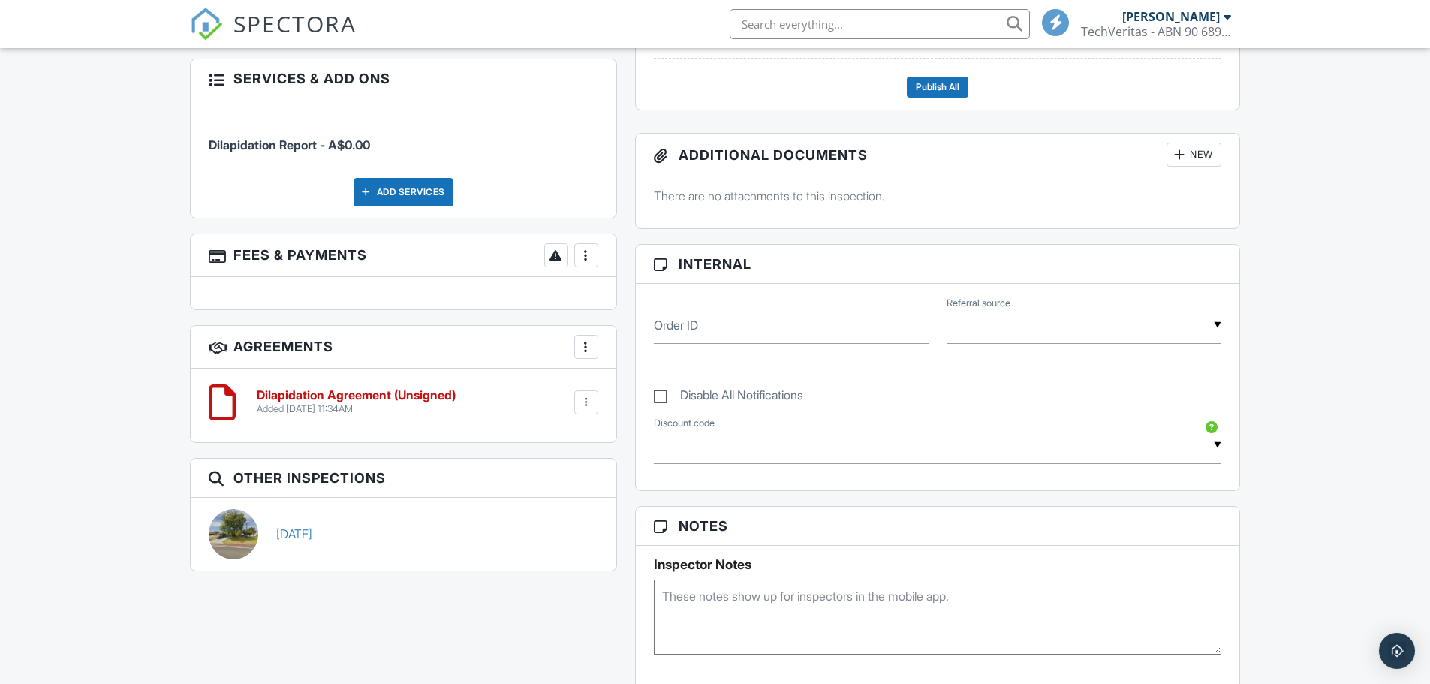
scroll to position [751, 0]
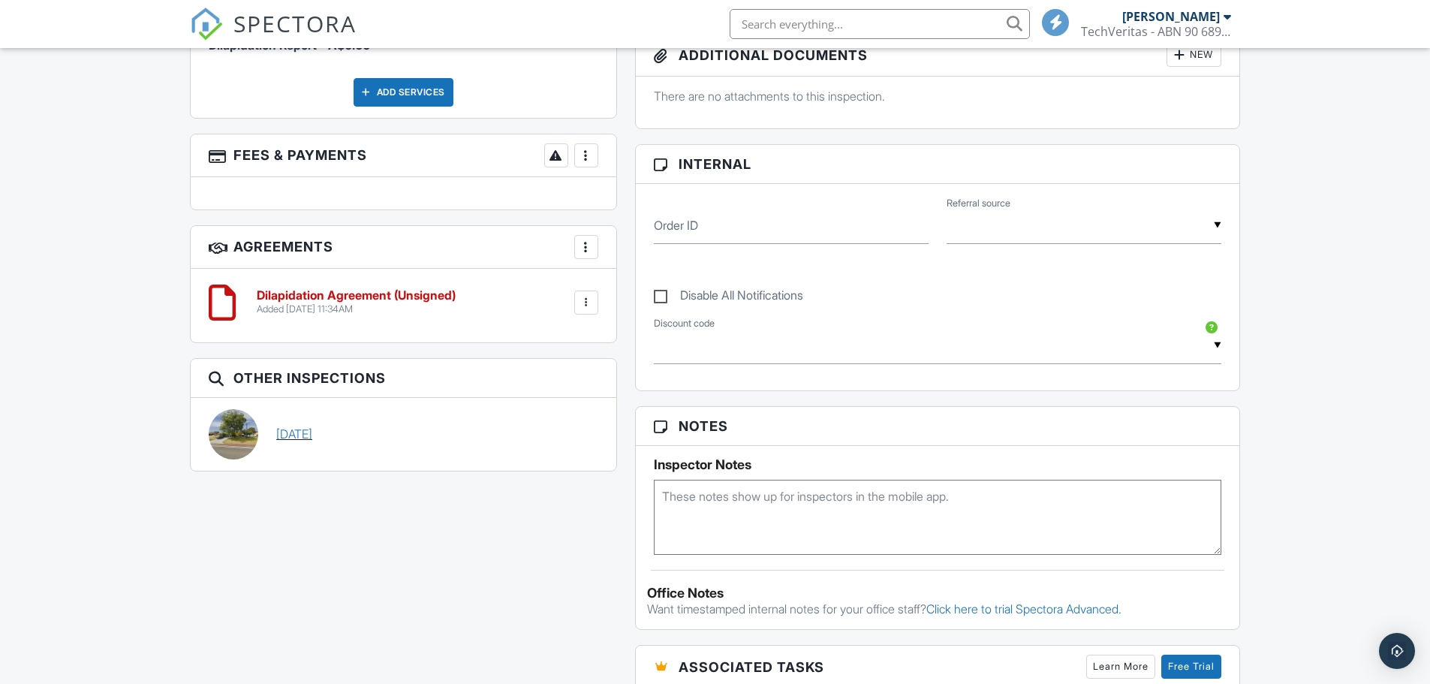
click at [300, 449] on div "22/09/2025" at bounding box center [437, 434] width 340 height 50
click at [312, 434] on link "22/09/2025" at bounding box center [294, 434] width 36 height 17
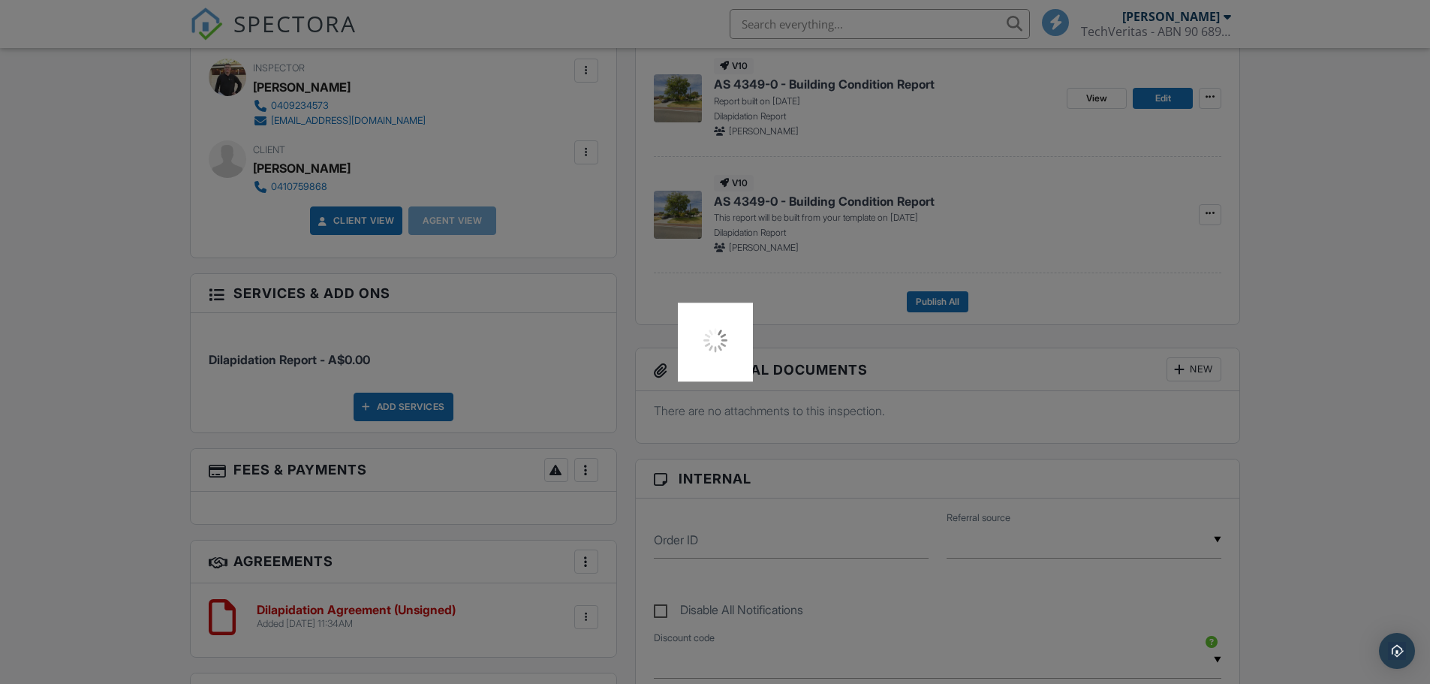
scroll to position [300, 0]
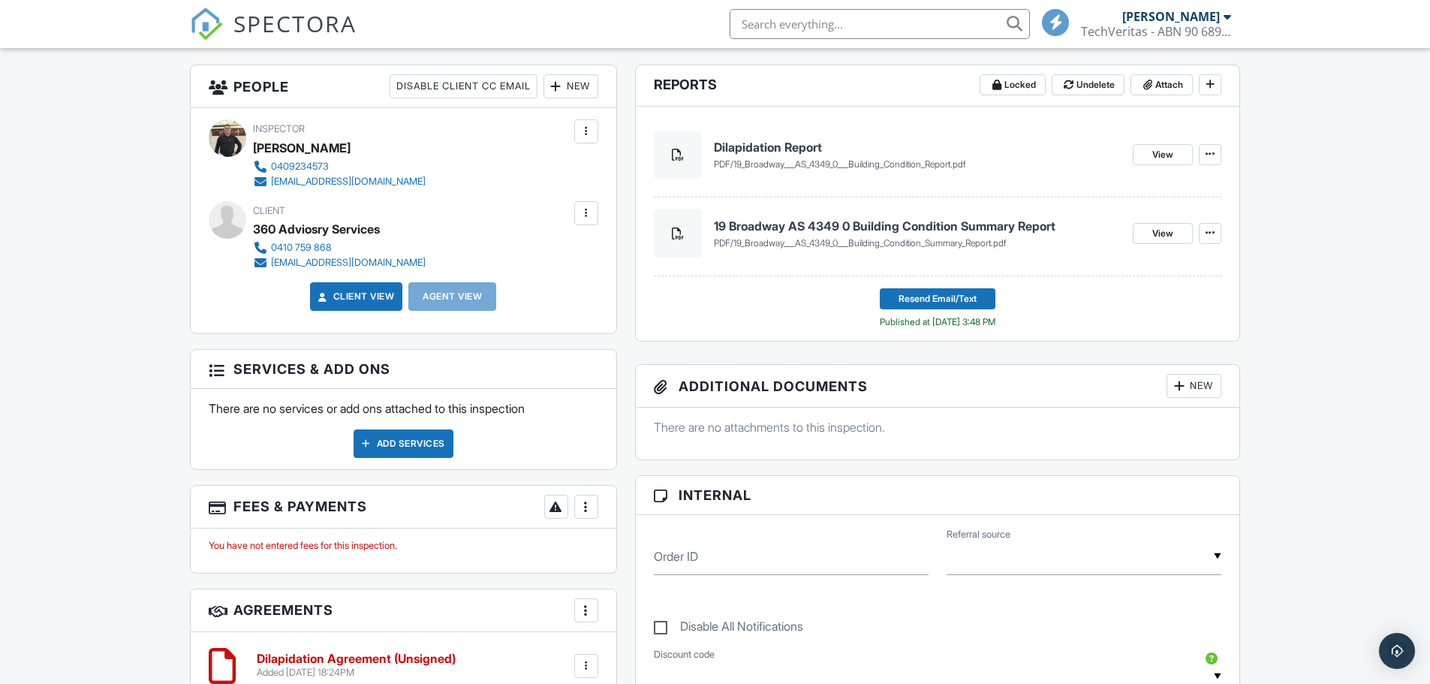
scroll to position [300, 0]
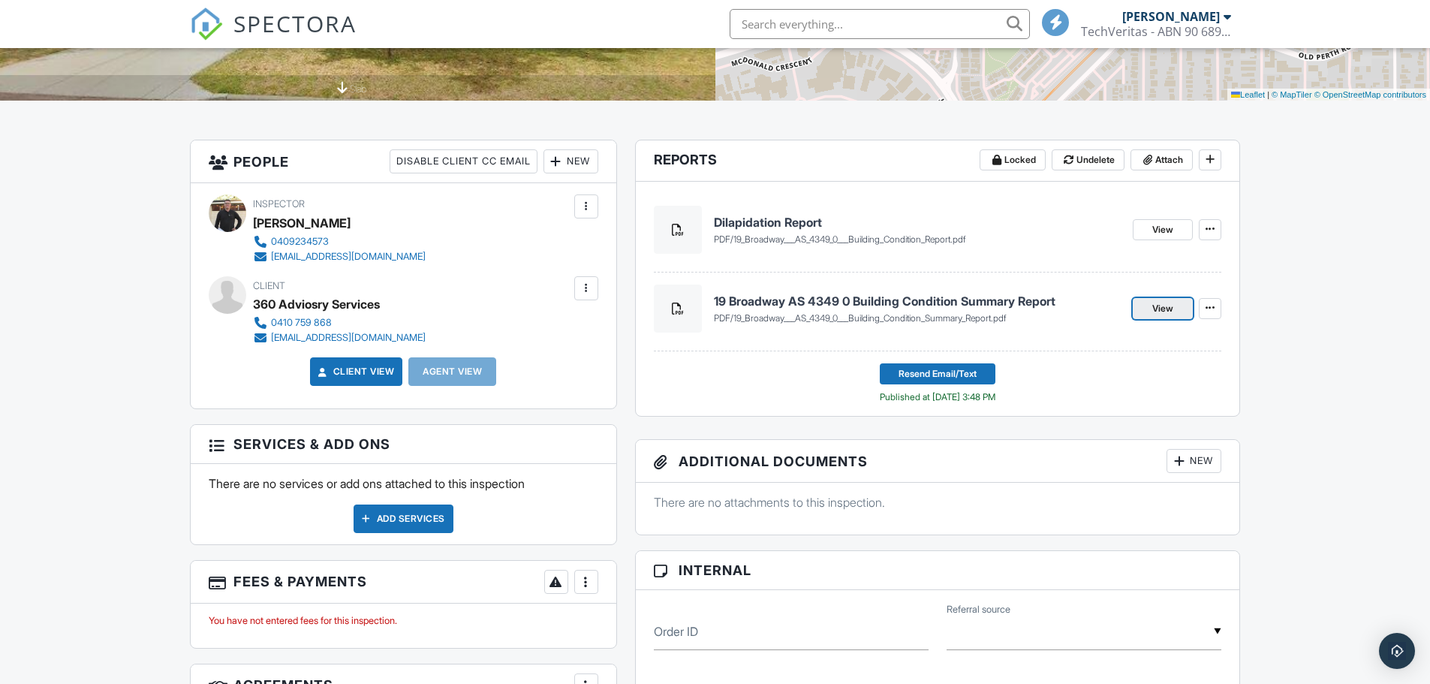
click at [1160, 303] on span "View" at bounding box center [1162, 308] width 21 height 15
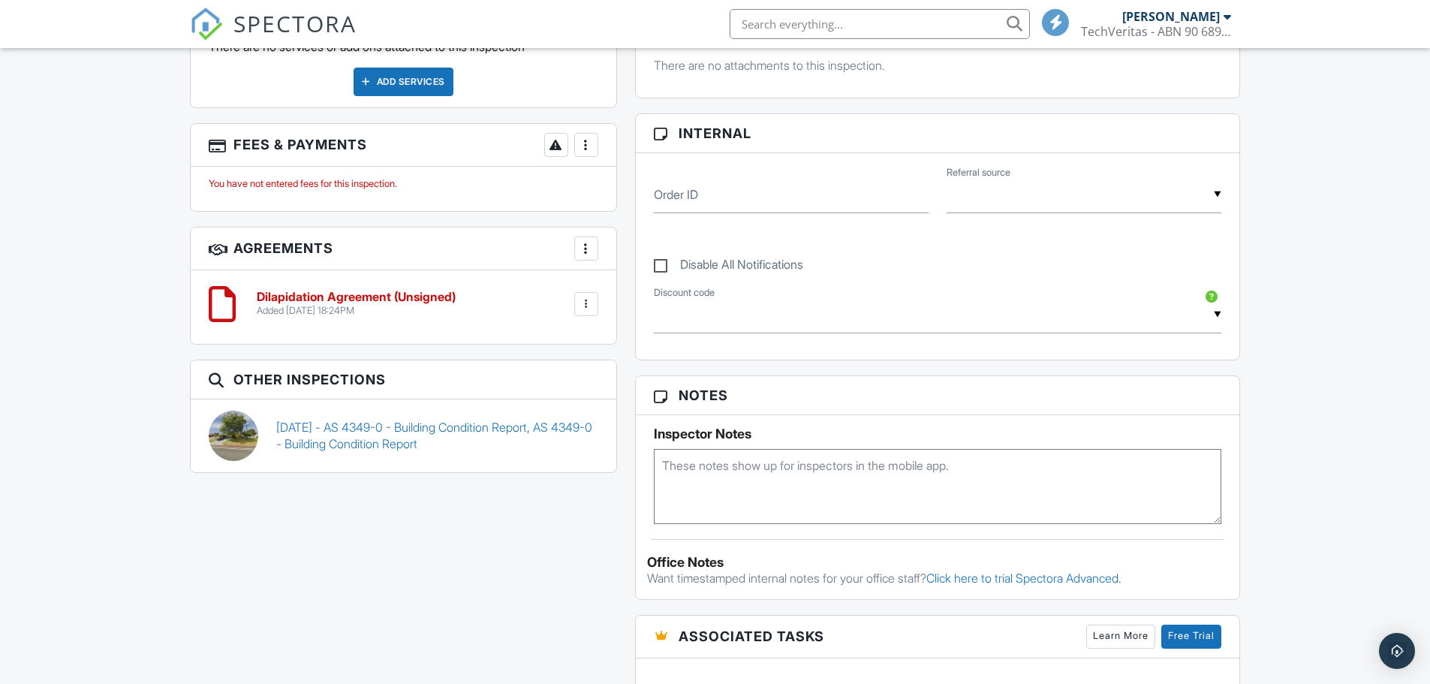
scroll to position [751, 0]
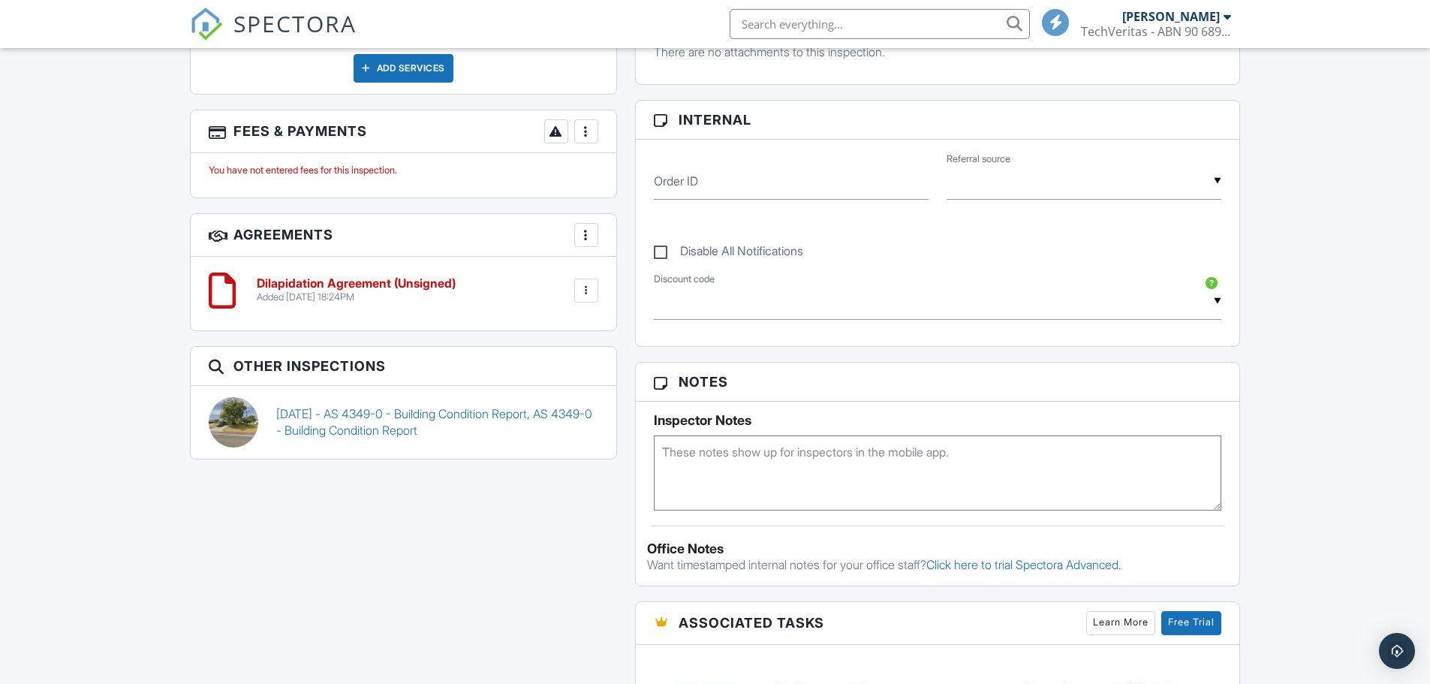
click at [598, 292] on div at bounding box center [586, 291] width 24 height 24
click at [426, 279] on h6 "Dilapidation Agreement (Unsigned)" at bounding box center [356, 284] width 199 height 14
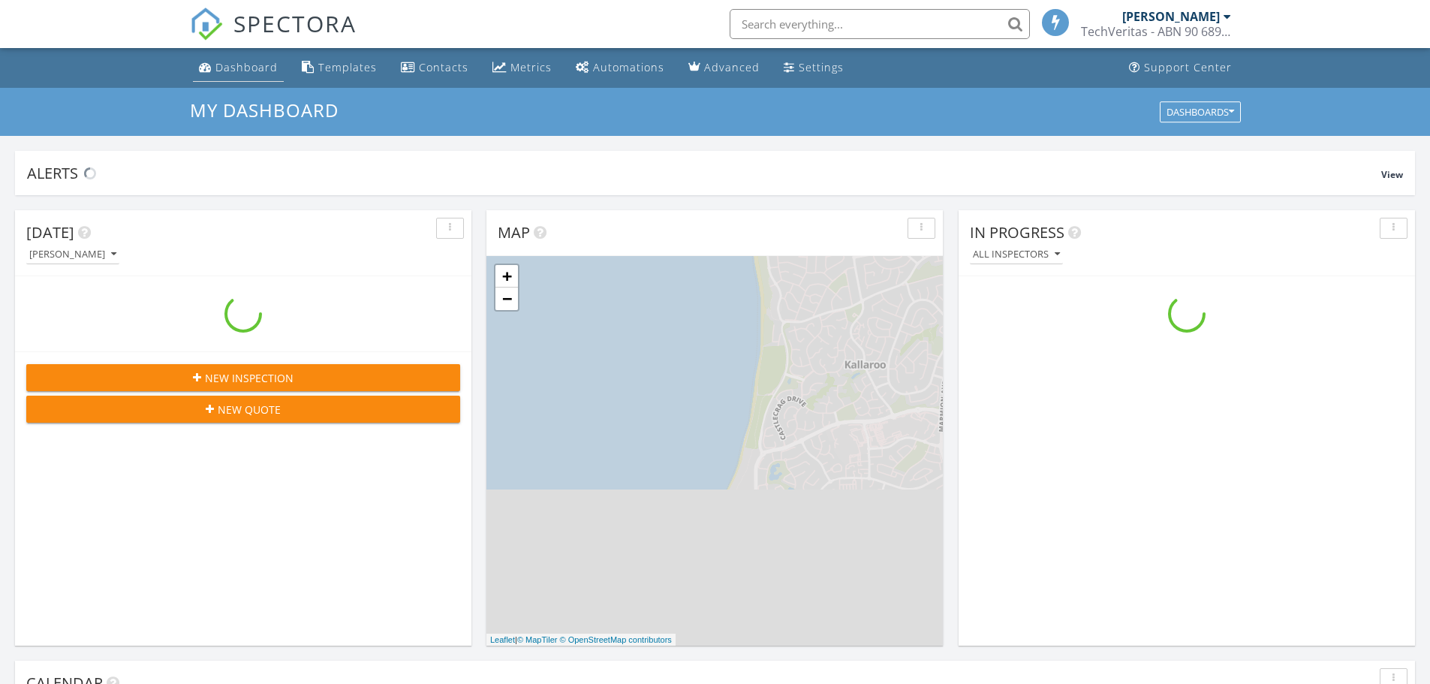
scroll to position [1390, 1453]
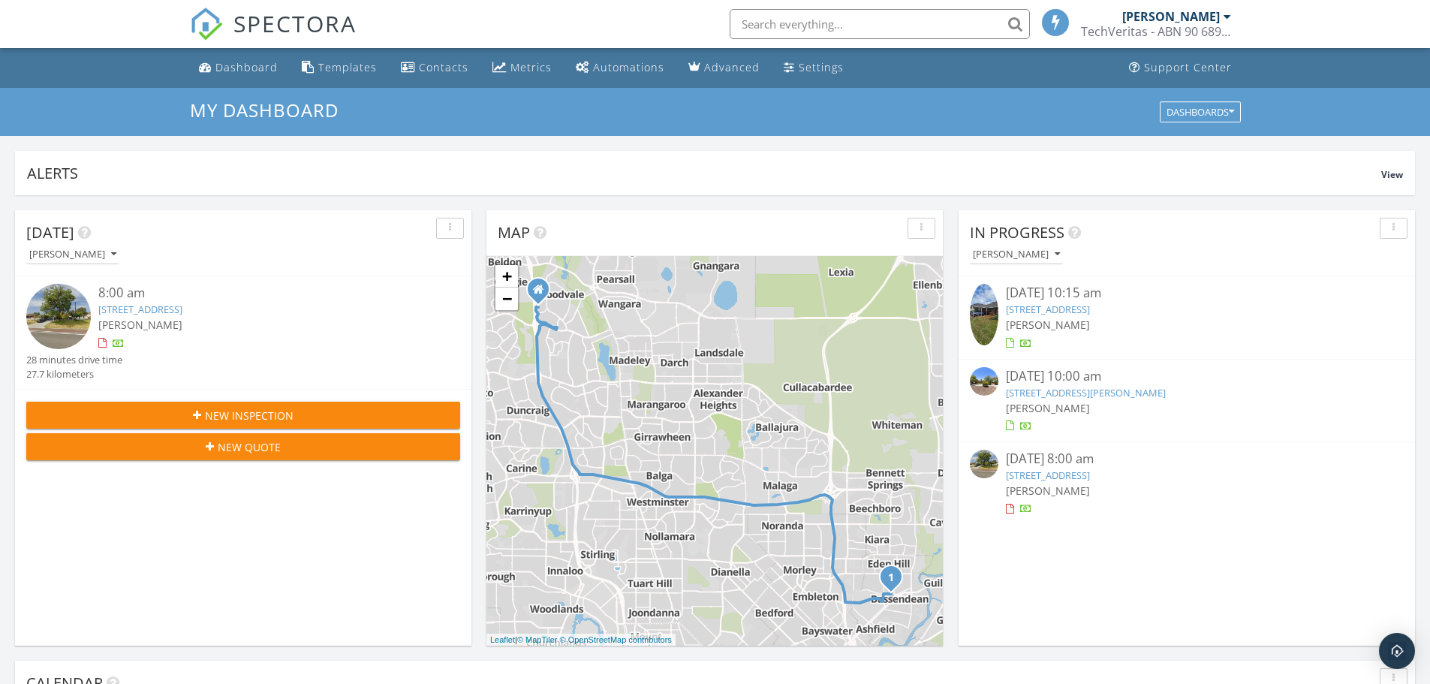
click at [236, 411] on span "New Inspection" at bounding box center [249, 416] width 89 height 16
